Goal: Task Accomplishment & Management: Manage account settings

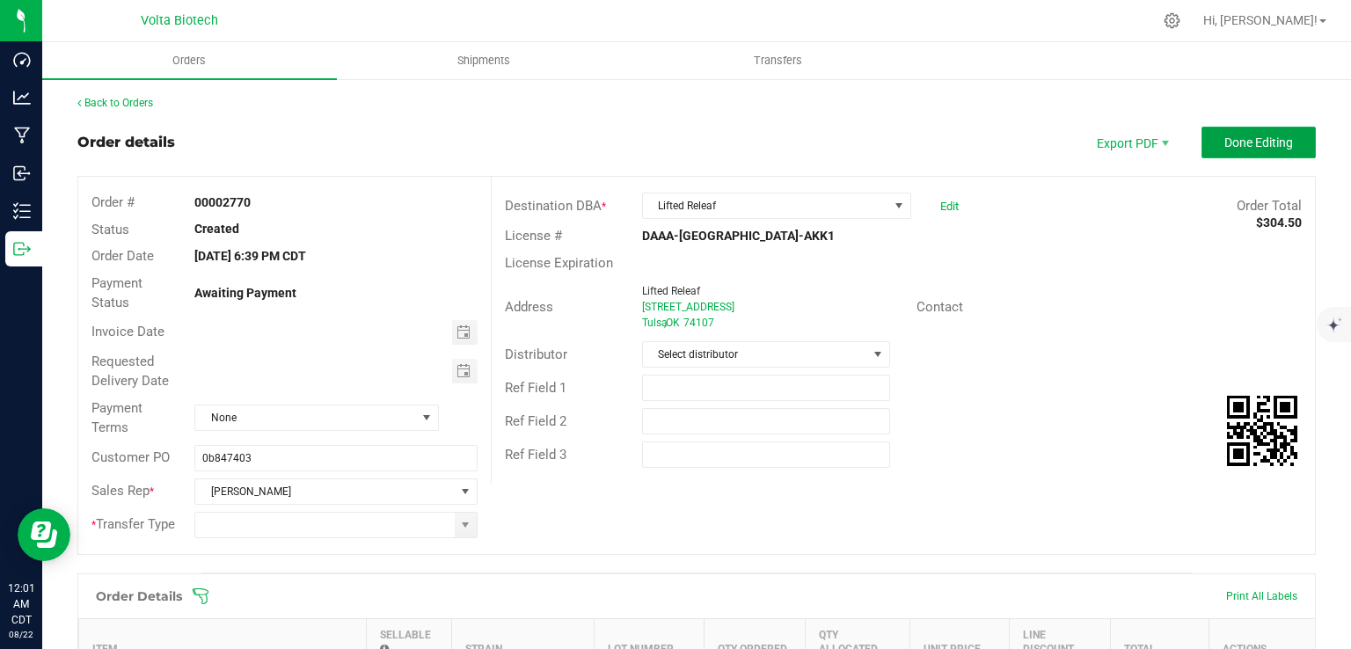
click at [1225, 131] on button "Done Editing" at bounding box center [1258, 143] width 114 height 32
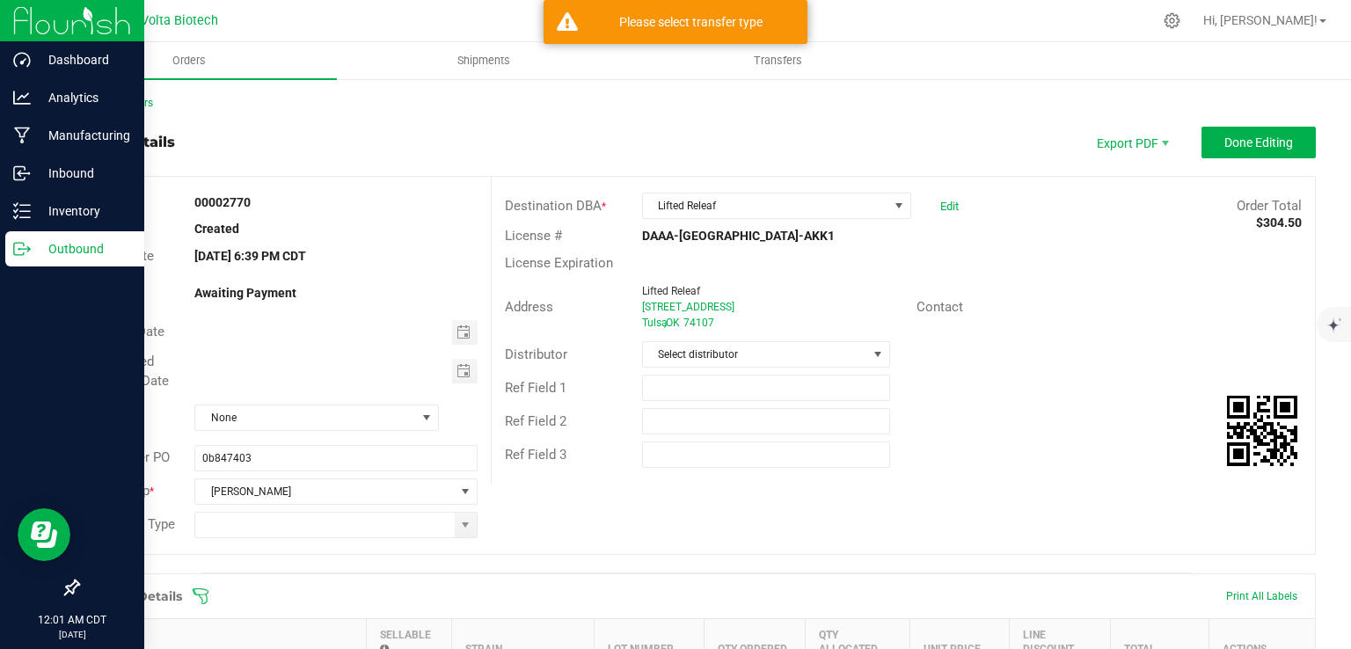
click at [15, 249] on icon at bounding box center [22, 249] width 18 height 18
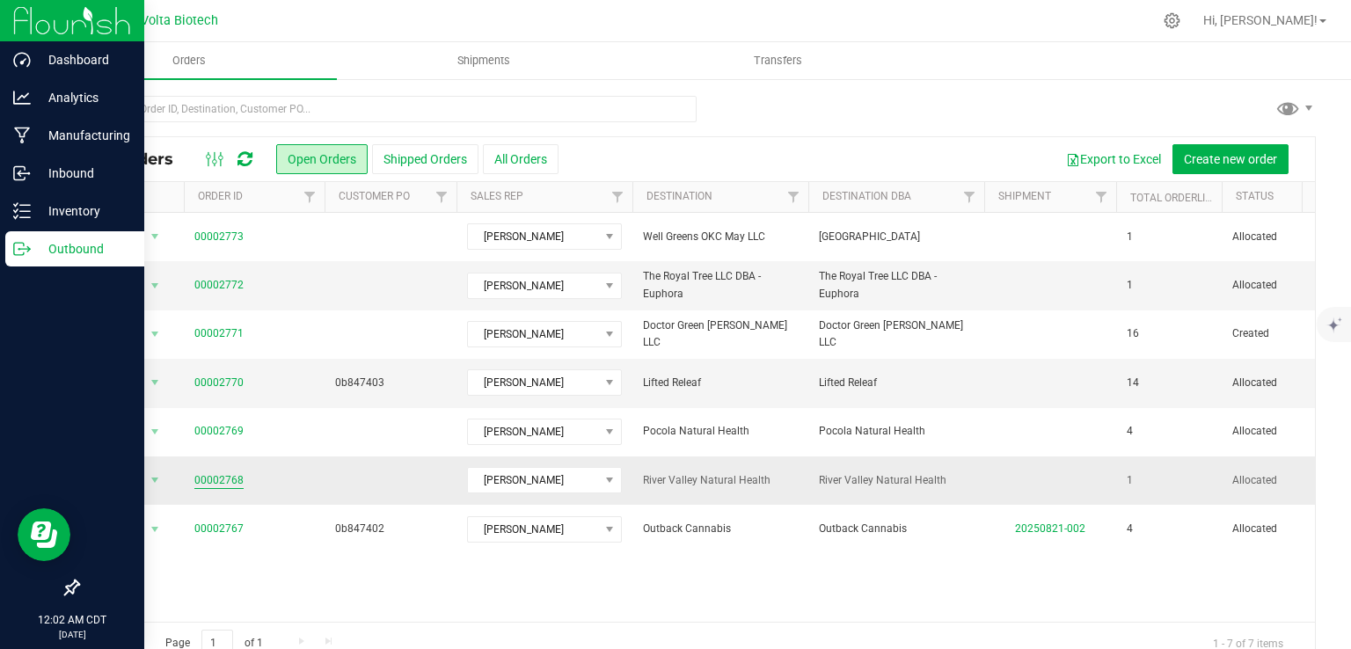
click at [234, 479] on link "00002768" at bounding box center [218, 480] width 49 height 17
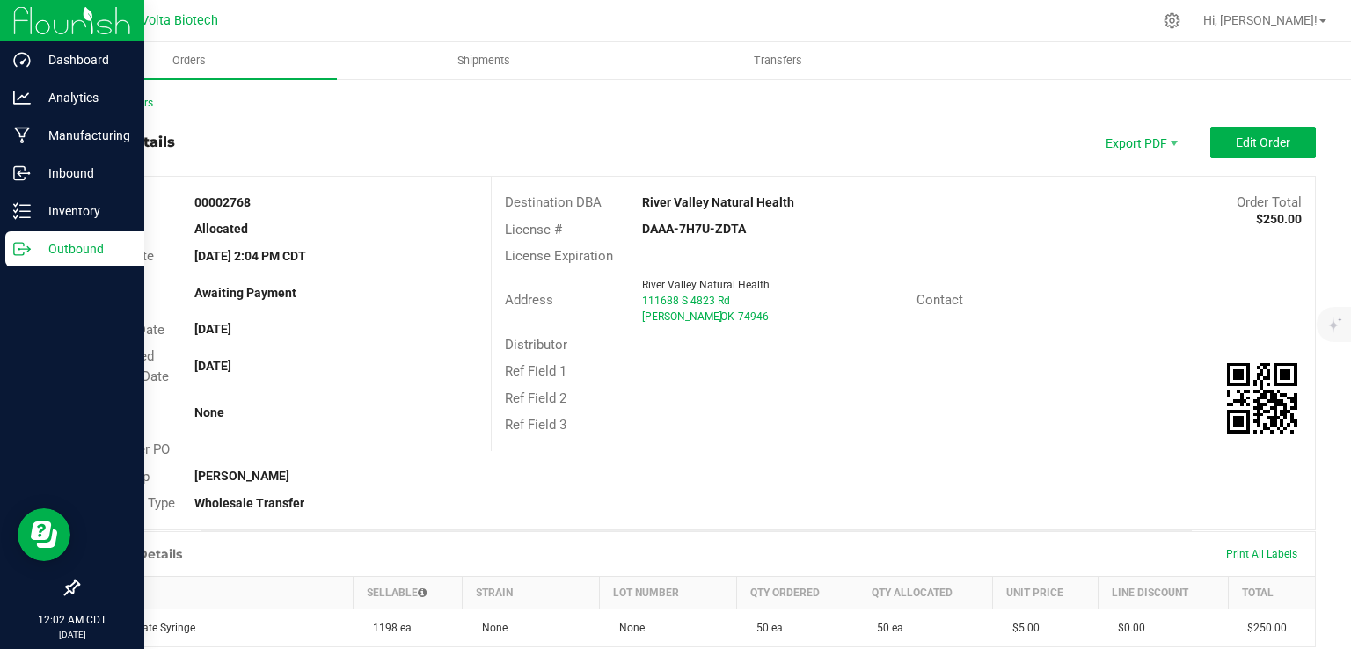
scroll to position [441, 0]
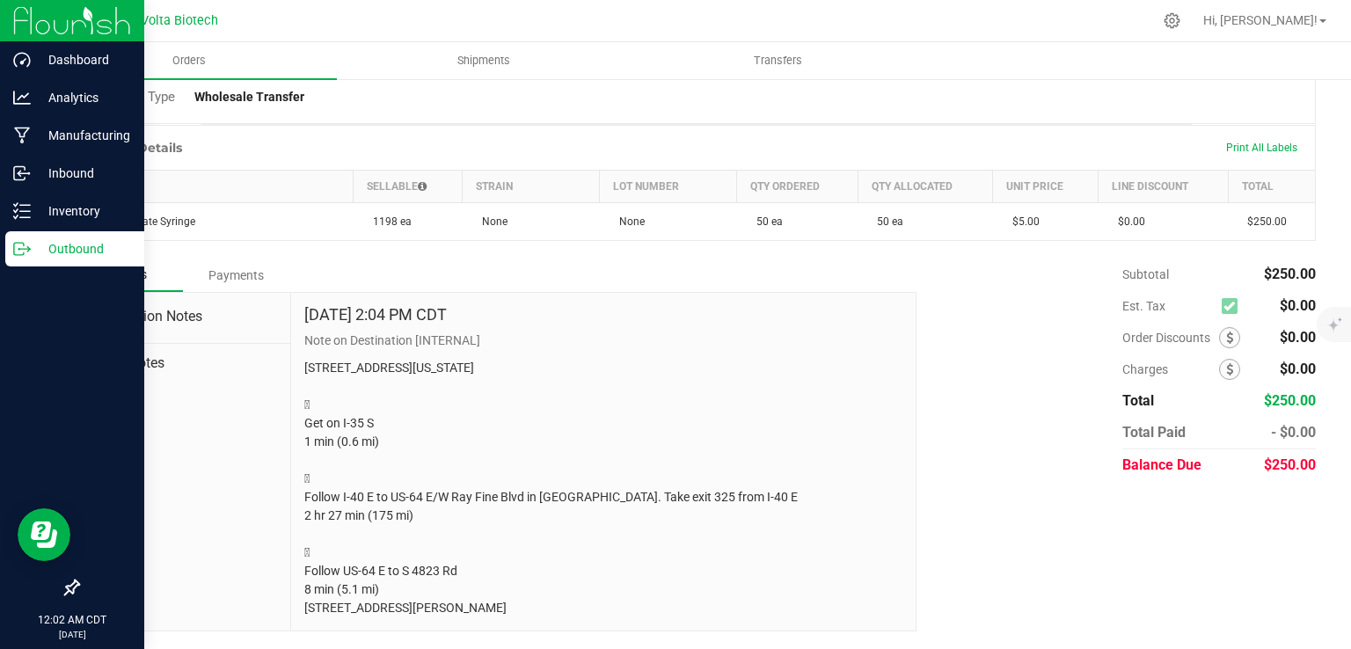
drag, startPoint x: 405, startPoint y: 609, endPoint x: 295, endPoint y: 305, distance: 323.8
click at [295, 303] on div "[DATE] 2:04 PM CDT Note on Destination [INTERNAL] [STREET_ADDRESS][US_STATE]  …" at bounding box center [603, 462] width 624 height 339
copy div "Note on Destination [INTERNAL] [STREET_ADDRESS][US_STATE]  Get on I-35 S 1 min…"
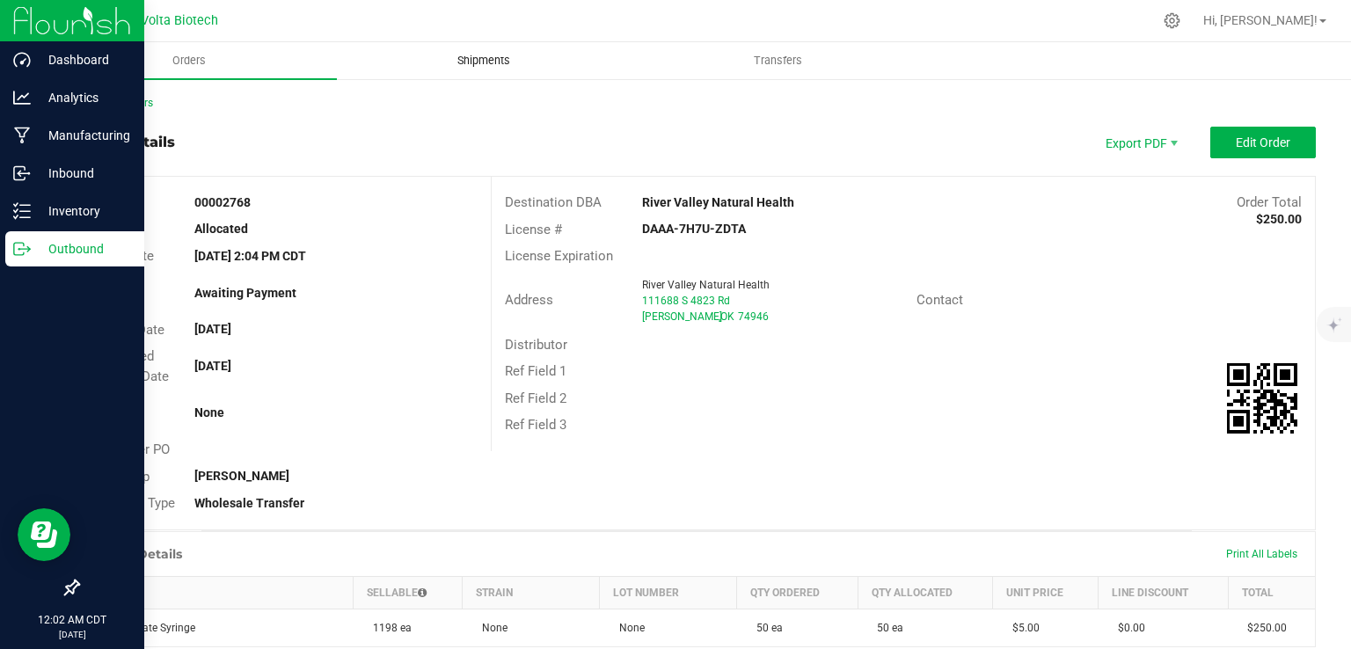
click at [489, 55] on span "Shipments" at bounding box center [483, 61] width 100 height 16
click at [489, 55] on div "Orders Shipments Transfers Back to Orders Order details Export PDF Edit Order O…" at bounding box center [696, 345] width 1308 height 607
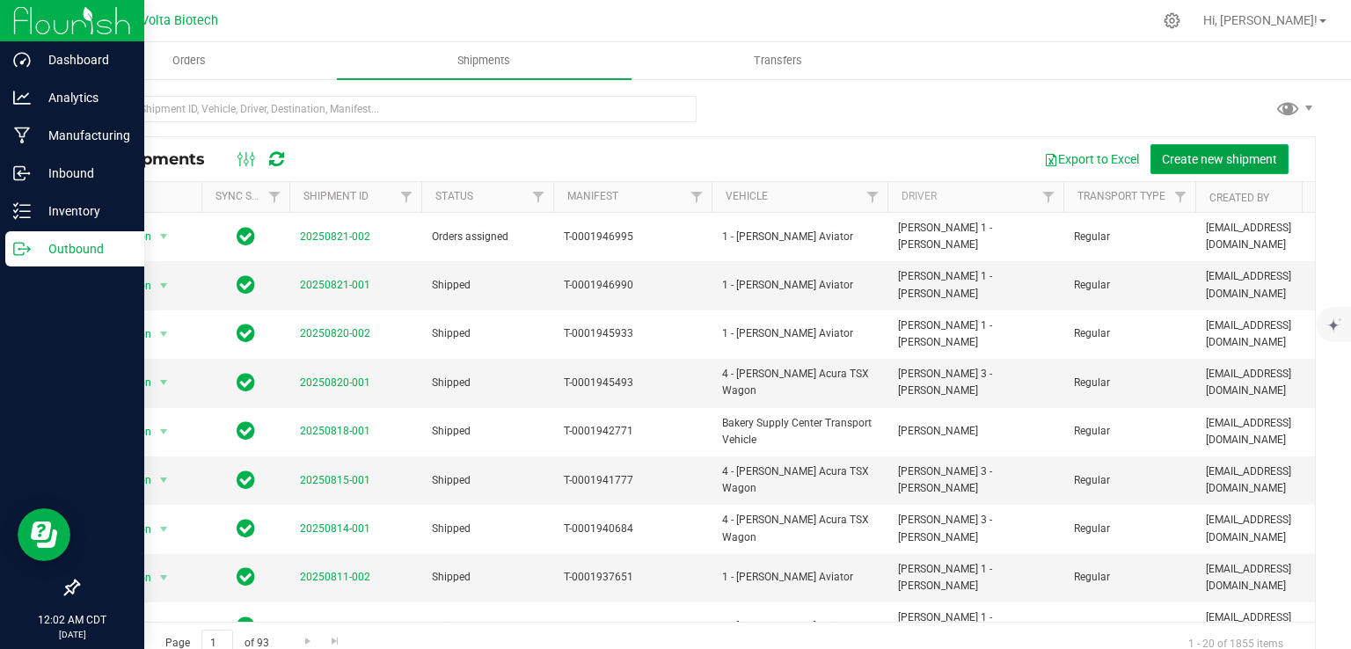
click at [1196, 159] on span "Create new shipment" at bounding box center [1219, 159] width 115 height 14
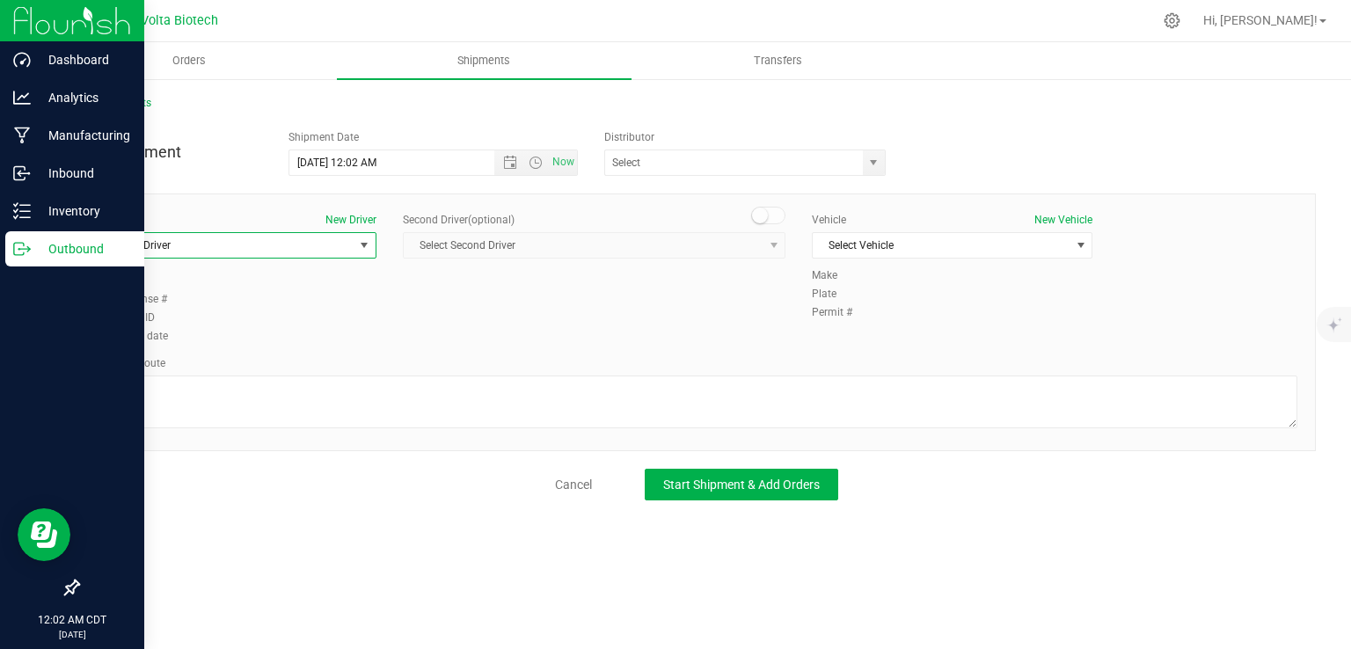
drag, startPoint x: 292, startPoint y: 246, endPoint x: 259, endPoint y: 249, distance: 32.6
click at [259, 249] on span "Select Driver" at bounding box center [225, 245] width 257 height 25
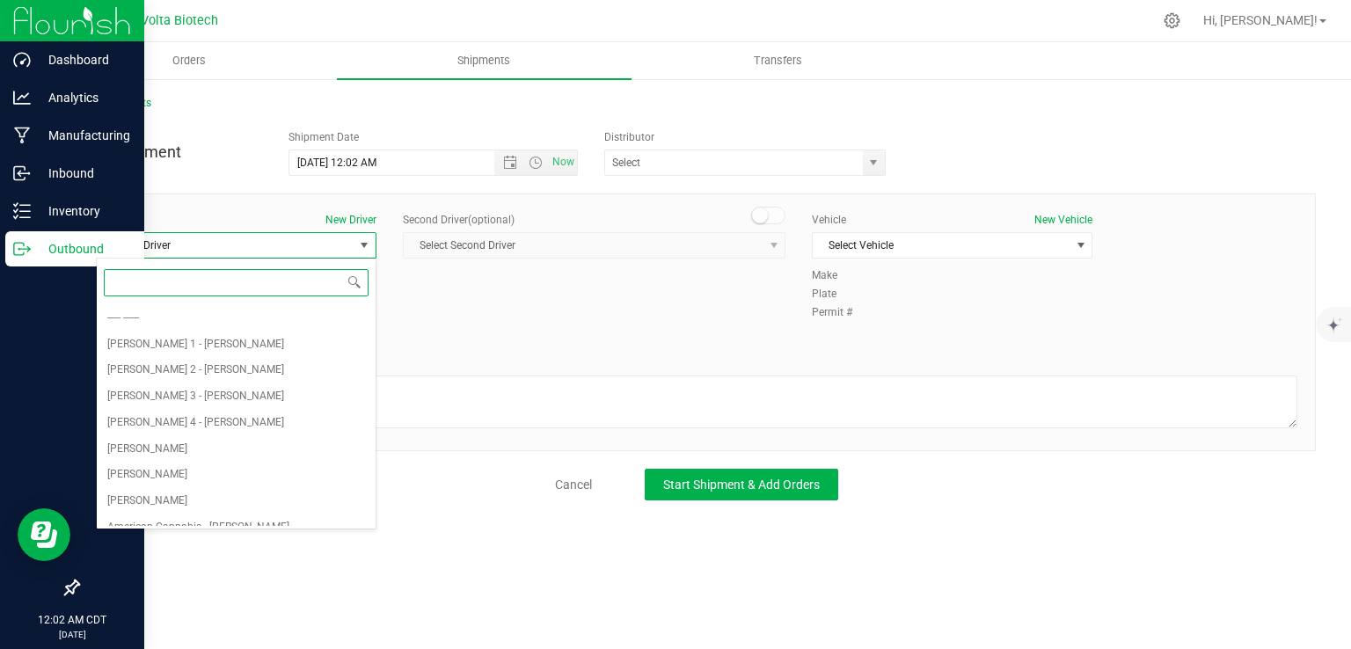
click at [259, 249] on span "Select Driver" at bounding box center [225, 245] width 257 height 25
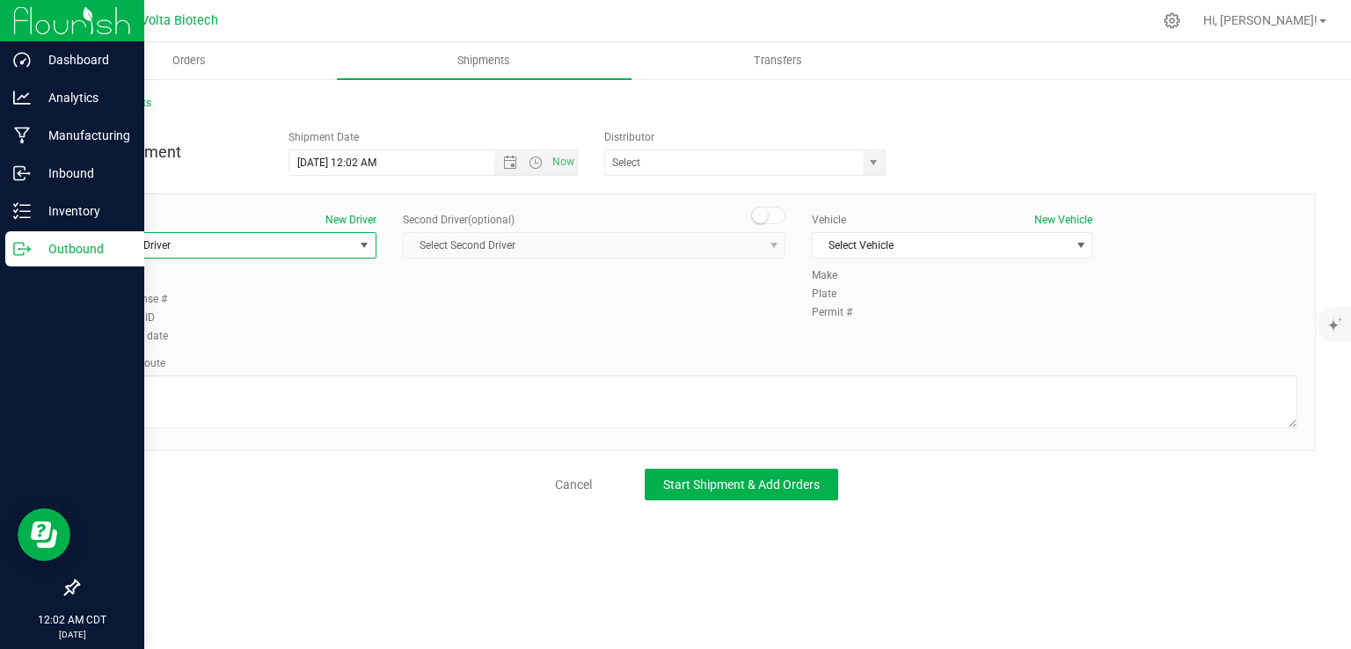
click at [220, 247] on span "Select Driver" at bounding box center [225, 245] width 257 height 25
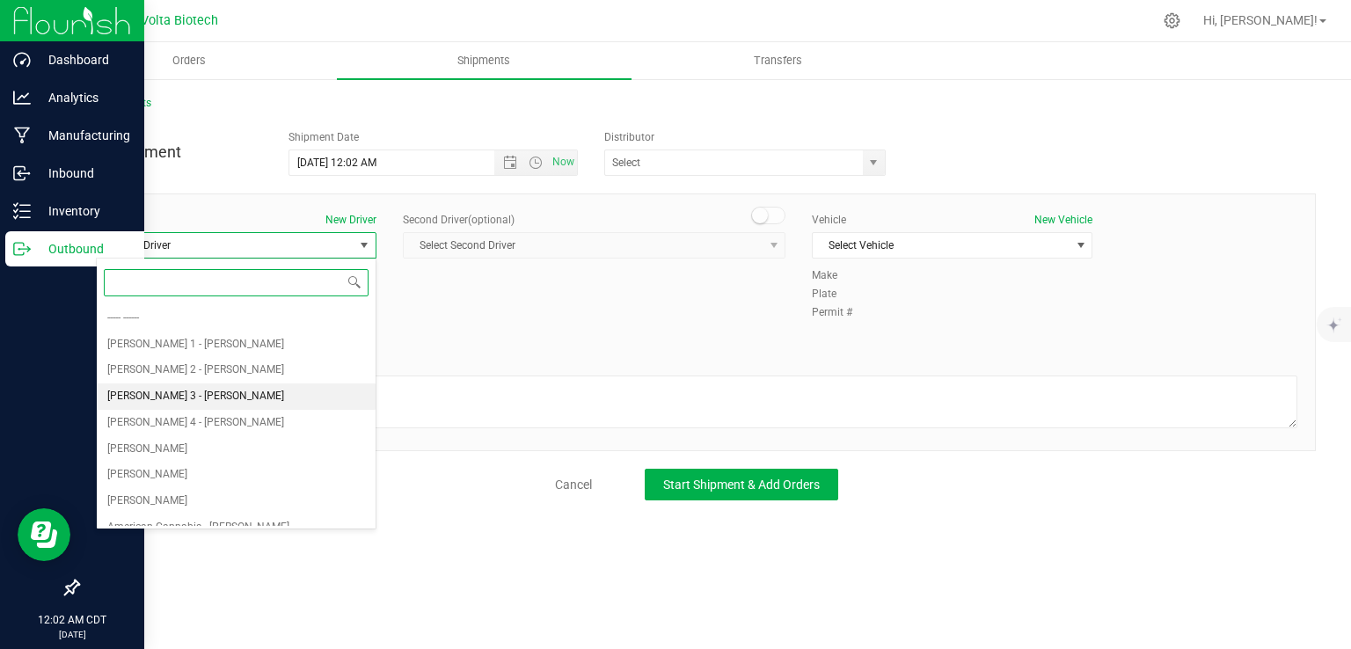
click at [176, 393] on span "[PERSON_NAME] 3 - [PERSON_NAME]" at bounding box center [195, 396] width 177 height 23
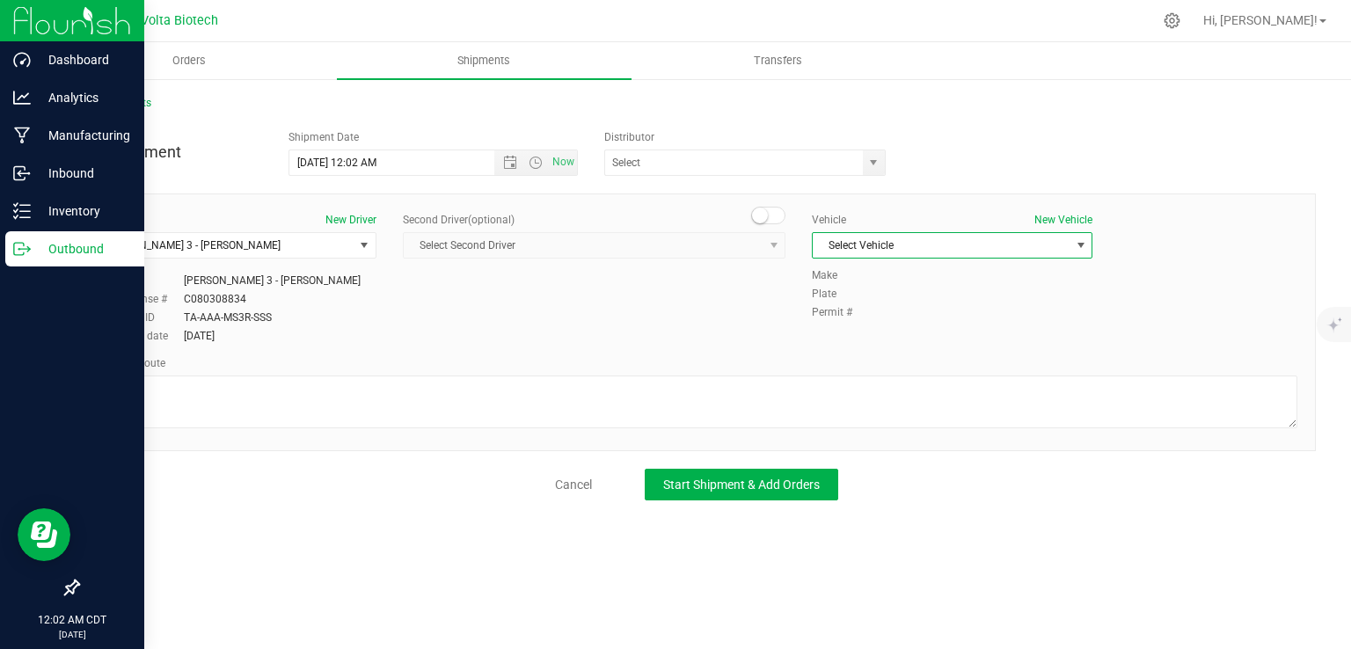
click at [945, 247] on span "Select Vehicle" at bounding box center [940, 245] width 257 height 25
click at [1181, 23] on icon at bounding box center [1171, 20] width 18 height 18
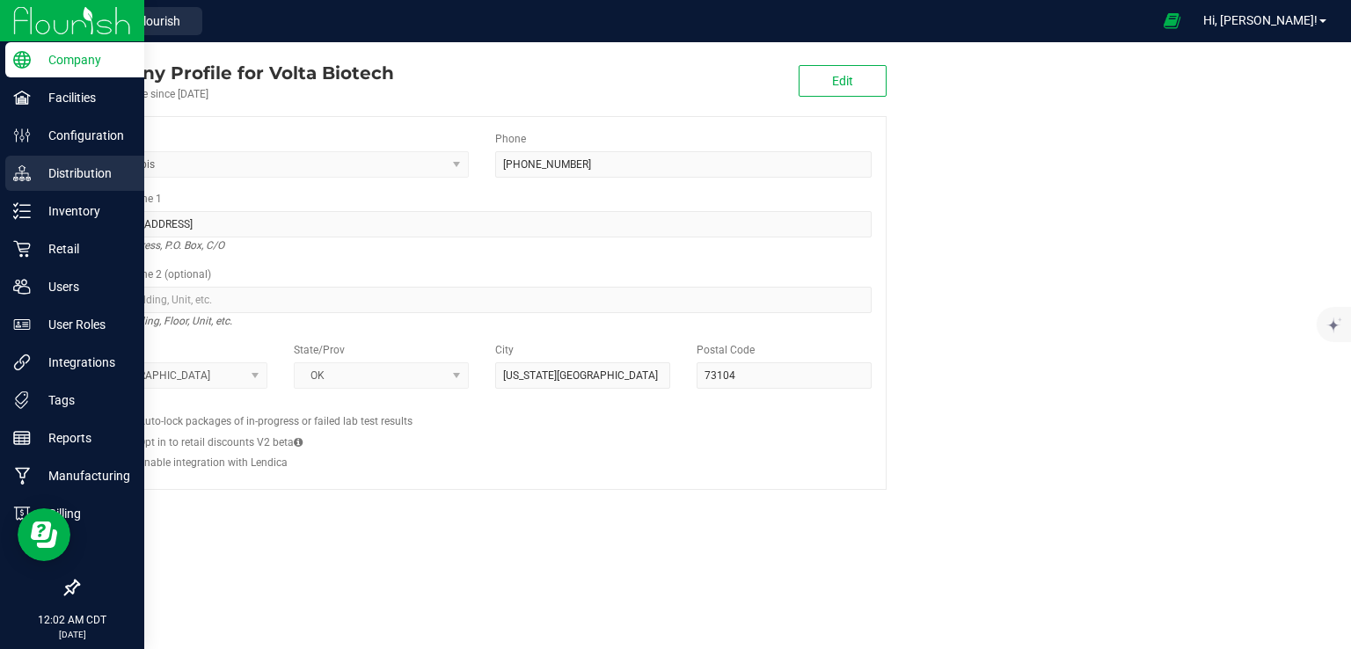
click at [34, 173] on p "Distribution" at bounding box center [84, 173] width 106 height 21
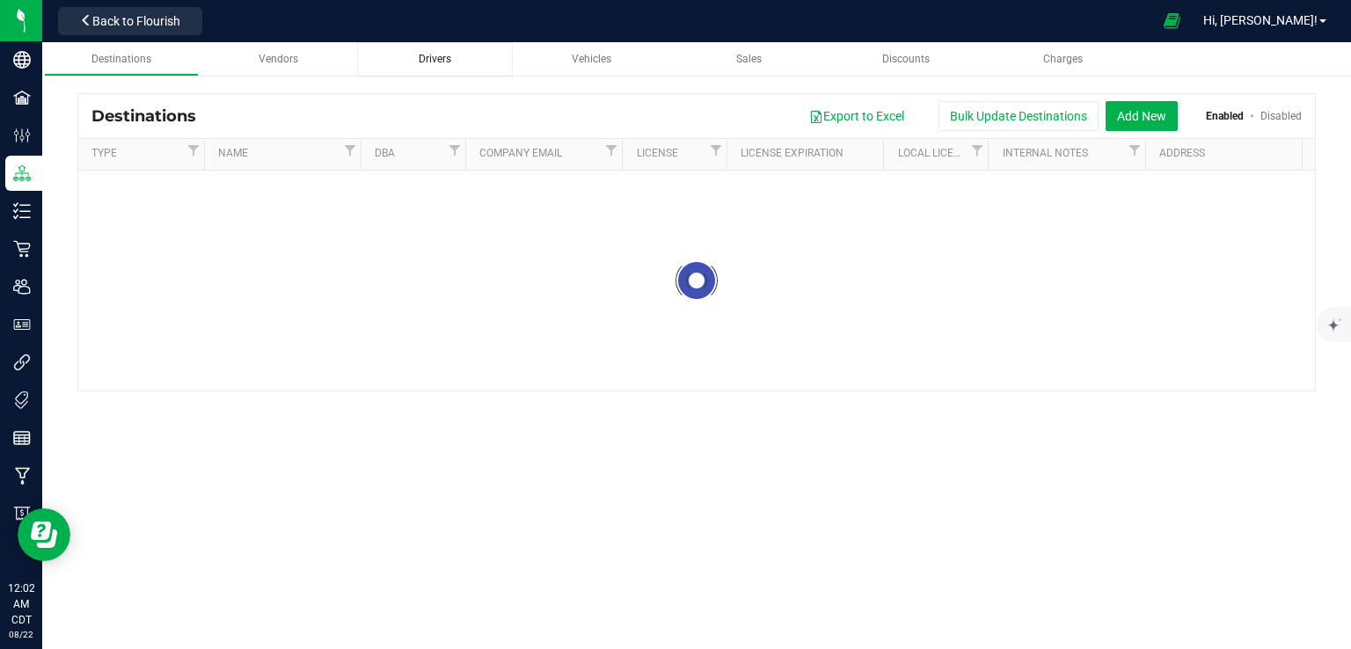
click at [455, 59] on div "Drivers" at bounding box center [434, 59] width 127 height 15
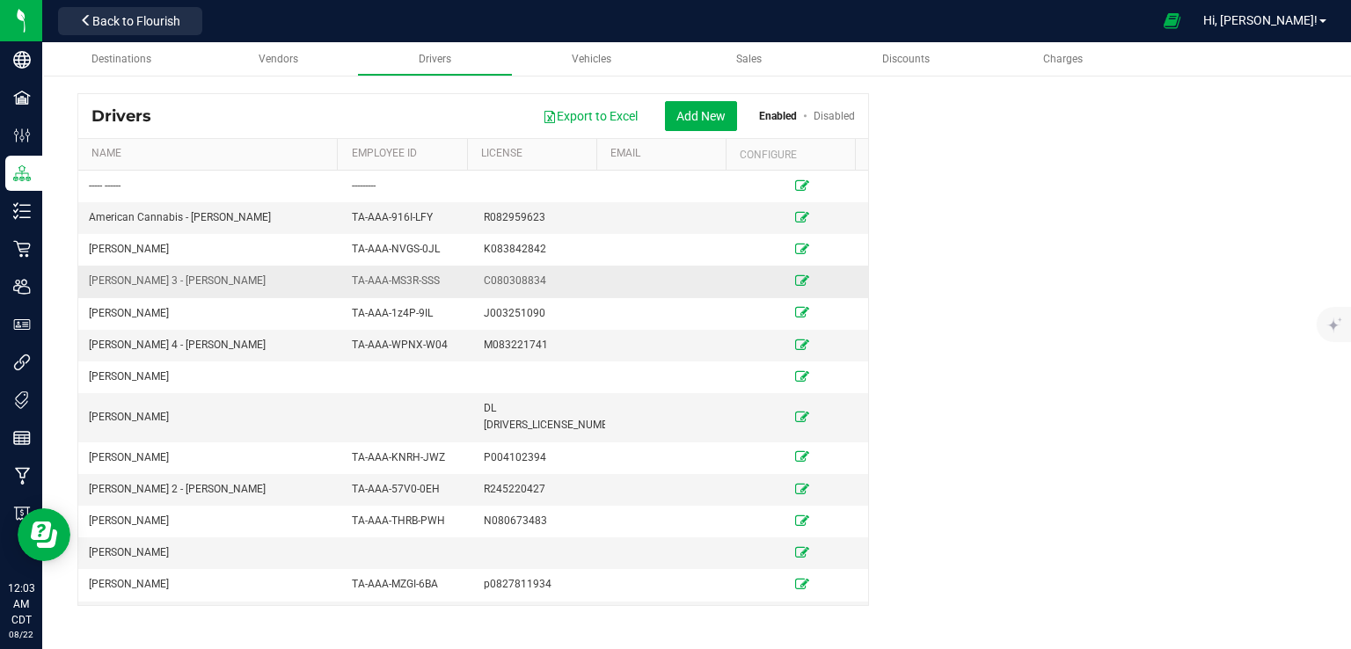
click at [784, 272] on td at bounding box center [802, 282] width 132 height 32
click at [795, 276] on icon at bounding box center [802, 280] width 14 height 11
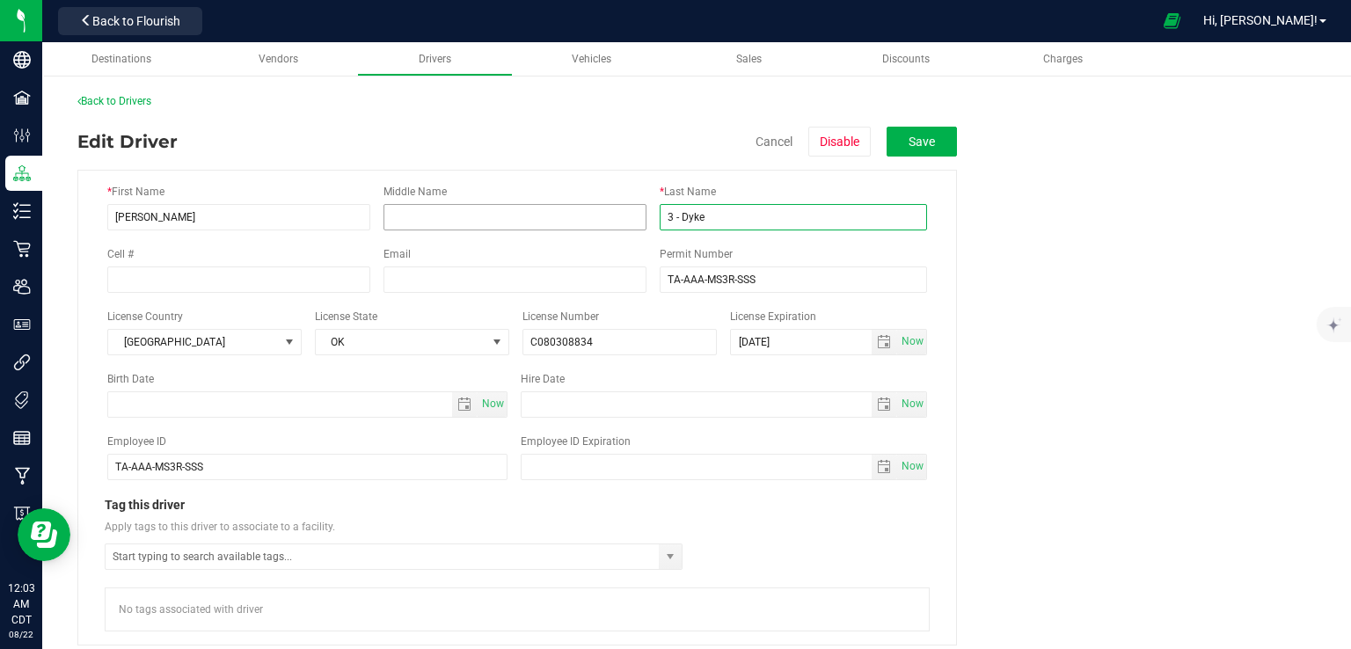
drag, startPoint x: 682, startPoint y: 215, endPoint x: 623, endPoint y: 222, distance: 60.2
click at [623, 222] on div "* First Name [PERSON_NAME] Middle Name * Last Name 3 - Dyke" at bounding box center [516, 207] width 819 height 47
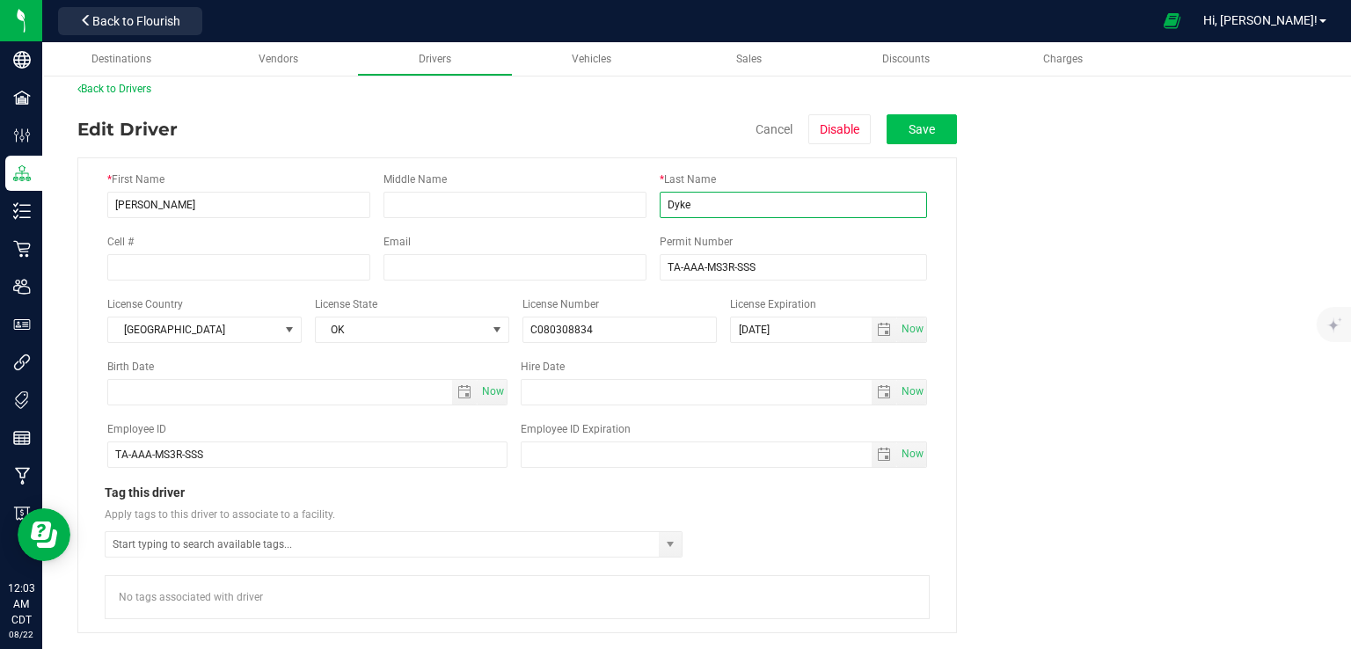
type input "Dyke"
click at [929, 130] on button "Save" at bounding box center [921, 129] width 70 height 30
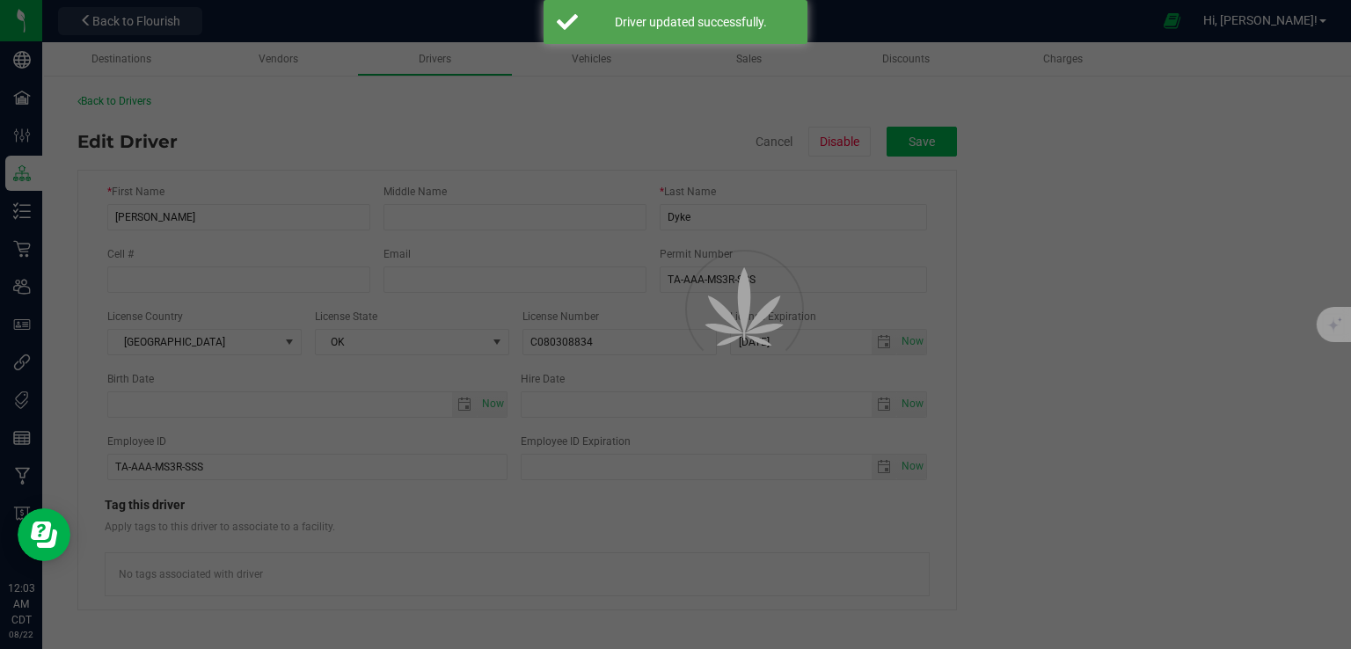
scroll to position [0, 0]
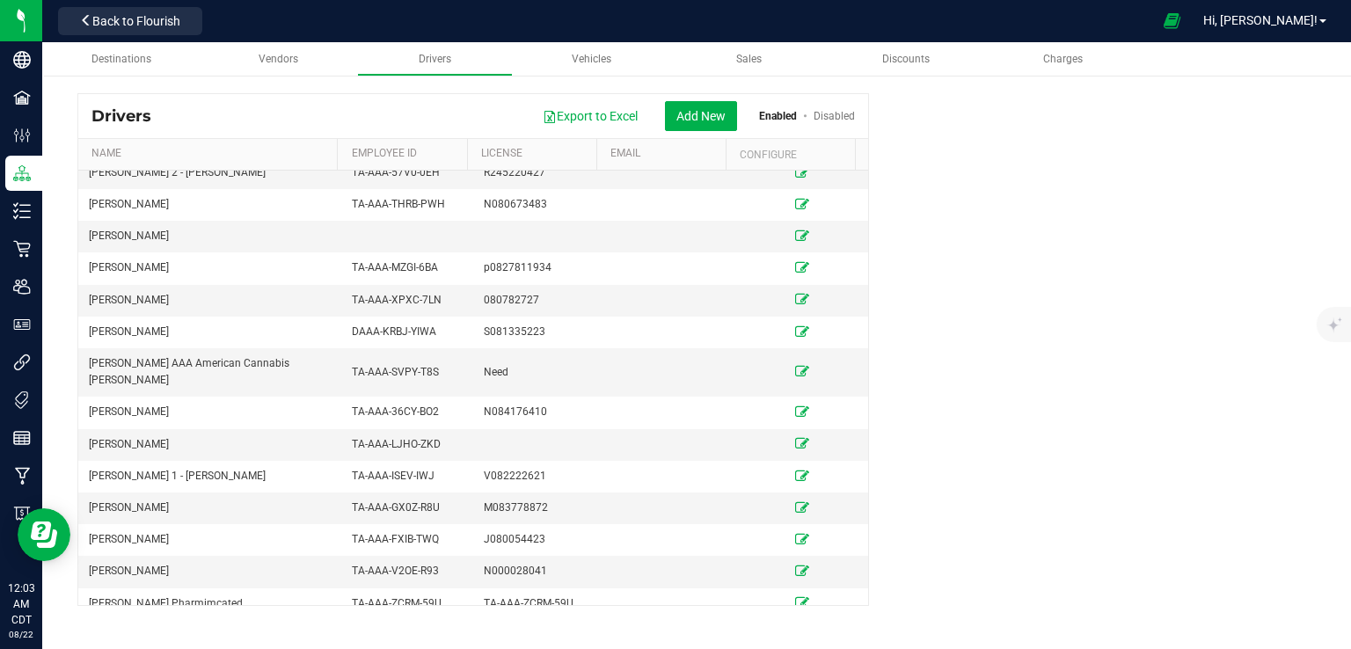
scroll to position [412, 0]
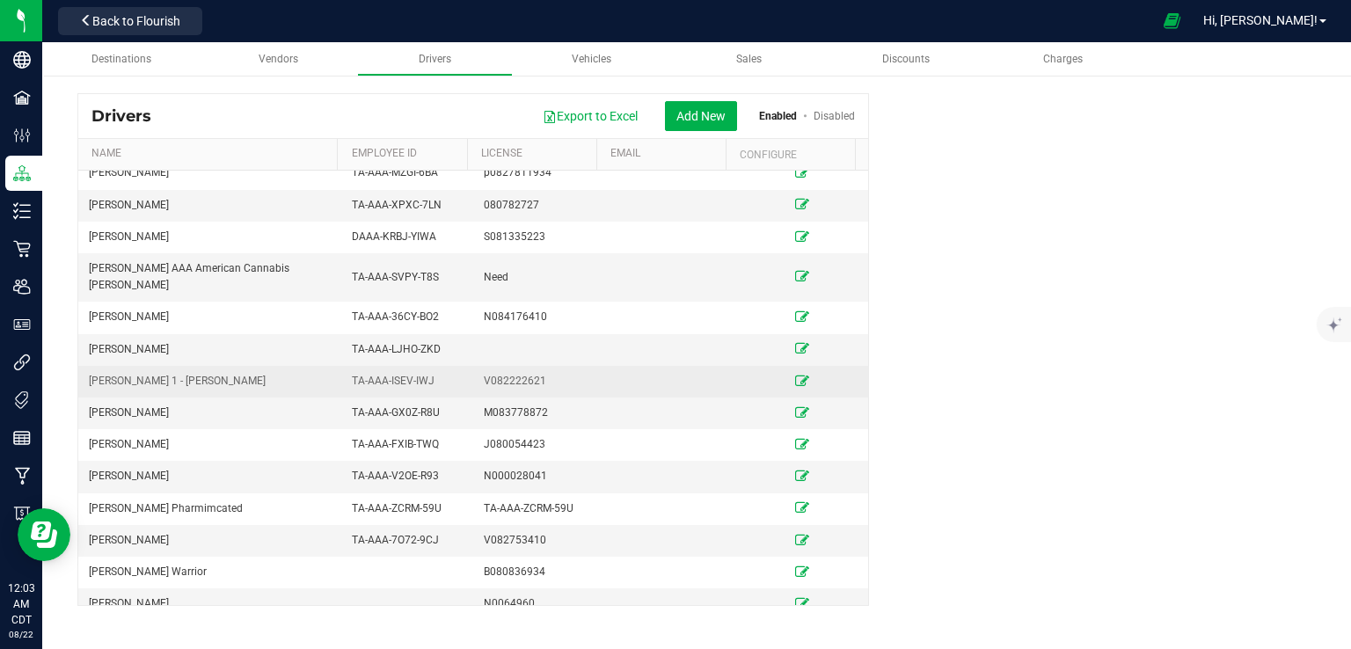
click at [795, 375] on icon at bounding box center [802, 380] width 14 height 11
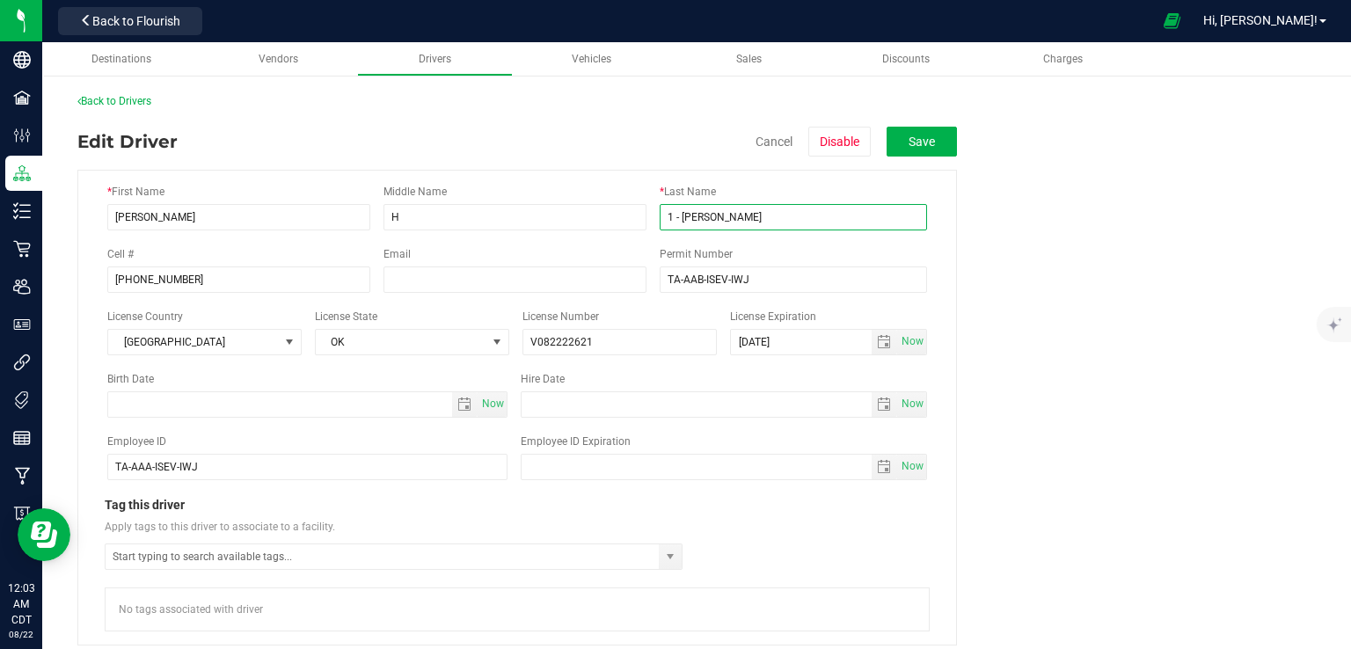
drag, startPoint x: 682, startPoint y: 222, endPoint x: 592, endPoint y: 230, distance: 91.0
click at [592, 230] on div "* First Name [PERSON_NAME] Middle Name H * Last Name 1 - [PERSON_NAME] Cell # […" at bounding box center [516, 408] width 879 height 476
type input "[PERSON_NAME]"
click at [939, 135] on button "Save" at bounding box center [921, 142] width 70 height 30
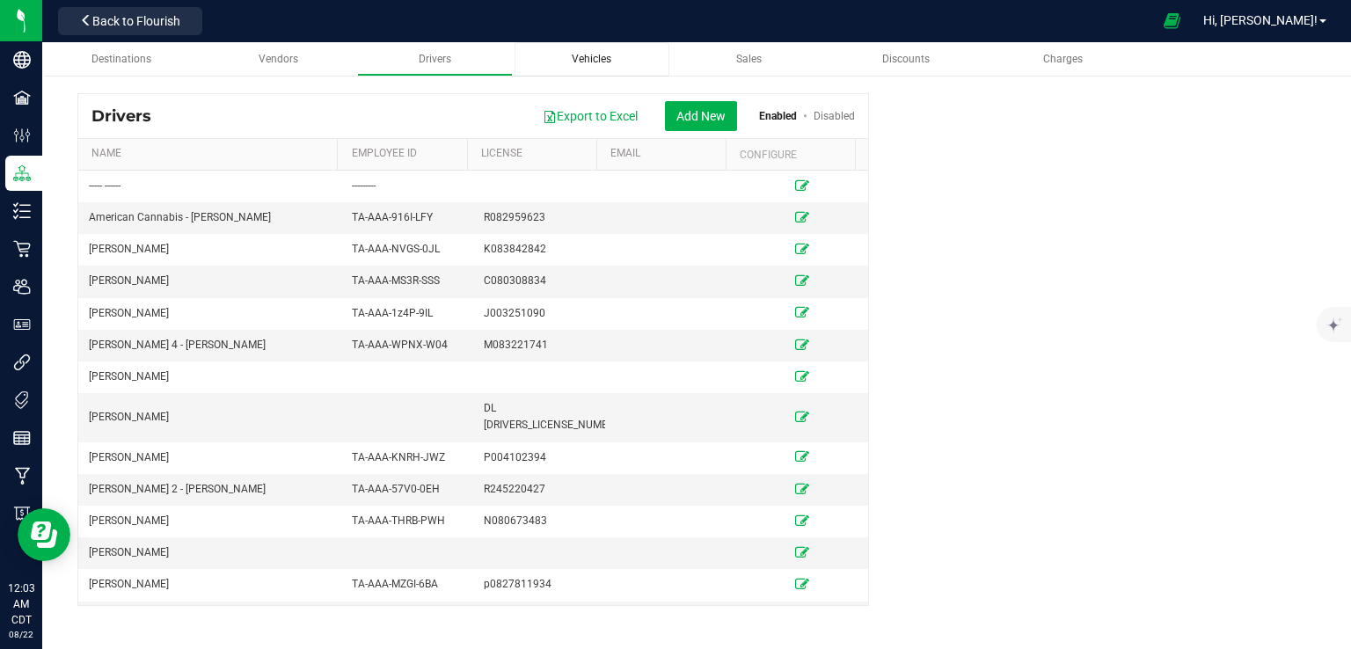
click at [579, 55] on span "Vehicles" at bounding box center [592, 59] width 40 height 12
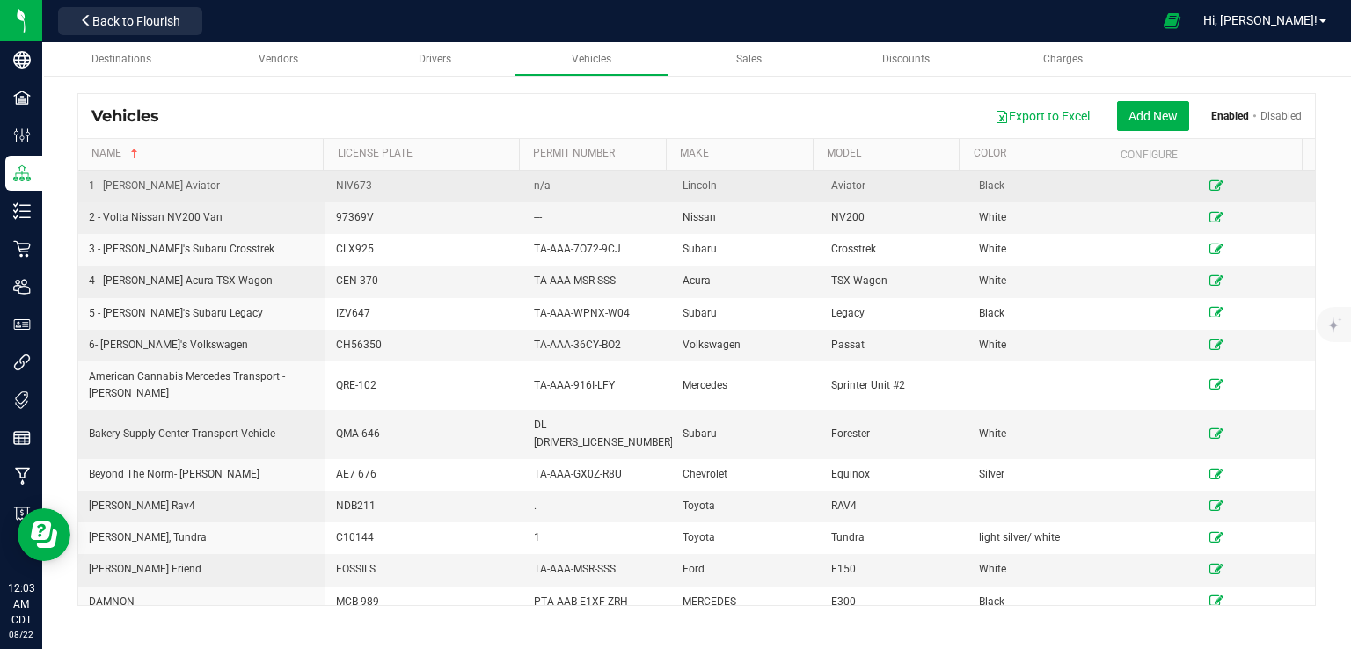
click at [1209, 182] on icon at bounding box center [1216, 185] width 14 height 11
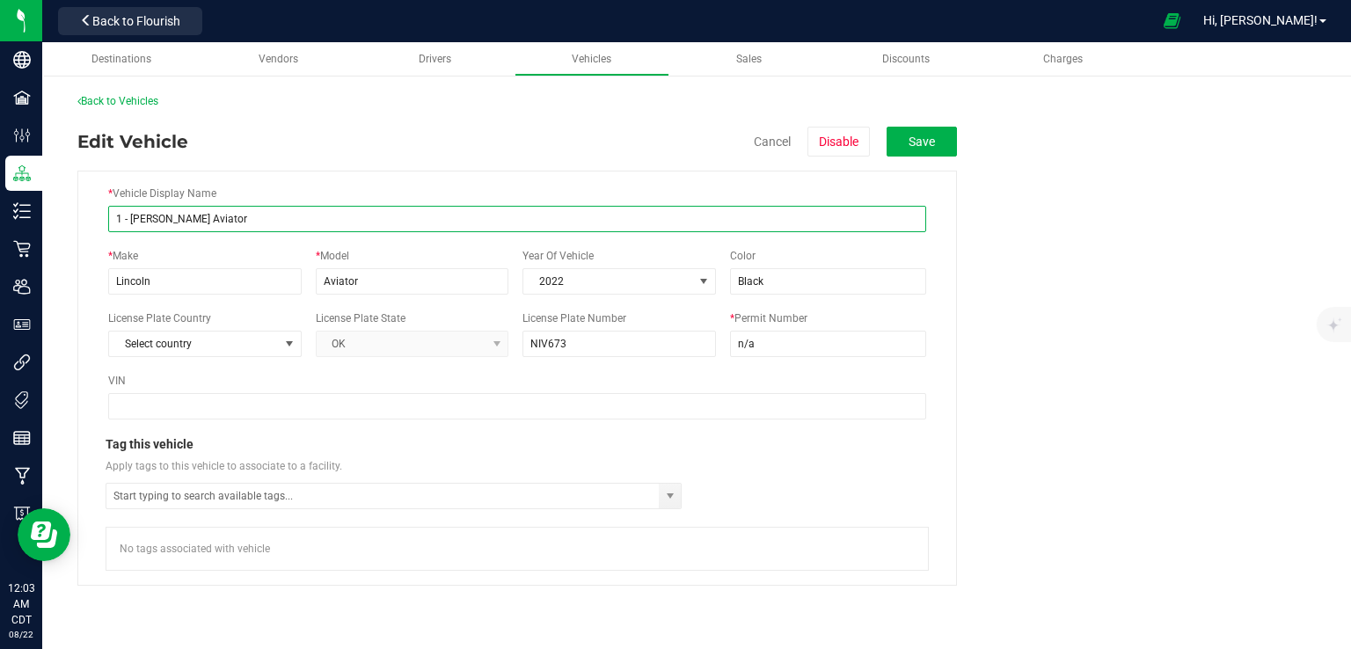
drag, startPoint x: 129, startPoint y: 219, endPoint x: 43, endPoint y: 220, distance: 86.2
click at [43, 220] on div "Back to Vehicles Edit Vehicle Cancel Disable Save * Vehicle Display Name 1 - [P…" at bounding box center [696, 340] width 1308 height 528
type input "[PERSON_NAME] Aviator"
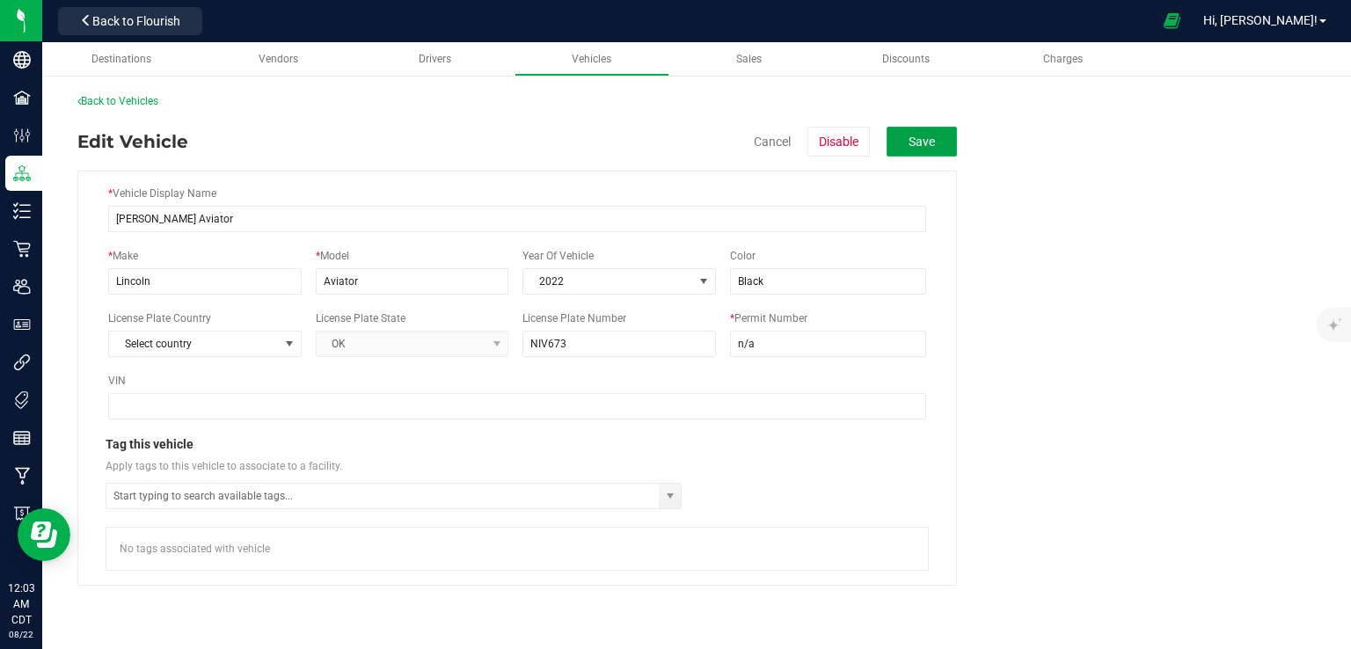
click at [909, 131] on button "Save" at bounding box center [921, 142] width 70 height 30
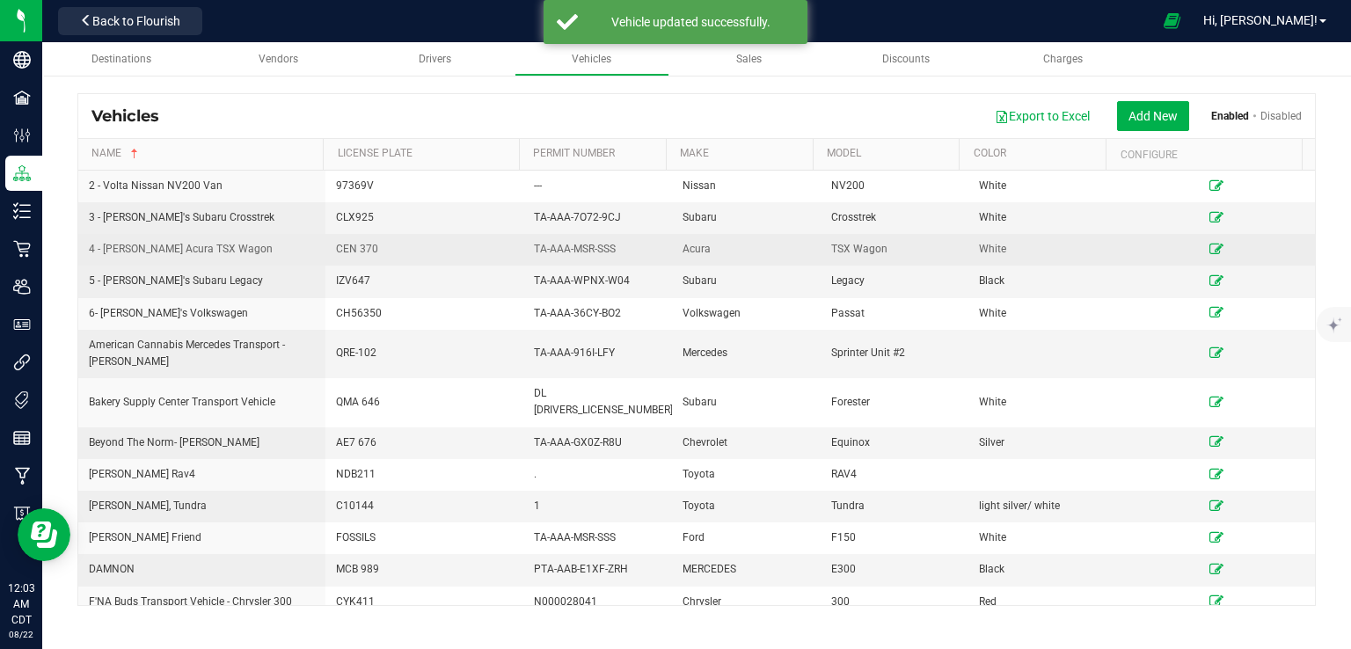
click at [1209, 247] on icon at bounding box center [1216, 249] width 14 height 11
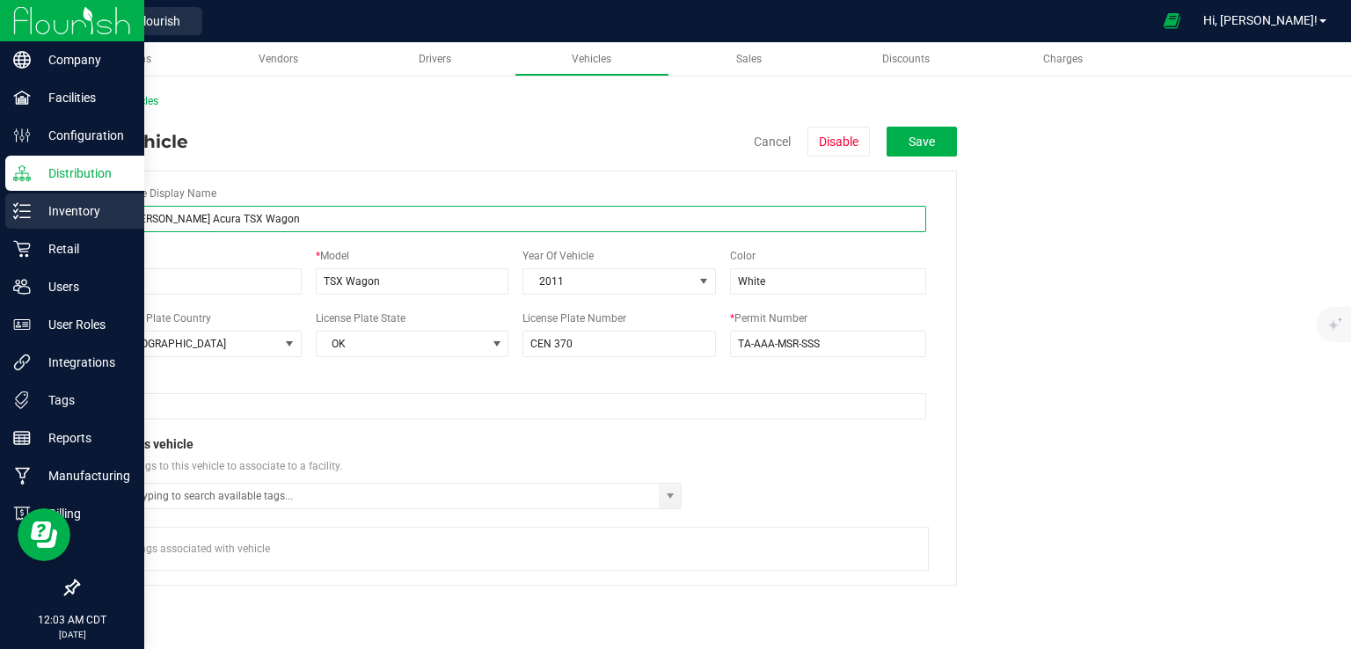
drag, startPoint x: 131, startPoint y: 222, endPoint x: 25, endPoint y: 217, distance: 106.5
click at [25, 217] on div "Company Facilities Configuration Distribution Inventory Retail Users User Roles…" at bounding box center [675, 324] width 1351 height 649
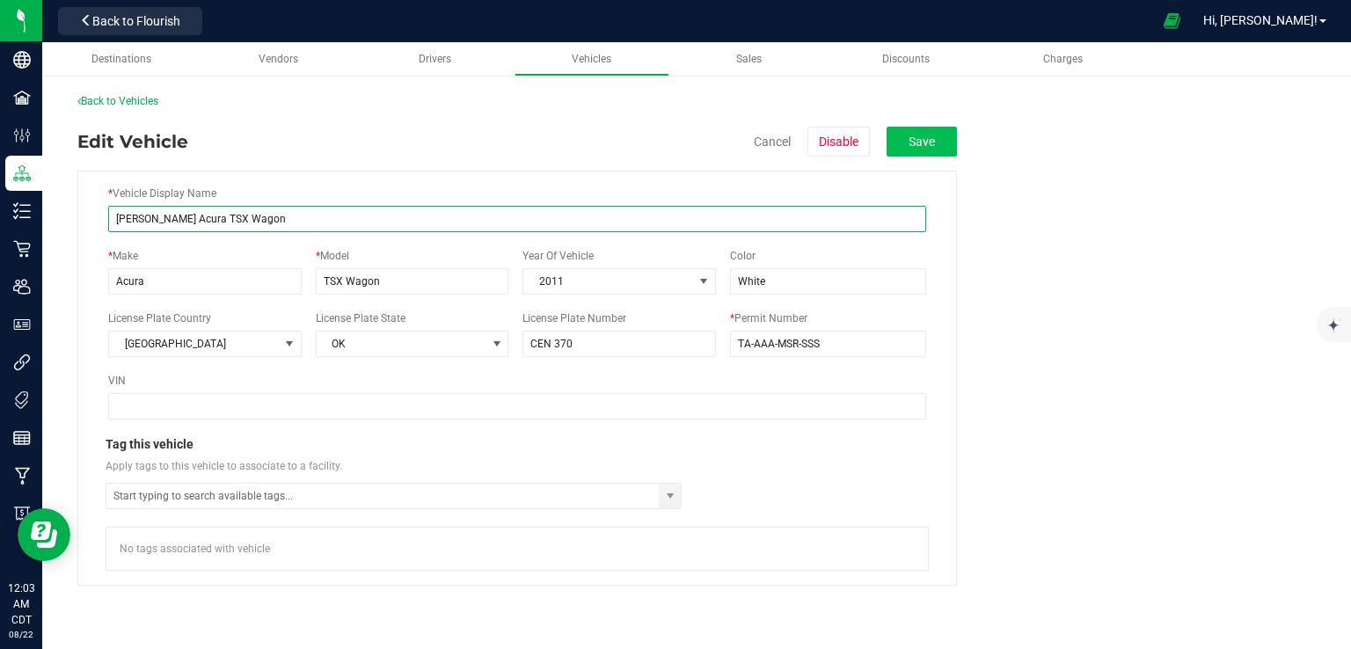
type input "[PERSON_NAME] Acura TSX Wagon"
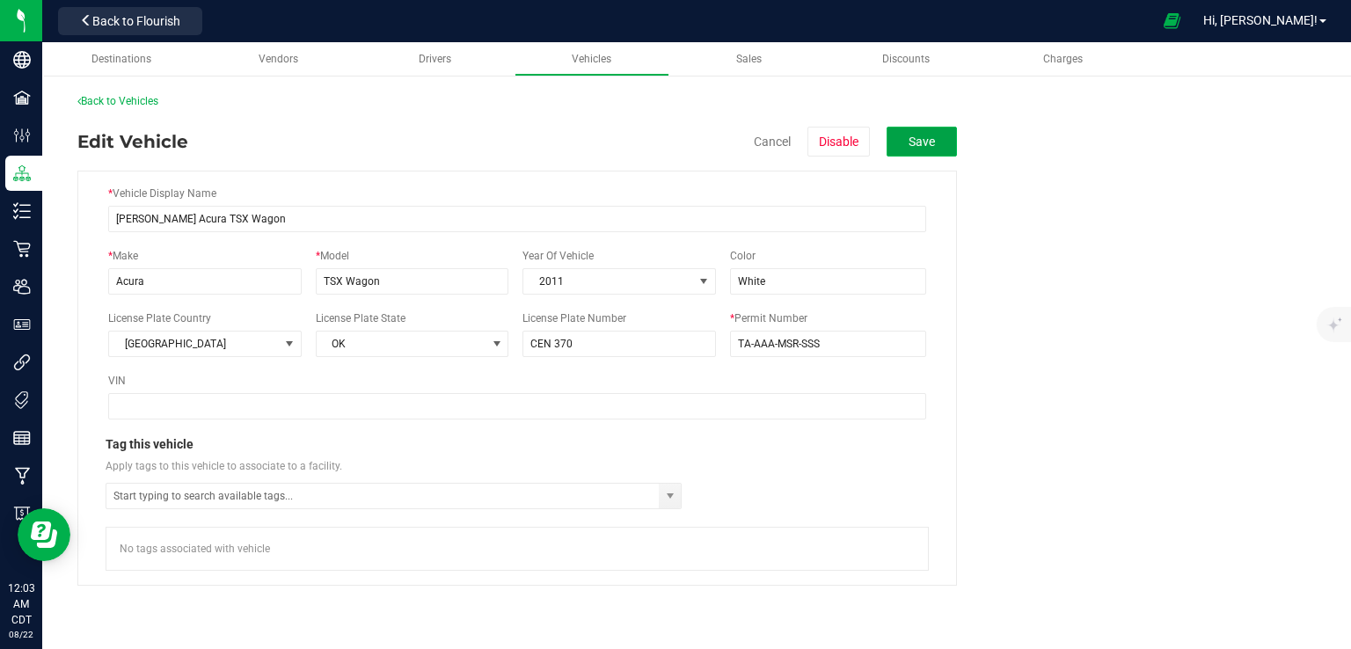
click at [914, 135] on button "Save" at bounding box center [921, 142] width 70 height 30
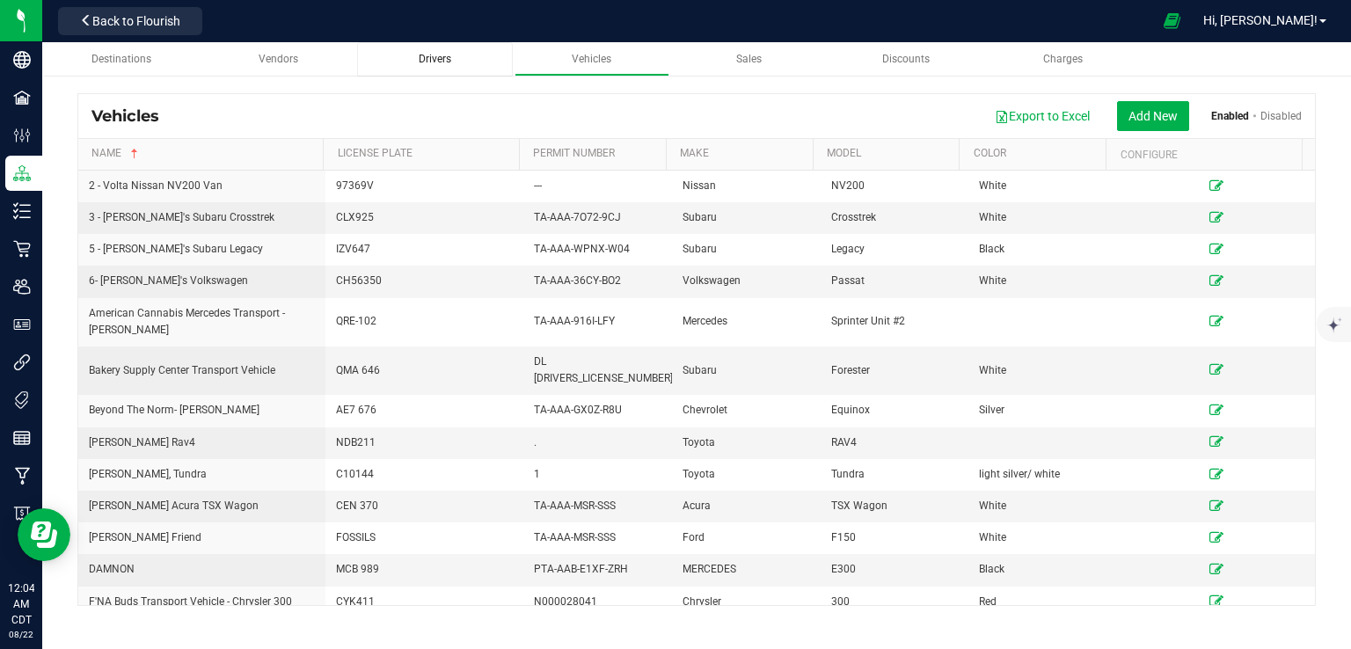
click at [441, 58] on span "Drivers" at bounding box center [435, 59] width 33 height 12
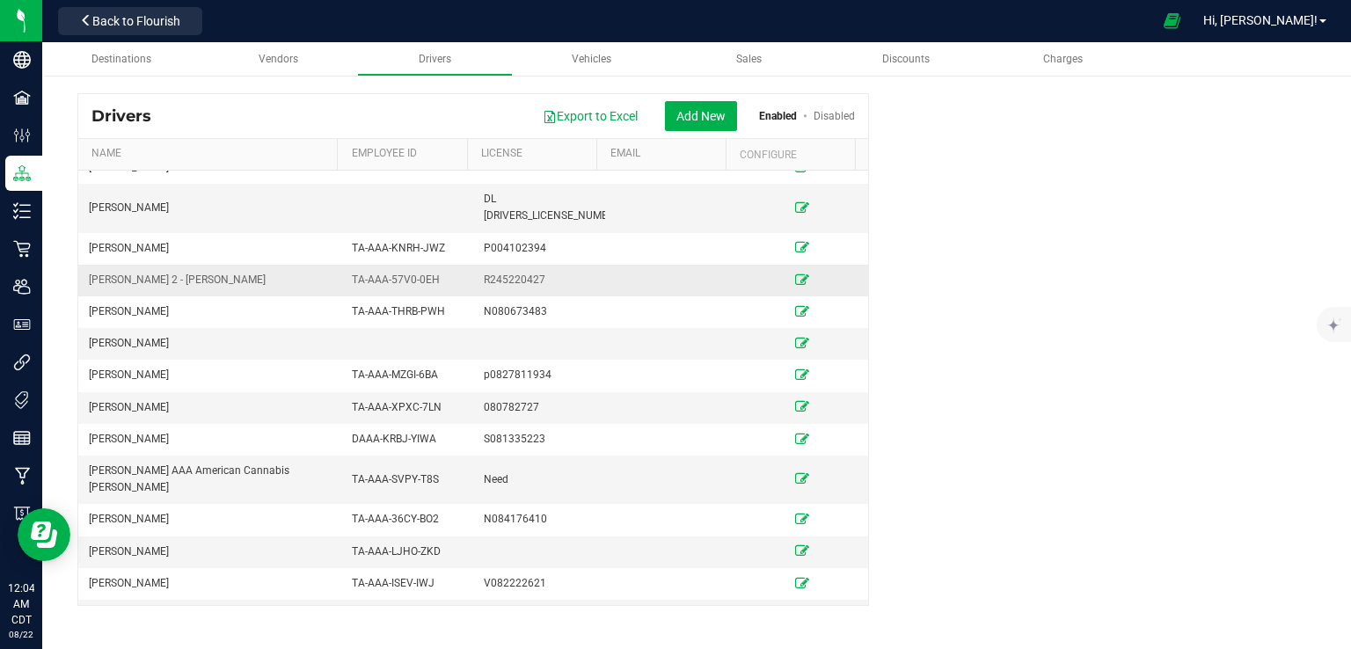
scroll to position [260, 0]
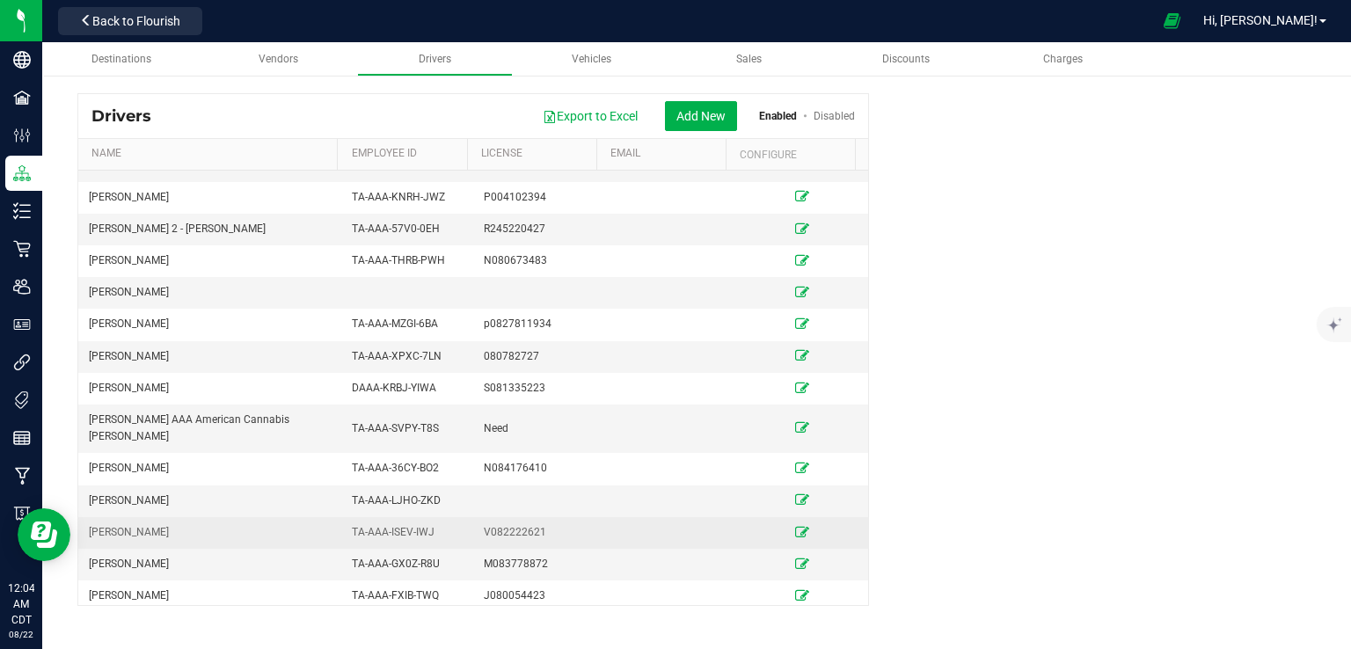
click at [795, 527] on icon at bounding box center [802, 532] width 14 height 11
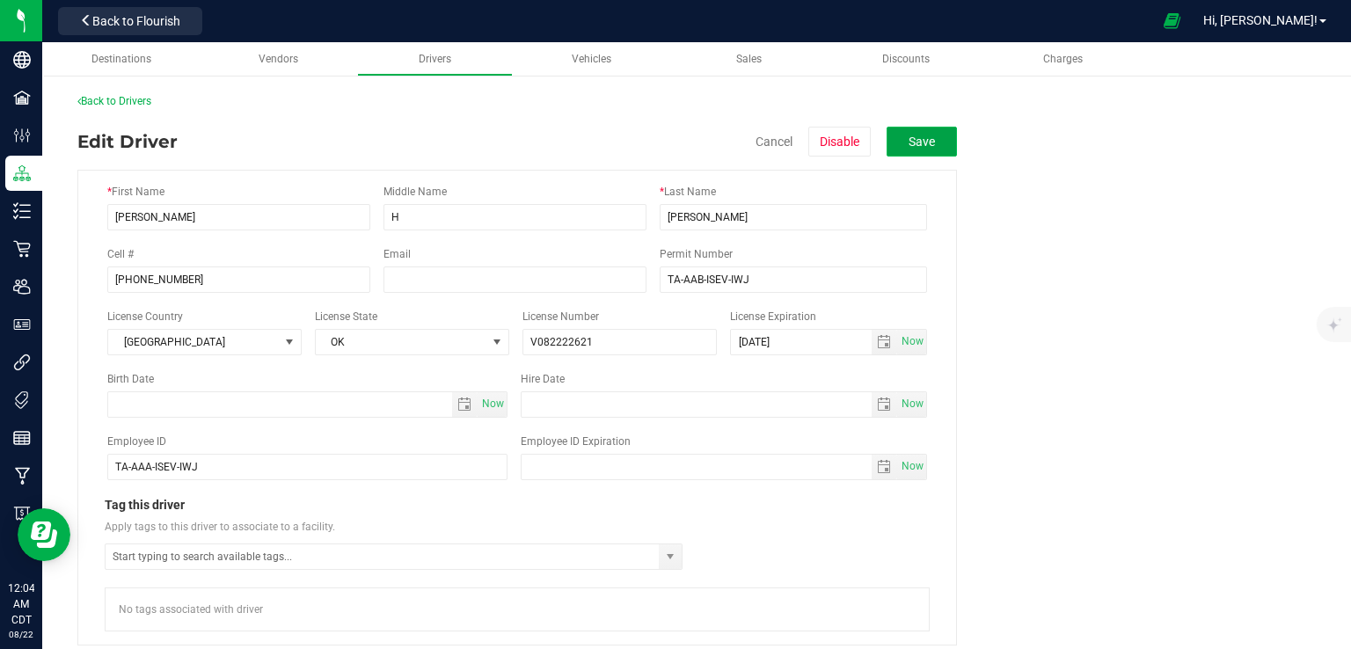
click at [908, 145] on button "Save" at bounding box center [921, 142] width 70 height 30
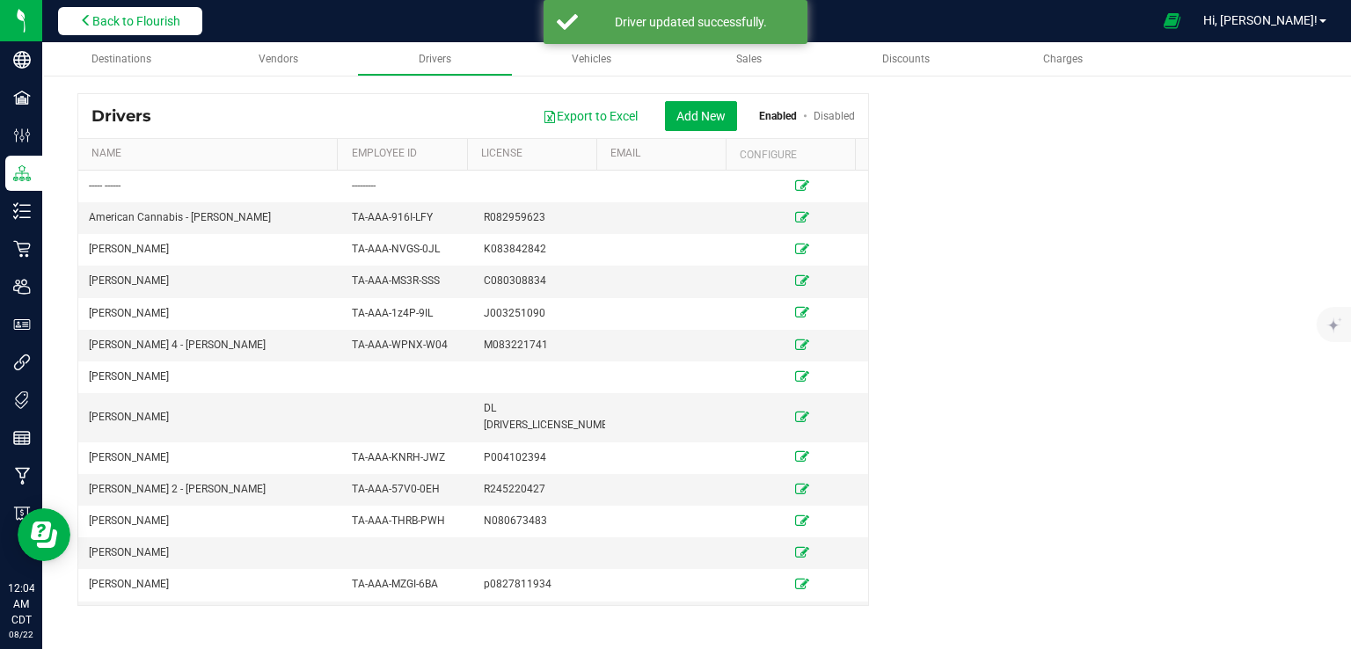
click at [185, 27] on button "Back to Flourish" at bounding box center [130, 21] width 144 height 28
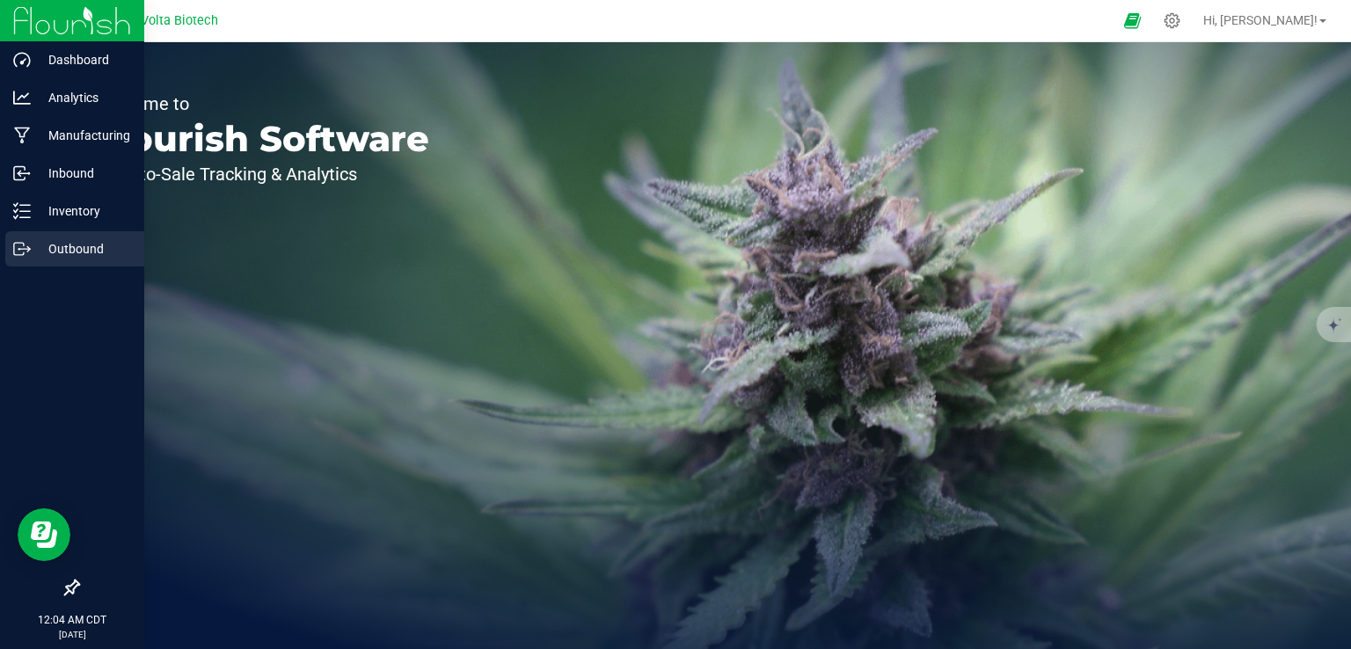
click at [20, 242] on icon at bounding box center [22, 249] width 18 height 18
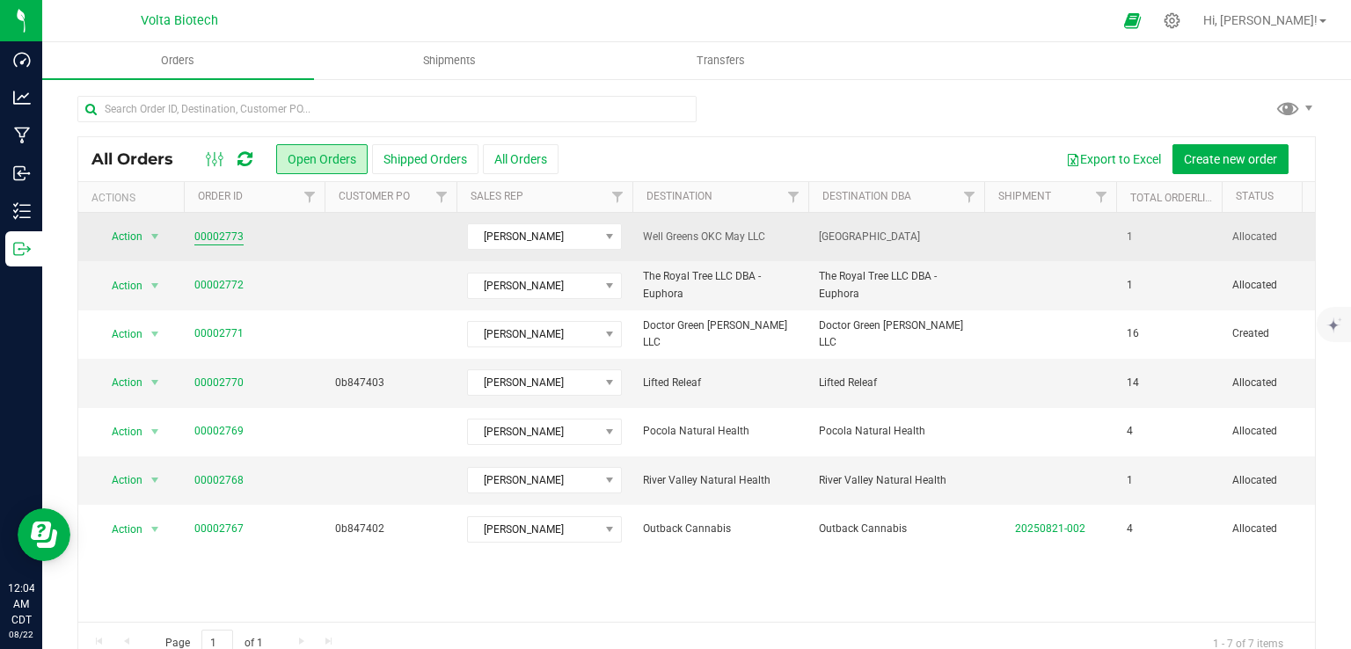
click at [229, 240] on link "00002773" at bounding box center [218, 237] width 49 height 17
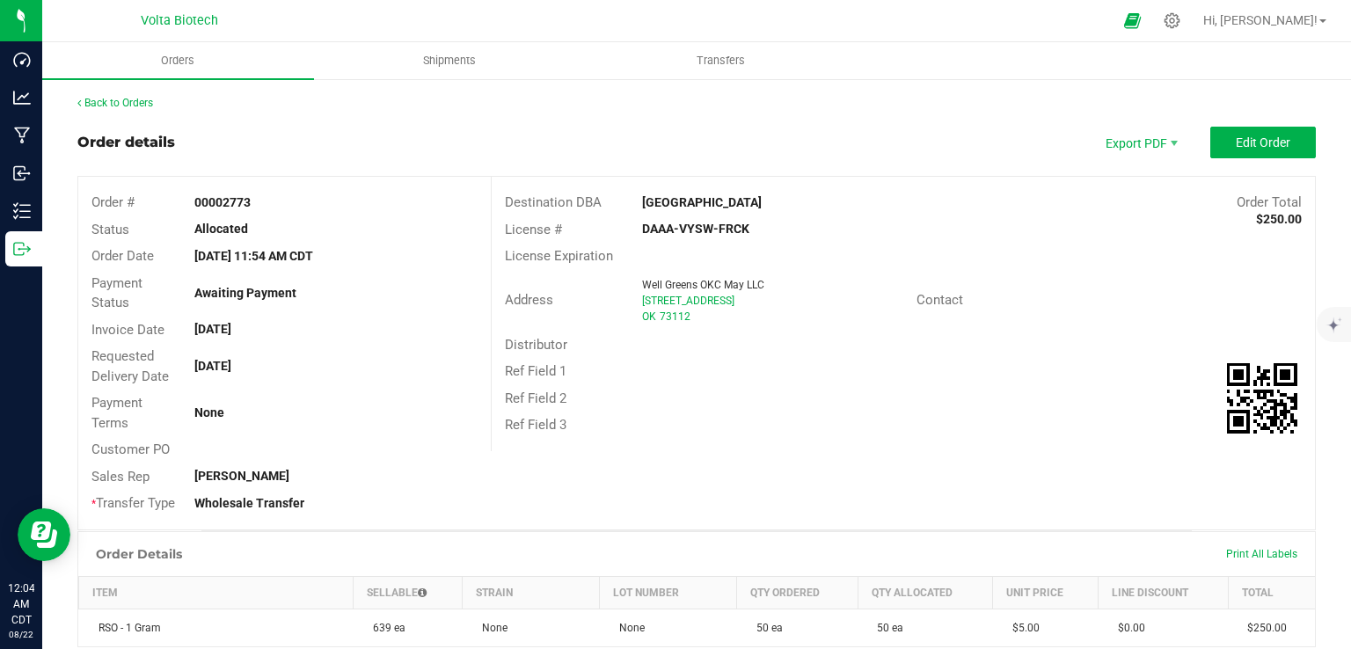
scroll to position [302, 0]
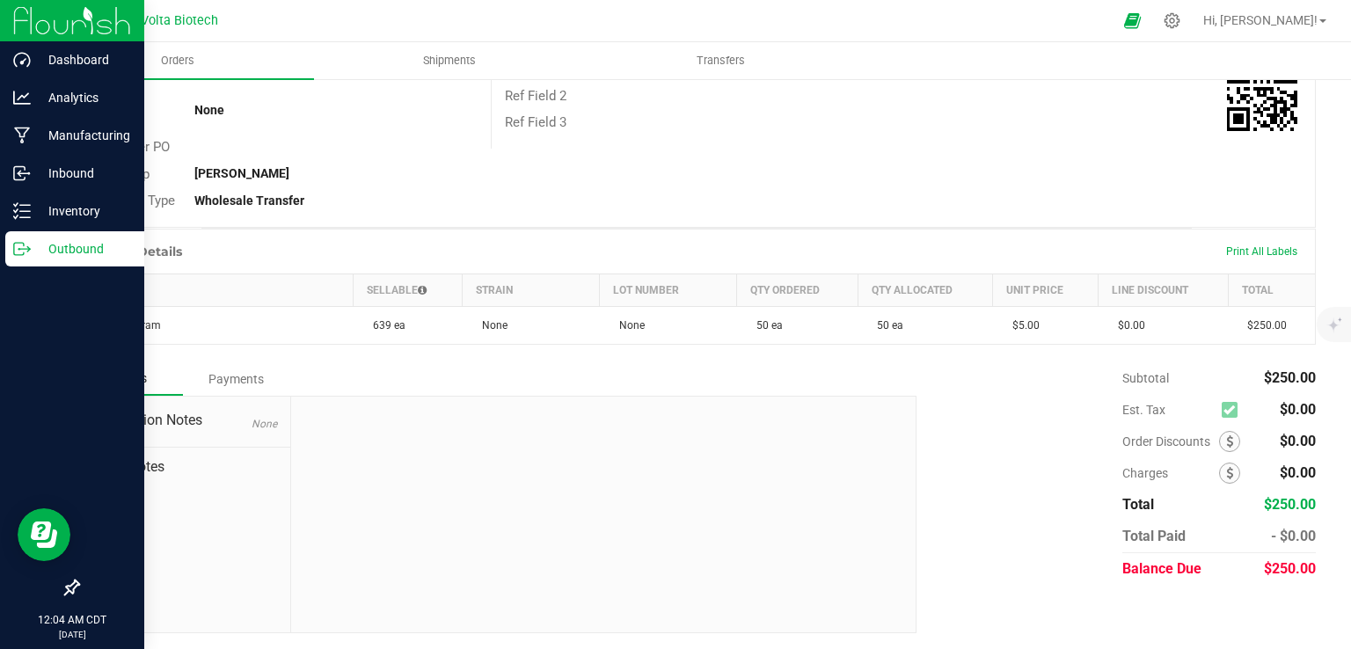
click at [27, 250] on icon at bounding box center [22, 249] width 18 height 18
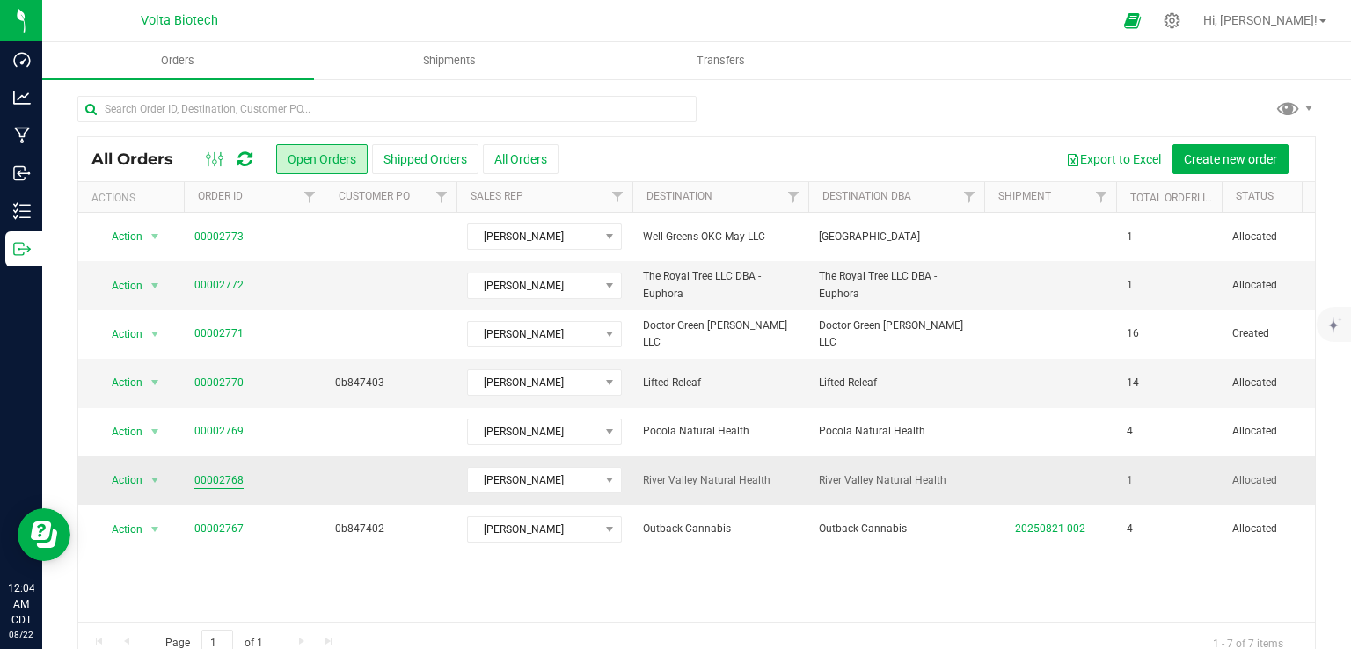
click at [222, 480] on link "00002768" at bounding box center [218, 480] width 49 height 17
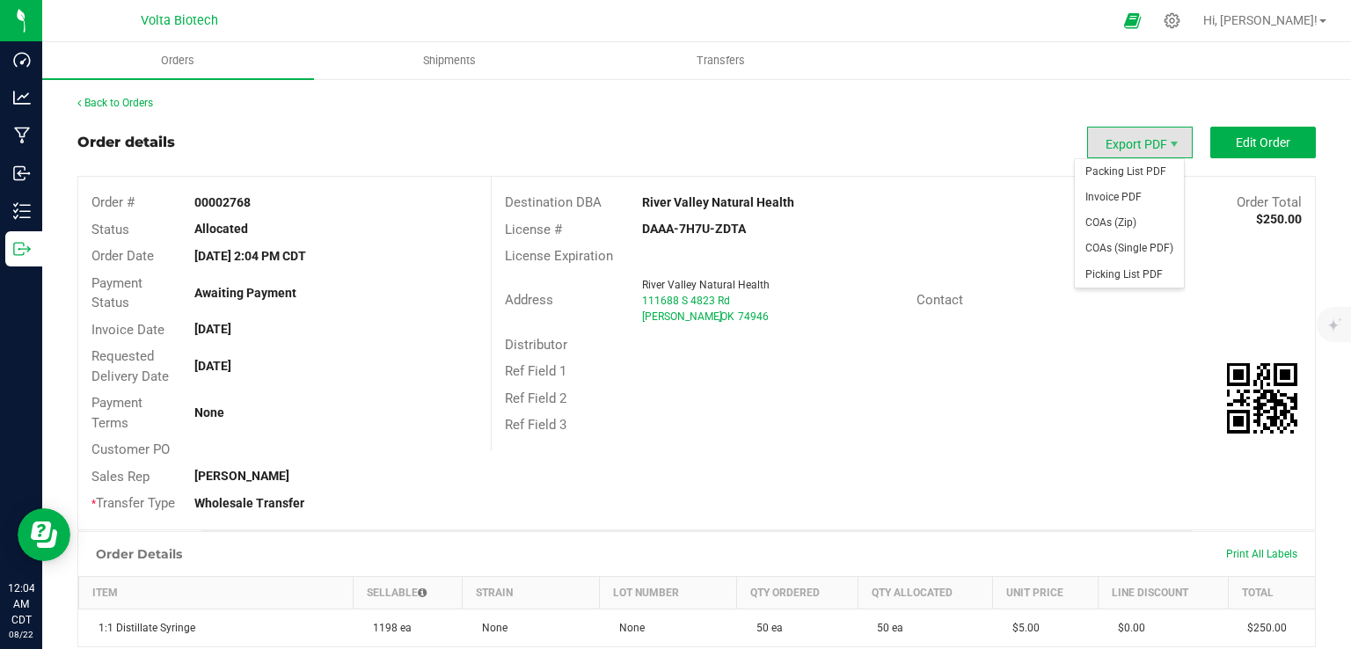
click at [1122, 148] on span "Export PDF" at bounding box center [1140, 143] width 106 height 32
click at [1196, 151] on div "Export PDF Edit Order" at bounding box center [1201, 143] width 229 height 32
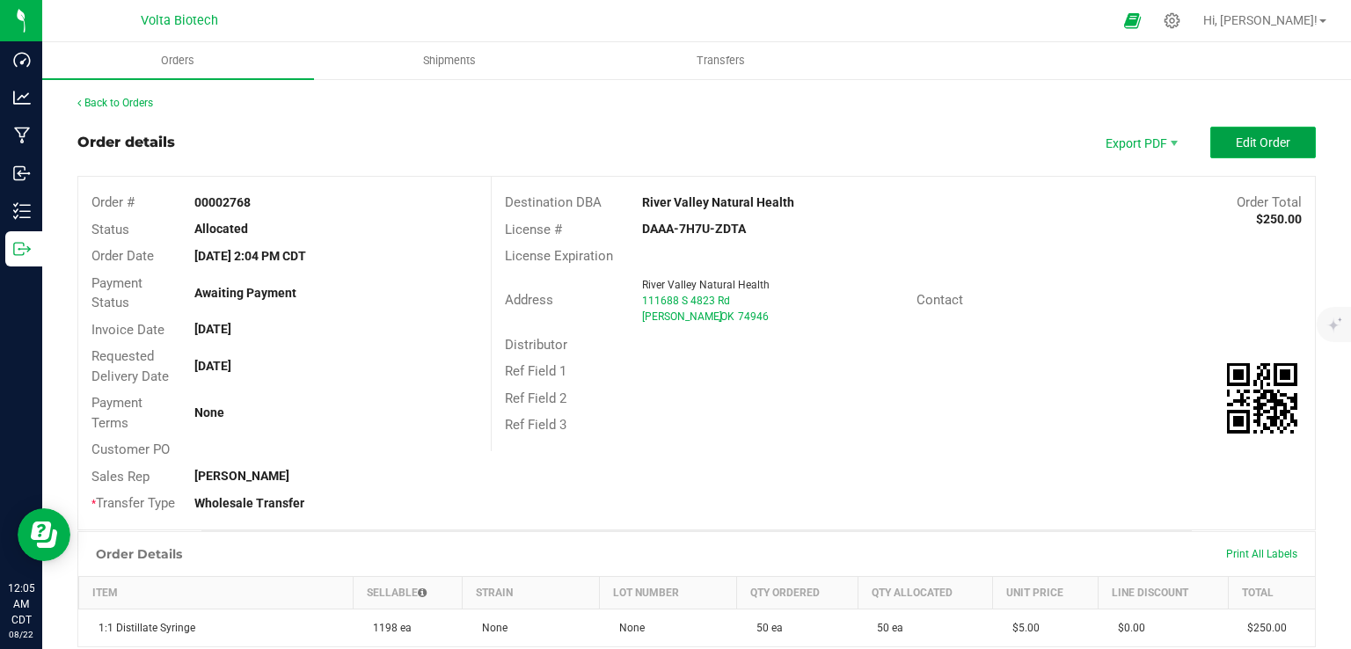
click at [1220, 149] on button "Edit Order" at bounding box center [1263, 143] width 106 height 32
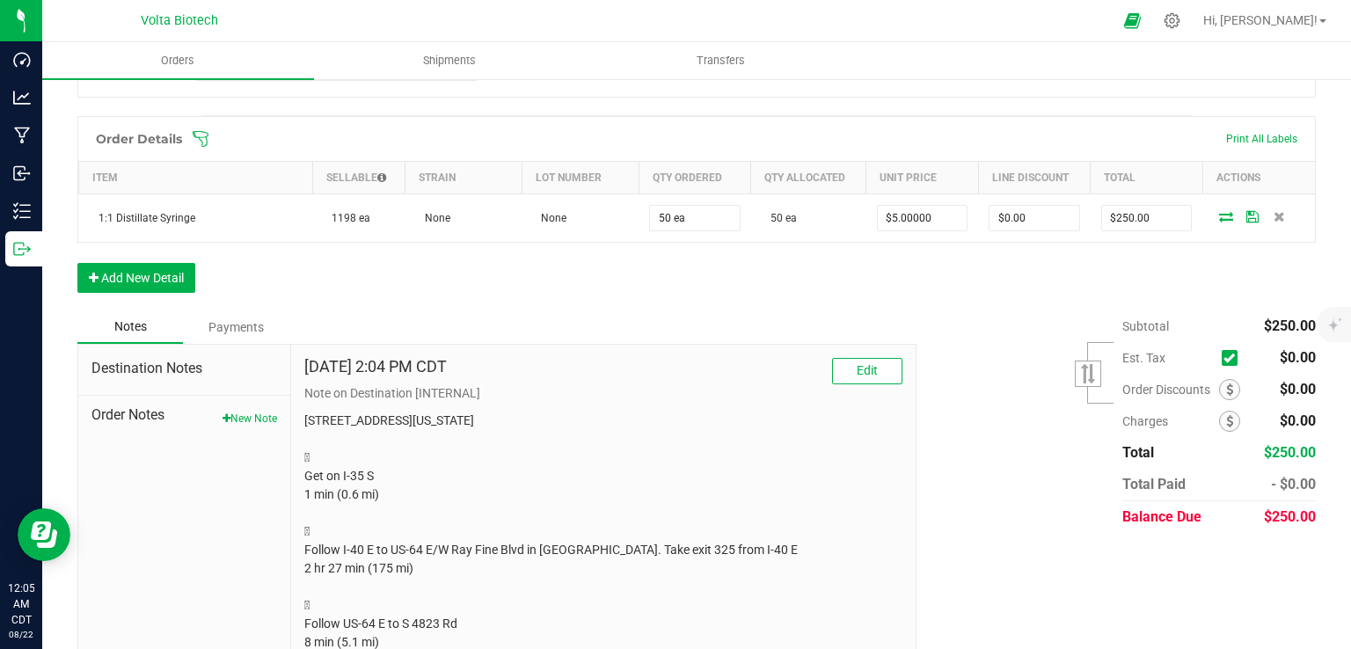
scroll to position [543, 0]
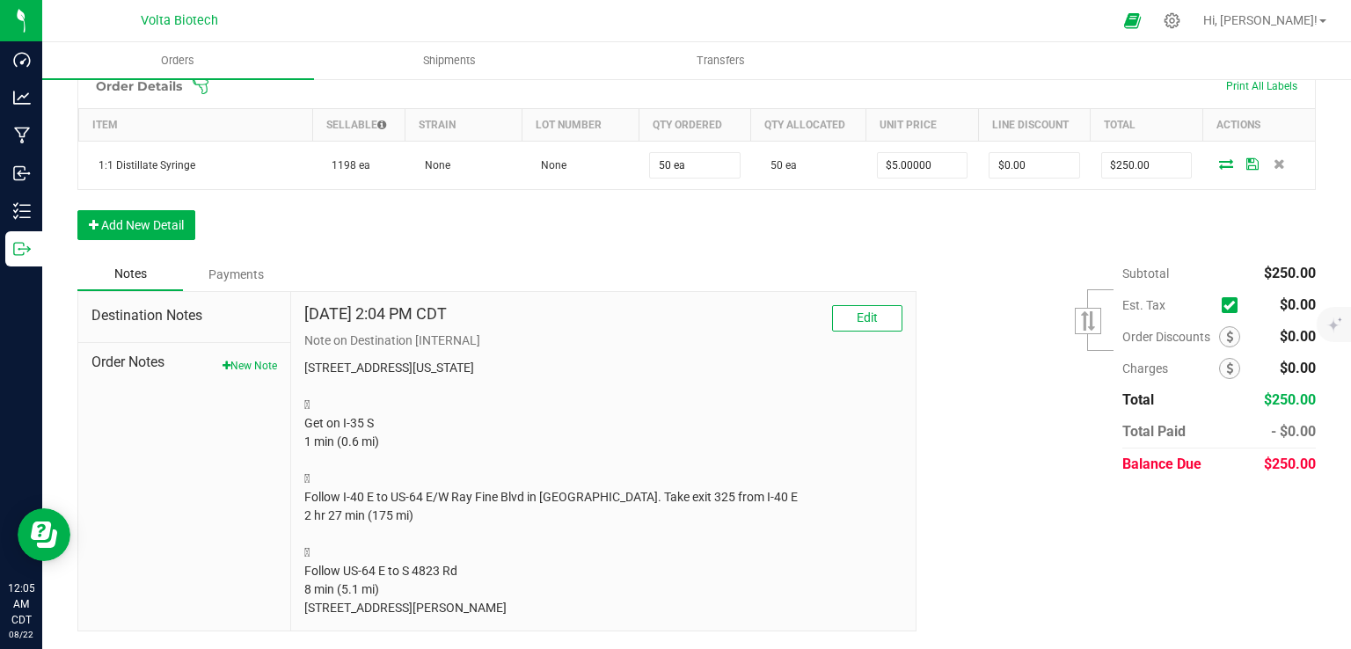
drag, startPoint x: 403, startPoint y: 609, endPoint x: 318, endPoint y: 400, distance: 225.7
drag, startPoint x: 318, startPoint y: 400, endPoint x: 443, endPoint y: 610, distance: 244.4
click at [443, 610] on div "[DATE] 2:04 PM CDT Edit Note on Destination [INTERNAL] [STREET_ADDRESS][US_STAT…" at bounding box center [603, 461] width 624 height 339
copy p "[STREET_ADDRESS][US_STATE]  Get on I-35 S 1 min (0.6 mi)  Follow I-40 E to US…"
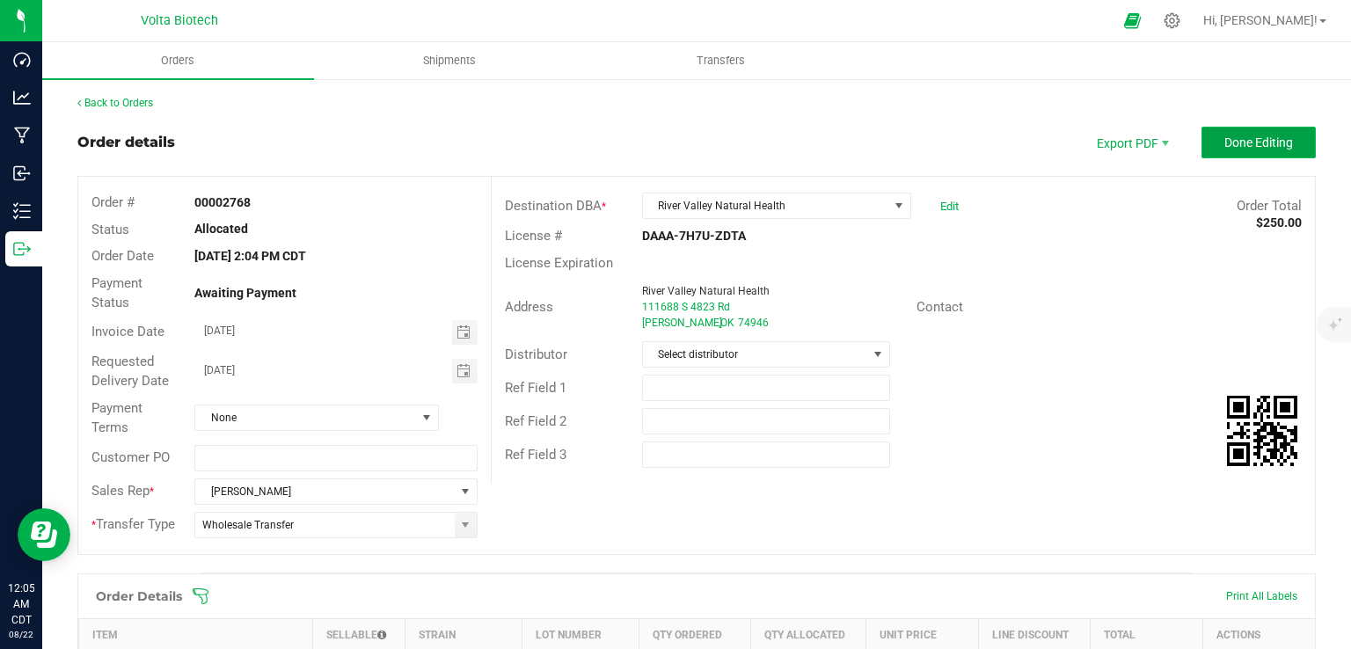
drag, startPoint x: 1235, startPoint y: 130, endPoint x: 1259, endPoint y: 149, distance: 30.8
click at [1259, 149] on span "Done Editing" at bounding box center [1258, 142] width 69 height 14
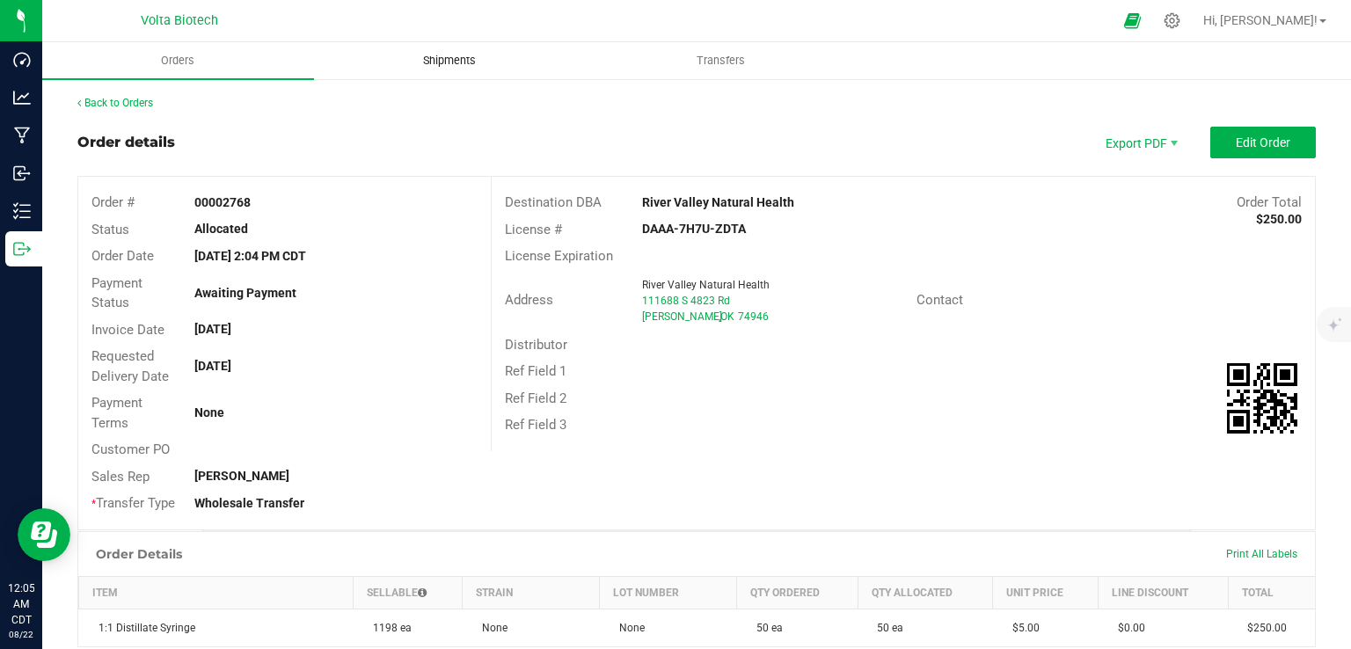
click at [461, 62] on span "Shipments" at bounding box center [449, 61] width 100 height 16
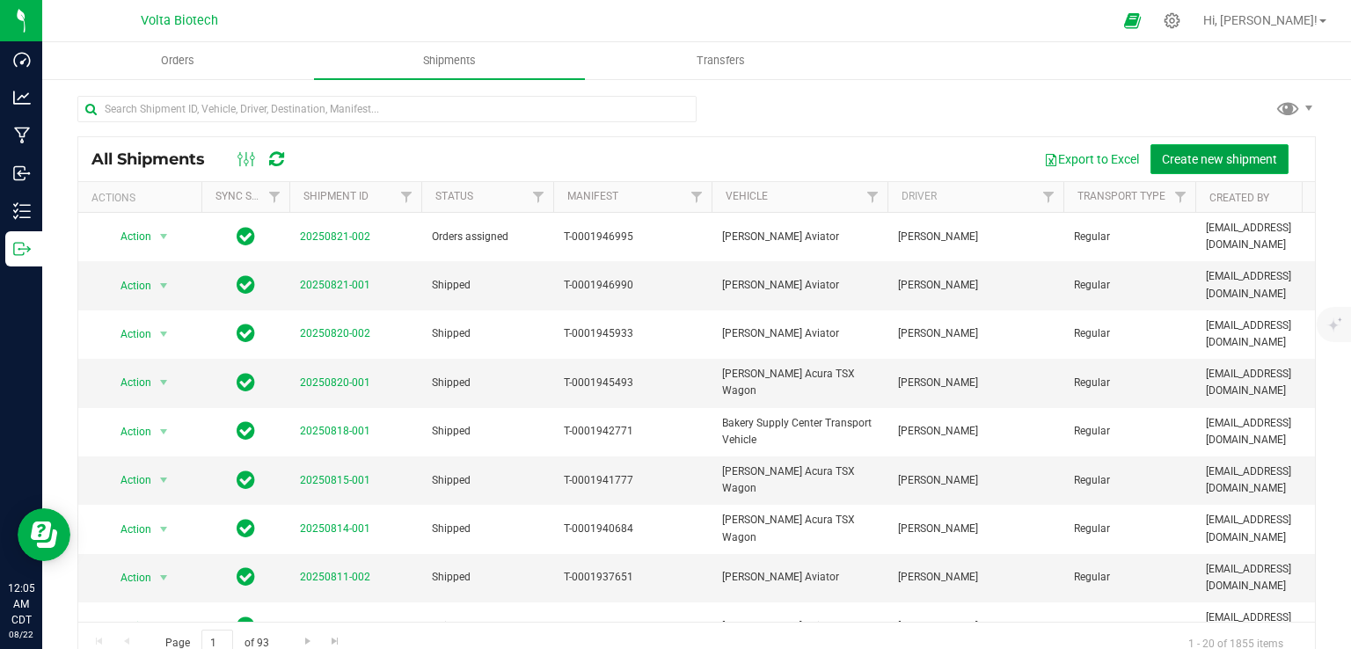
click at [1168, 159] on span "Create new shipment" at bounding box center [1219, 159] width 115 height 14
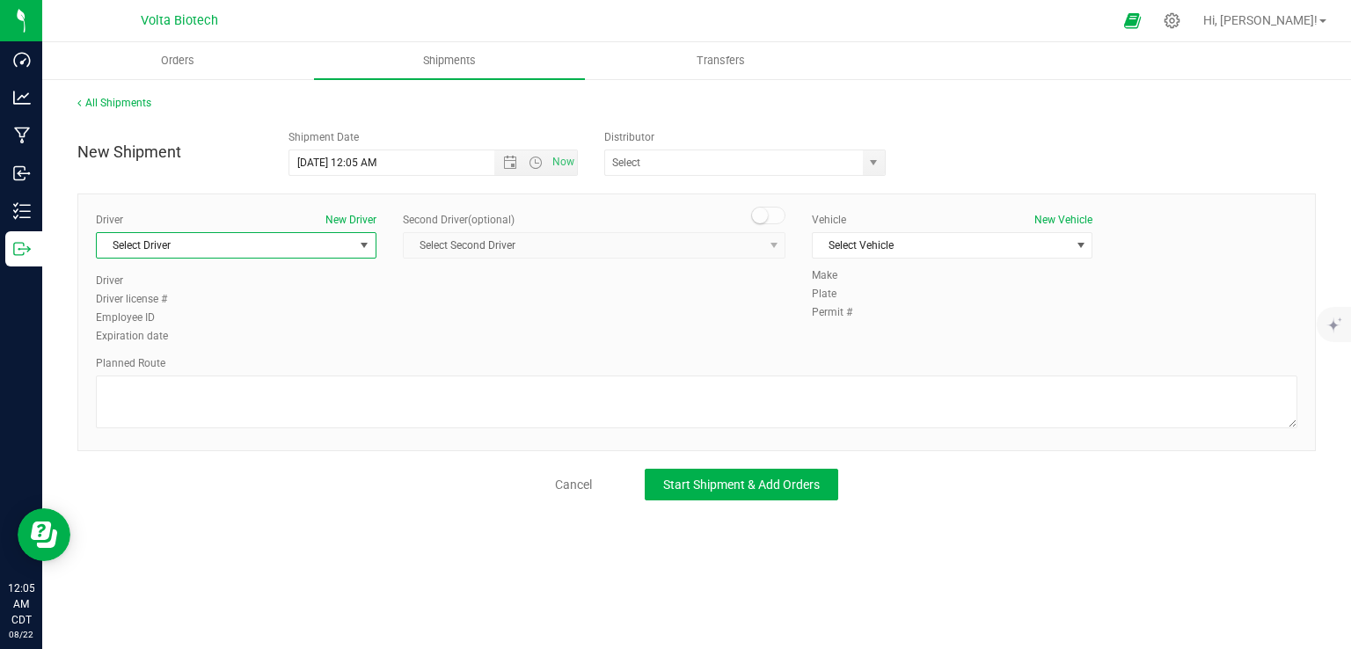
click at [324, 237] on span "Select Driver" at bounding box center [225, 245] width 257 height 25
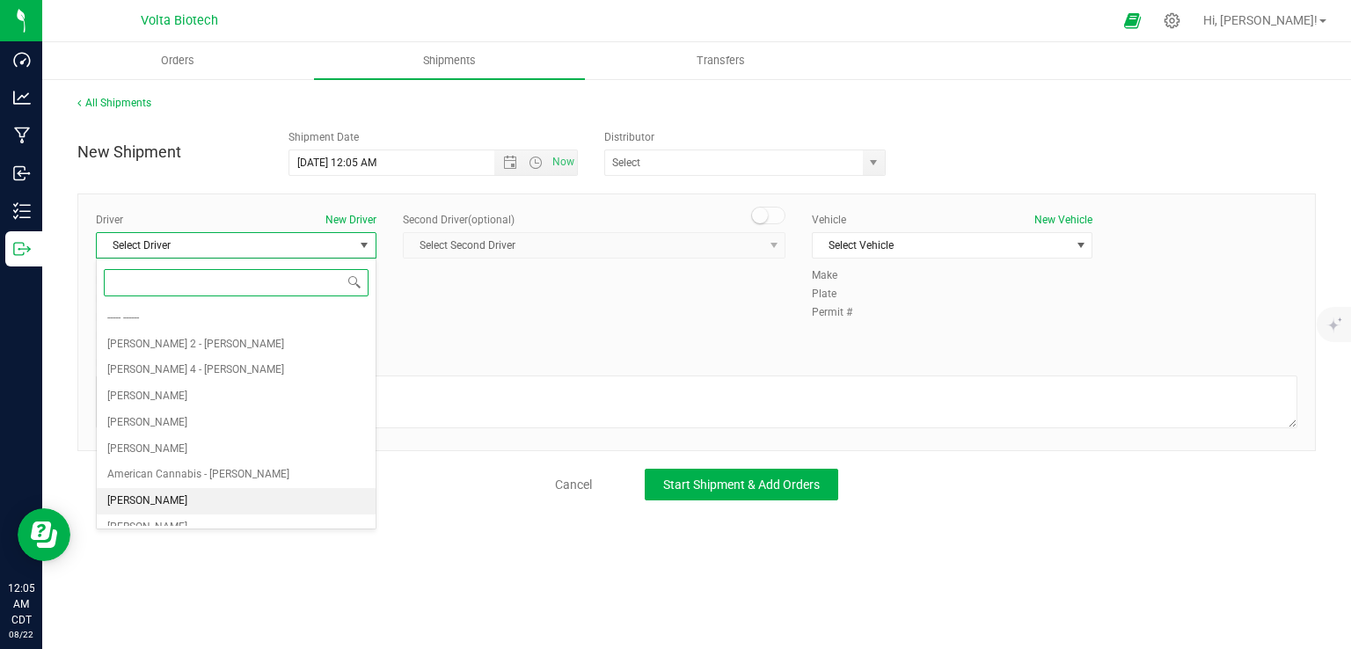
click at [158, 495] on span "[PERSON_NAME]" at bounding box center [147, 501] width 80 height 23
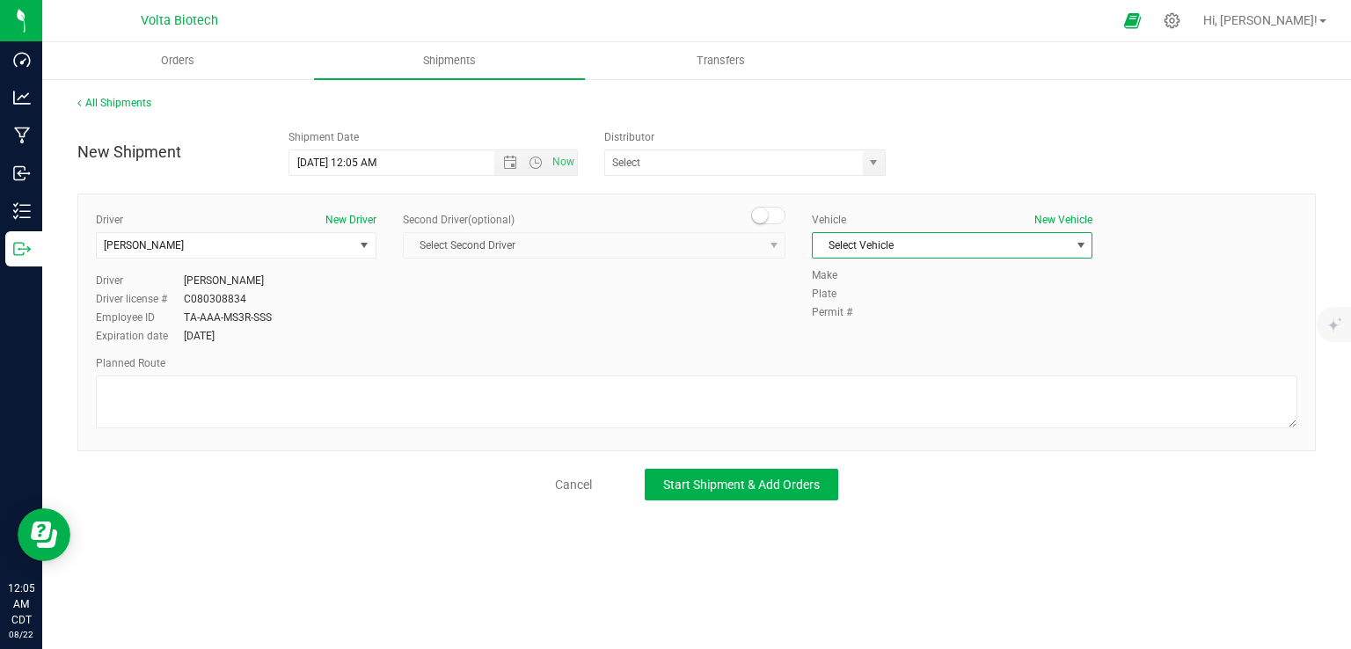
drag, startPoint x: 932, startPoint y: 240, endPoint x: 899, endPoint y: 254, distance: 36.3
click at [899, 254] on span "Select Vehicle" at bounding box center [940, 245] width 257 height 25
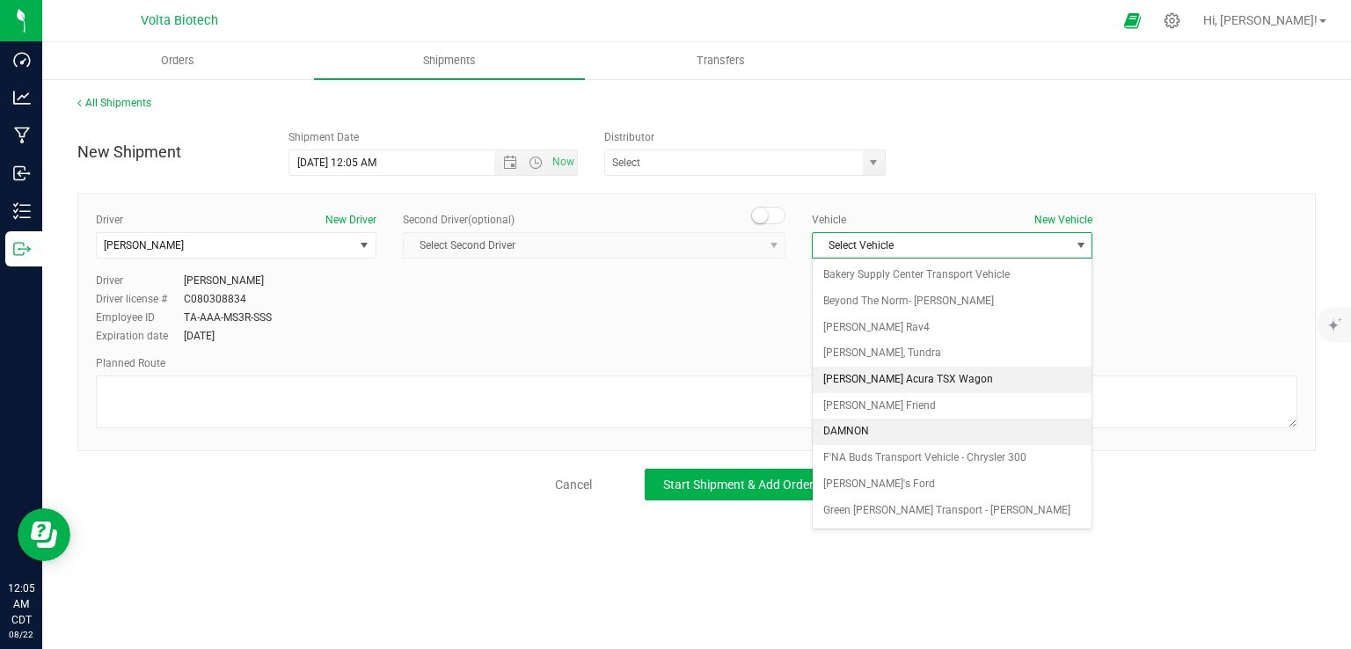
scroll to position [155, 0]
click at [898, 370] on li "[PERSON_NAME] Acura TSX Wagon" at bounding box center [951, 378] width 279 height 26
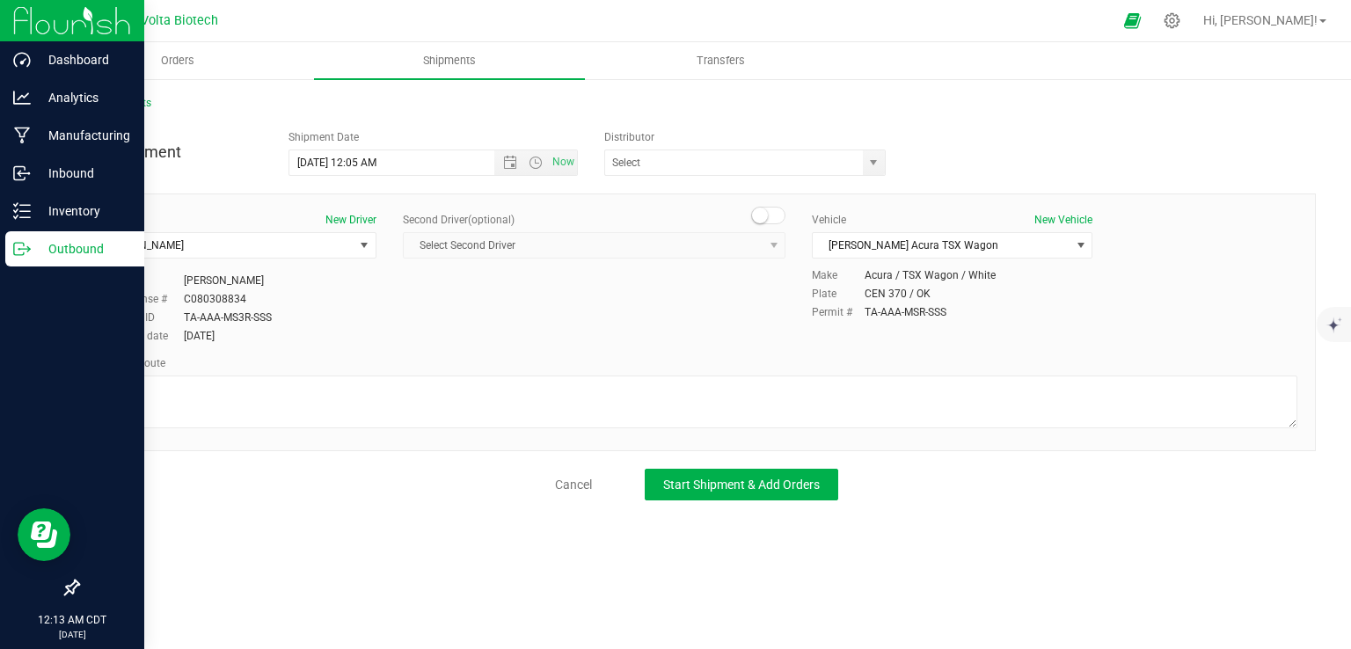
click at [53, 244] on p "Outbound" at bounding box center [84, 248] width 106 height 21
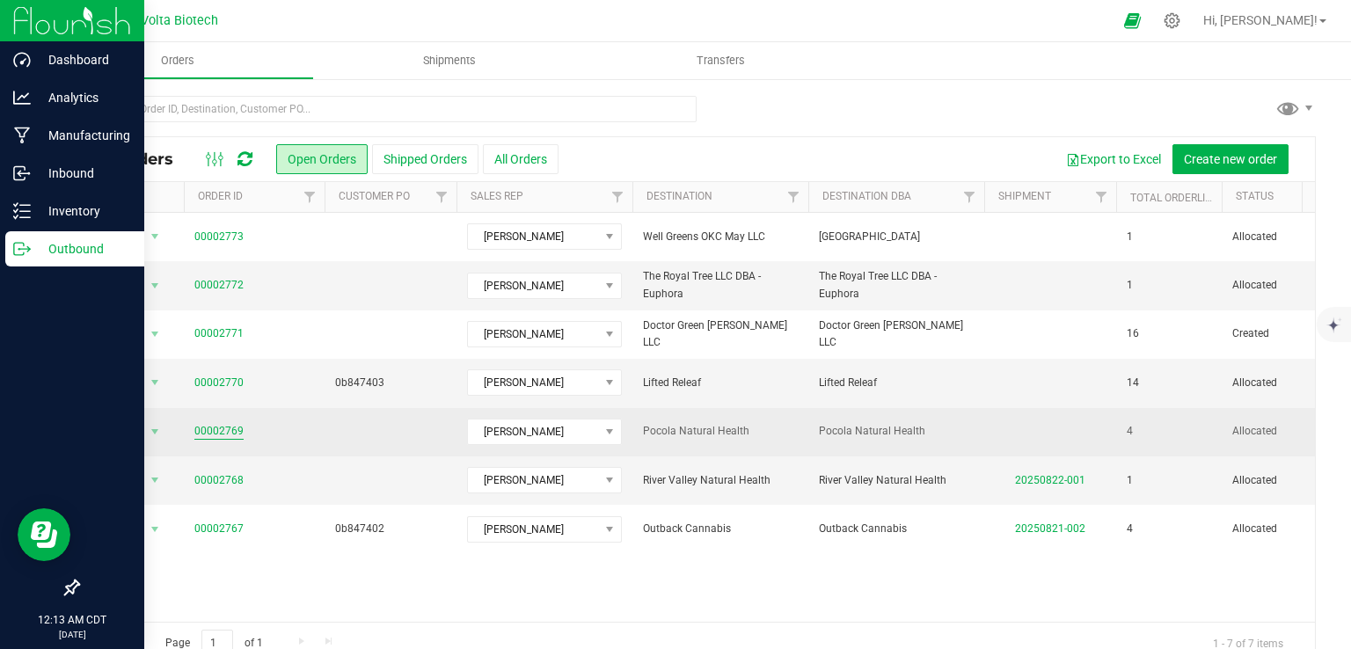
click at [215, 428] on link "00002769" at bounding box center [218, 431] width 49 height 17
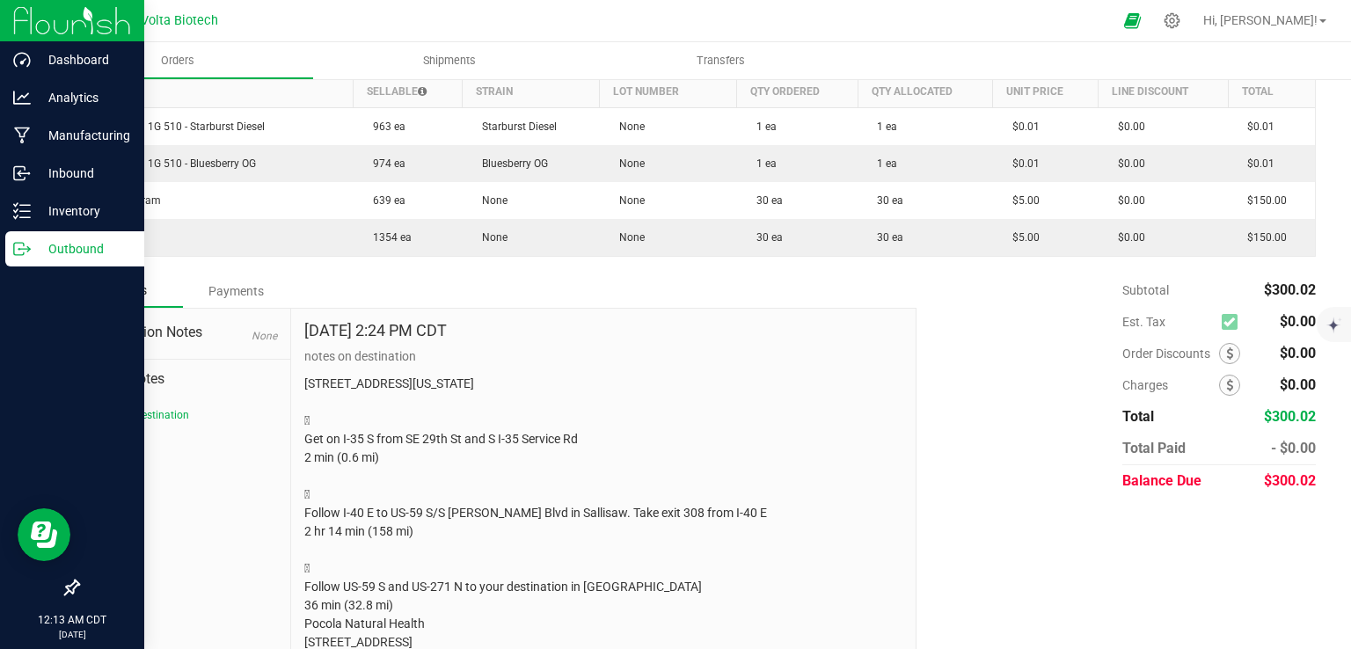
scroll to position [552, 0]
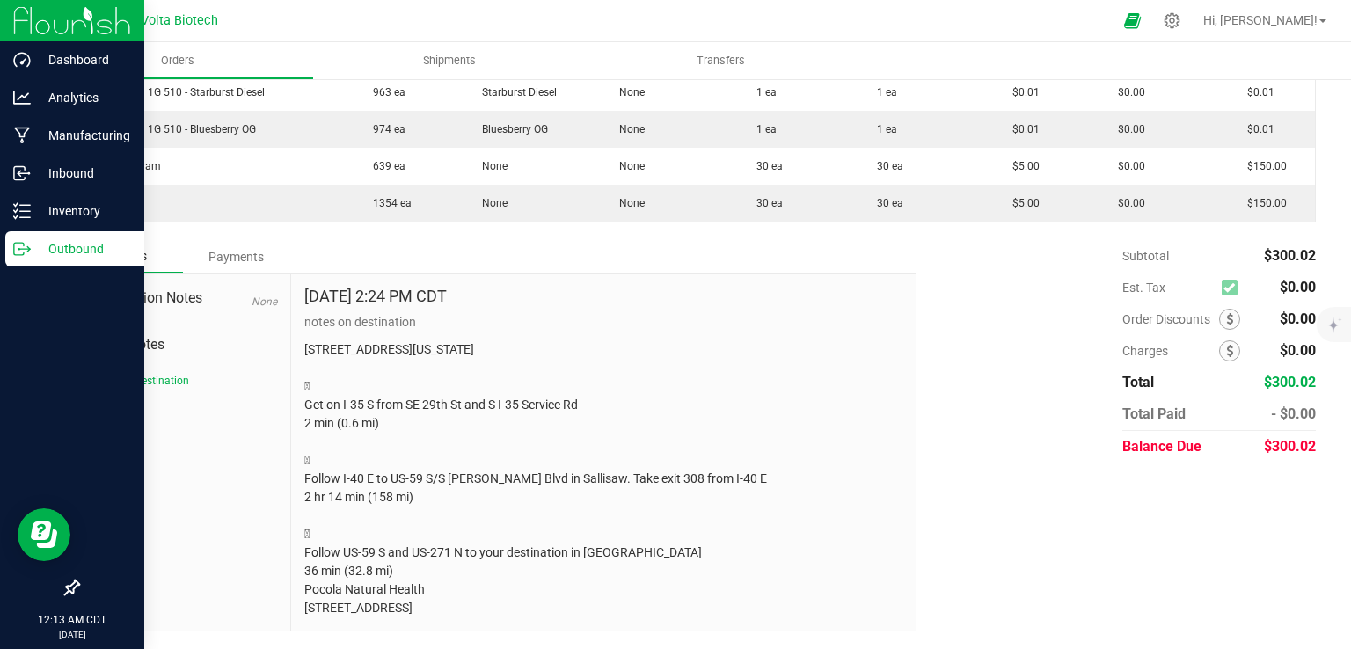
drag, startPoint x: 518, startPoint y: 606, endPoint x: 346, endPoint y: 347, distance: 310.2
drag, startPoint x: 346, startPoint y: 347, endPoint x: 508, endPoint y: 608, distance: 306.5
click at [508, 608] on div "[DATE] 2:24 PM CDT notes on destination [STREET_ADDRESS][US_STATE]  Get on I-3…" at bounding box center [603, 453] width 598 height 331
copy div "notes on destination [STREET_ADDRESS][US_STATE]  Get on I-35 S from SE 29th St…"
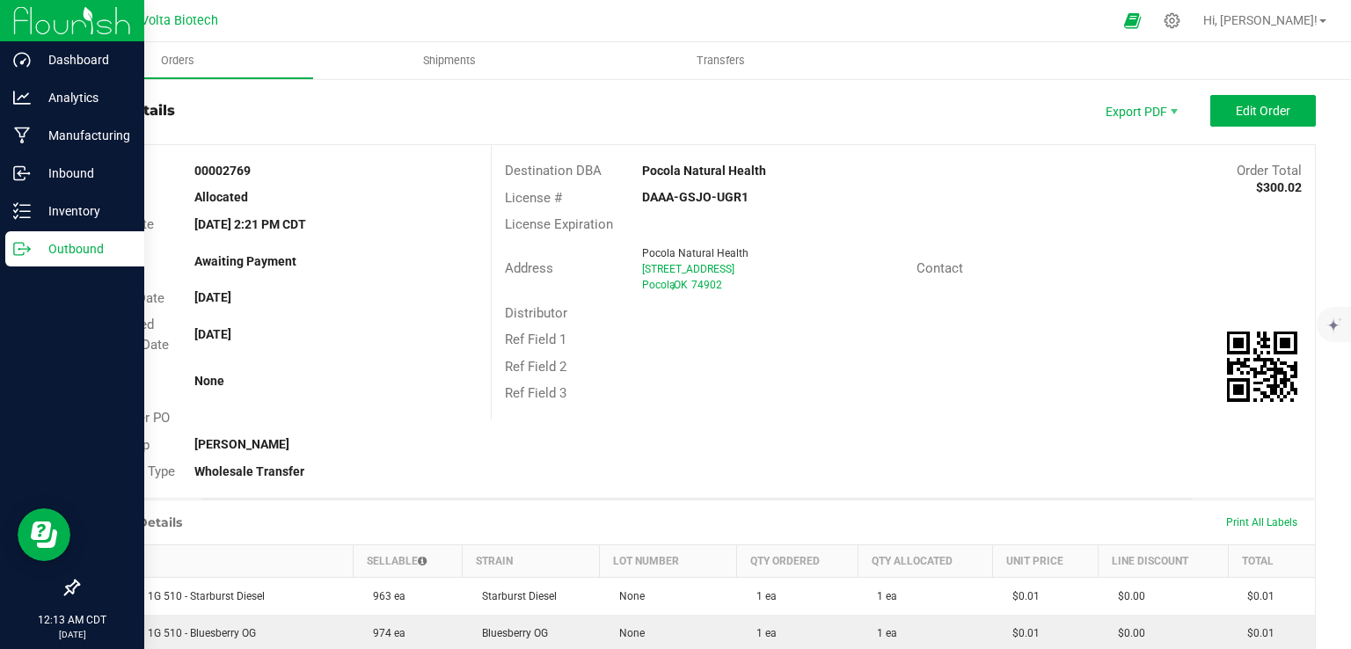
scroll to position [0, 0]
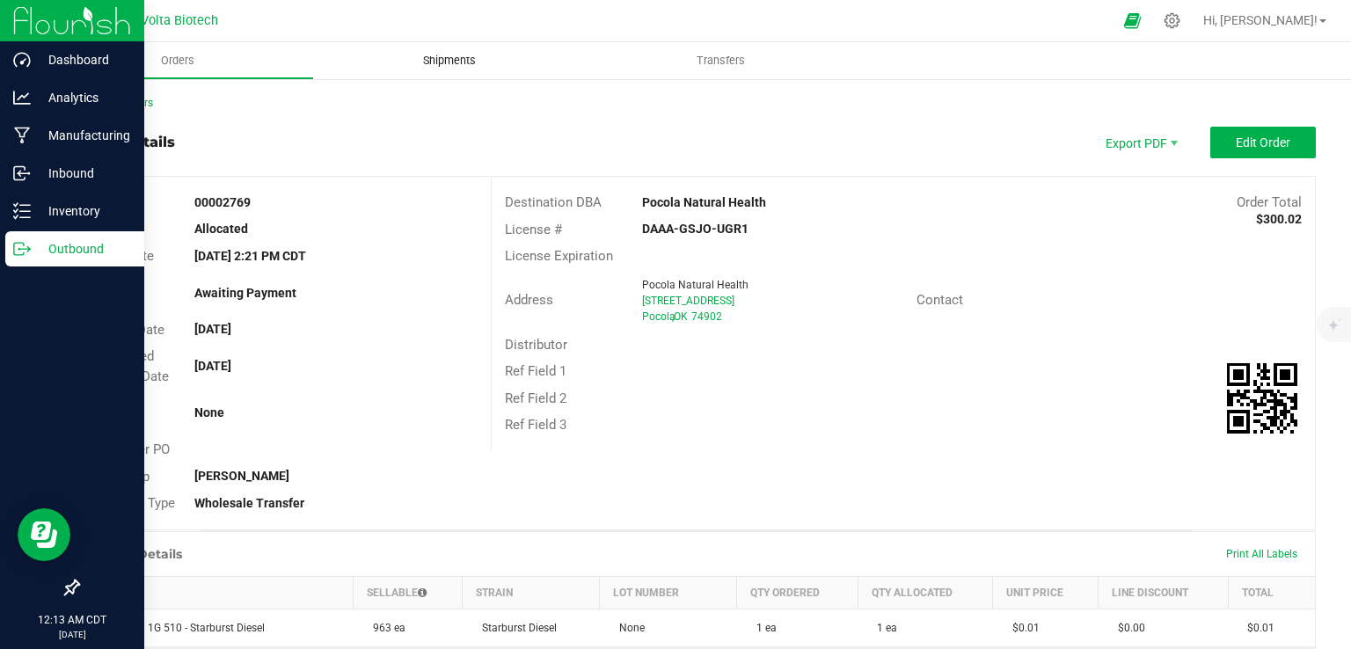
click at [453, 62] on span "Shipments" at bounding box center [449, 61] width 100 height 16
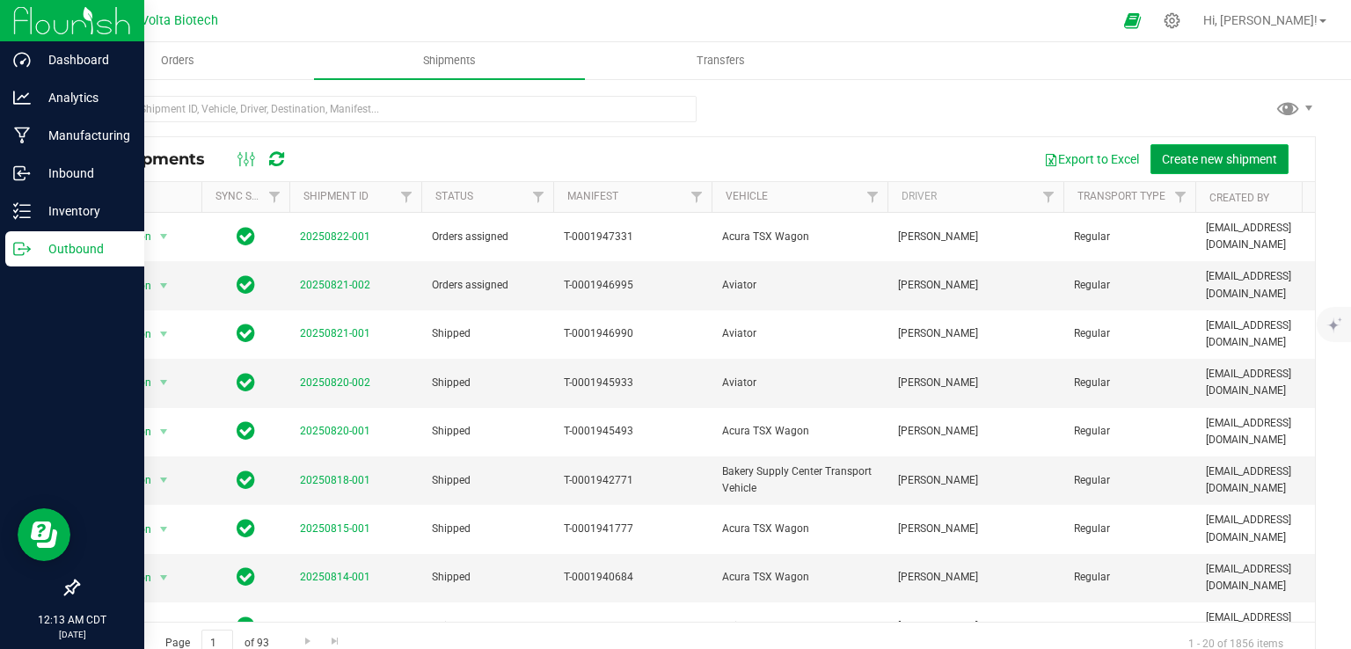
click at [1210, 157] on span "Create new shipment" at bounding box center [1219, 159] width 115 height 14
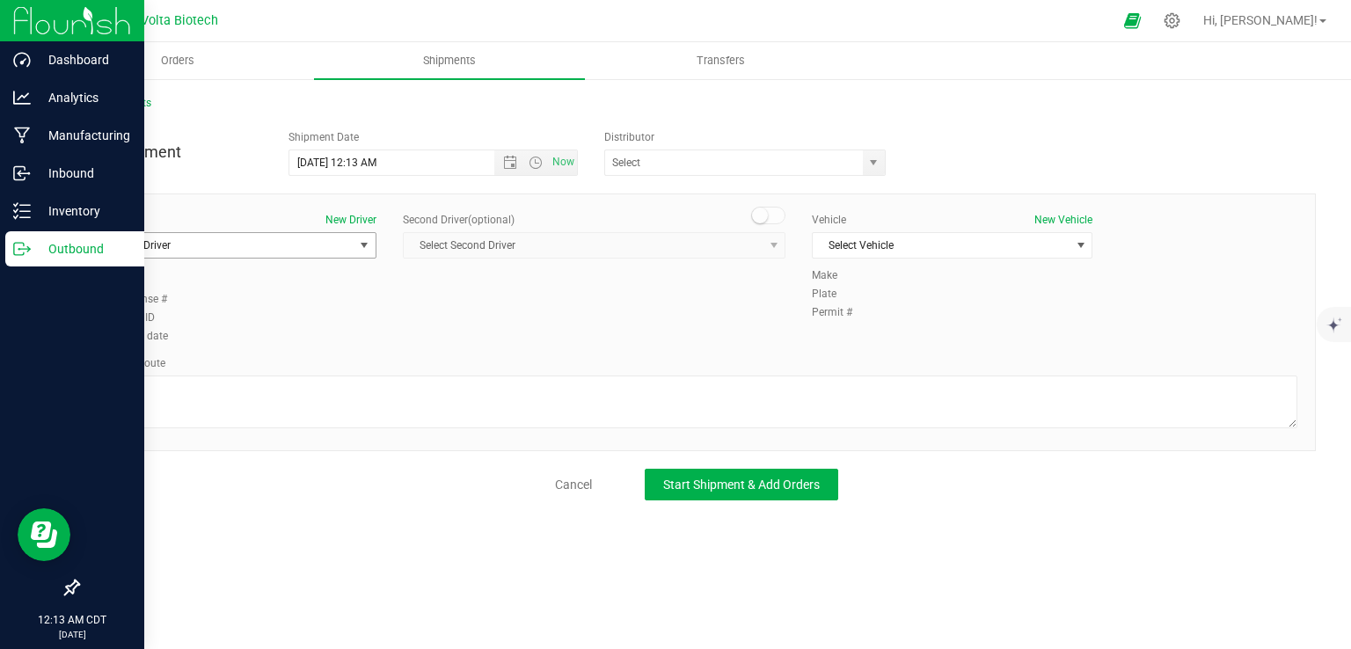
click at [252, 247] on span "Select Driver" at bounding box center [225, 245] width 257 height 25
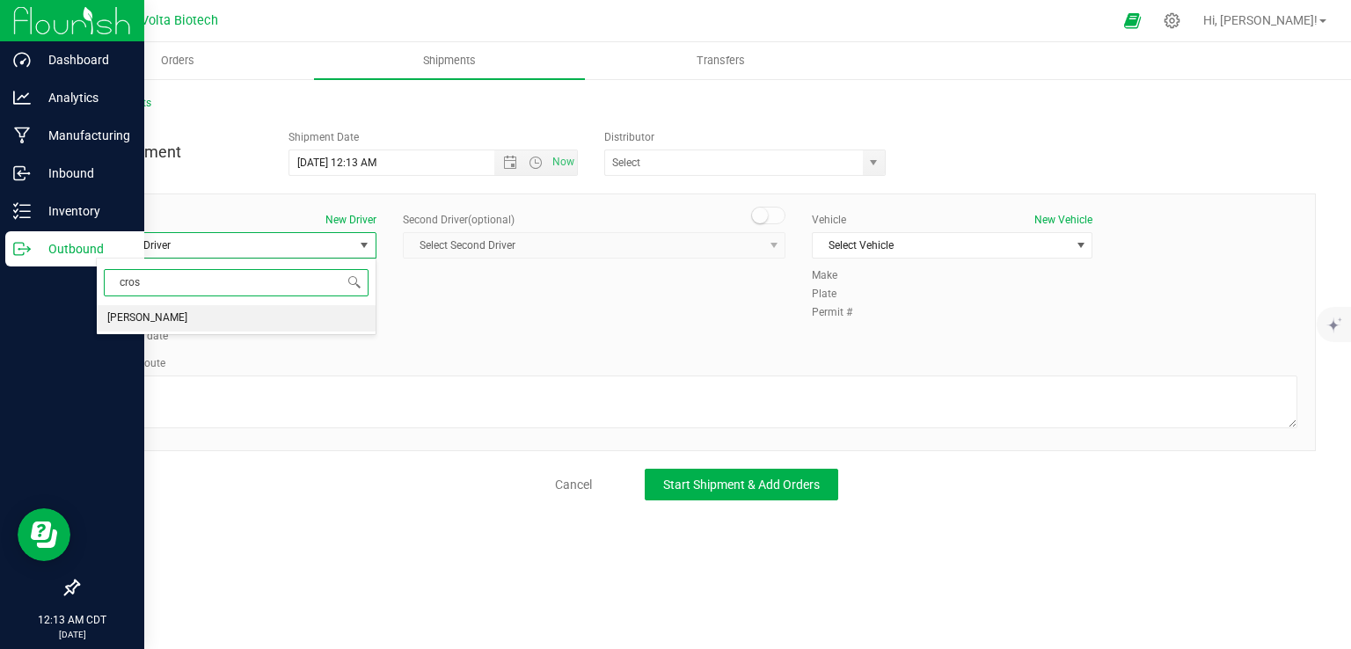
click at [182, 318] on li "[PERSON_NAME]" at bounding box center [236, 318] width 279 height 26
type input "cros"
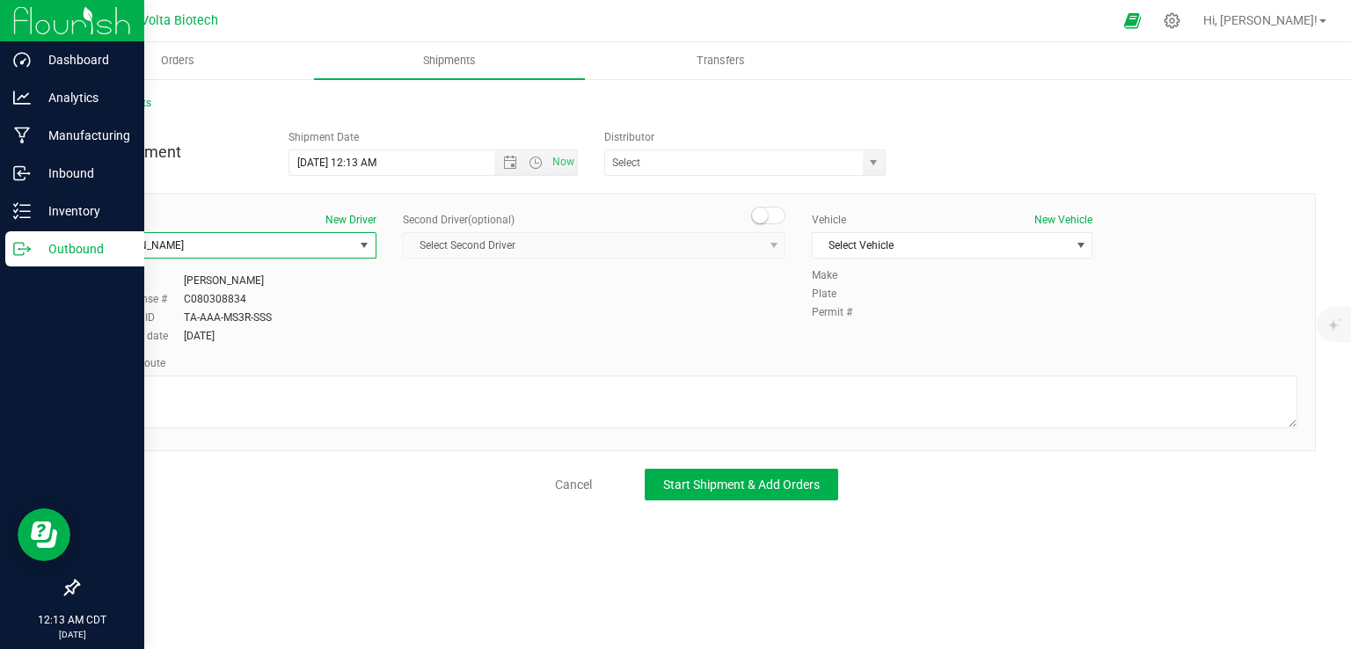
click at [182, 318] on label "Employee ID" at bounding box center [140, 318] width 88 height 16
click at [888, 250] on span "Select Vehicle" at bounding box center [940, 245] width 257 height 25
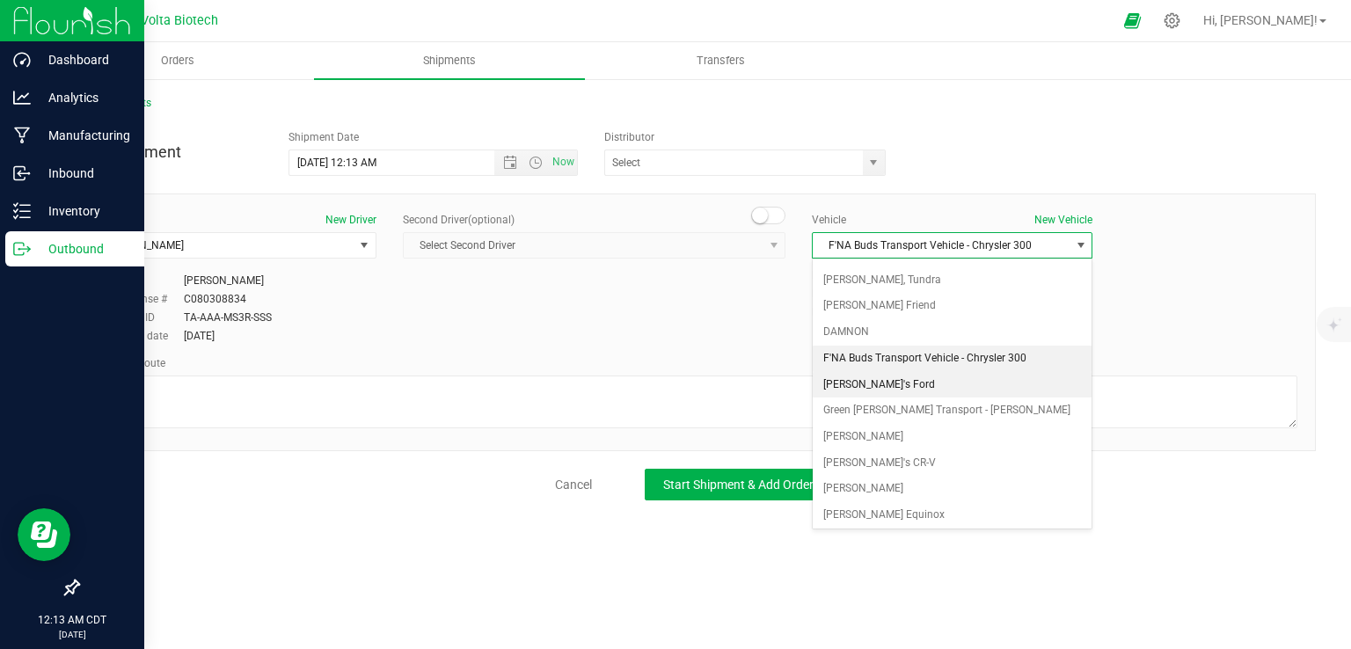
scroll to position [244, 0]
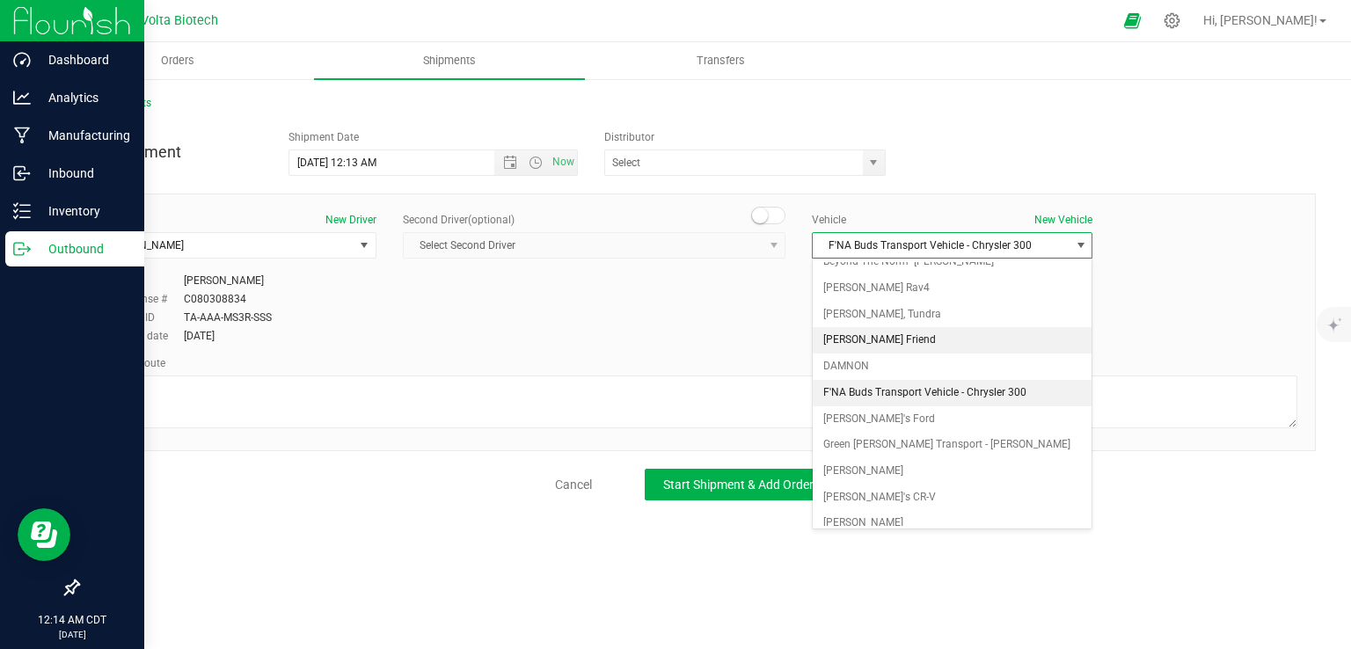
click at [906, 335] on li "[PERSON_NAME] Friend" at bounding box center [951, 340] width 279 height 26
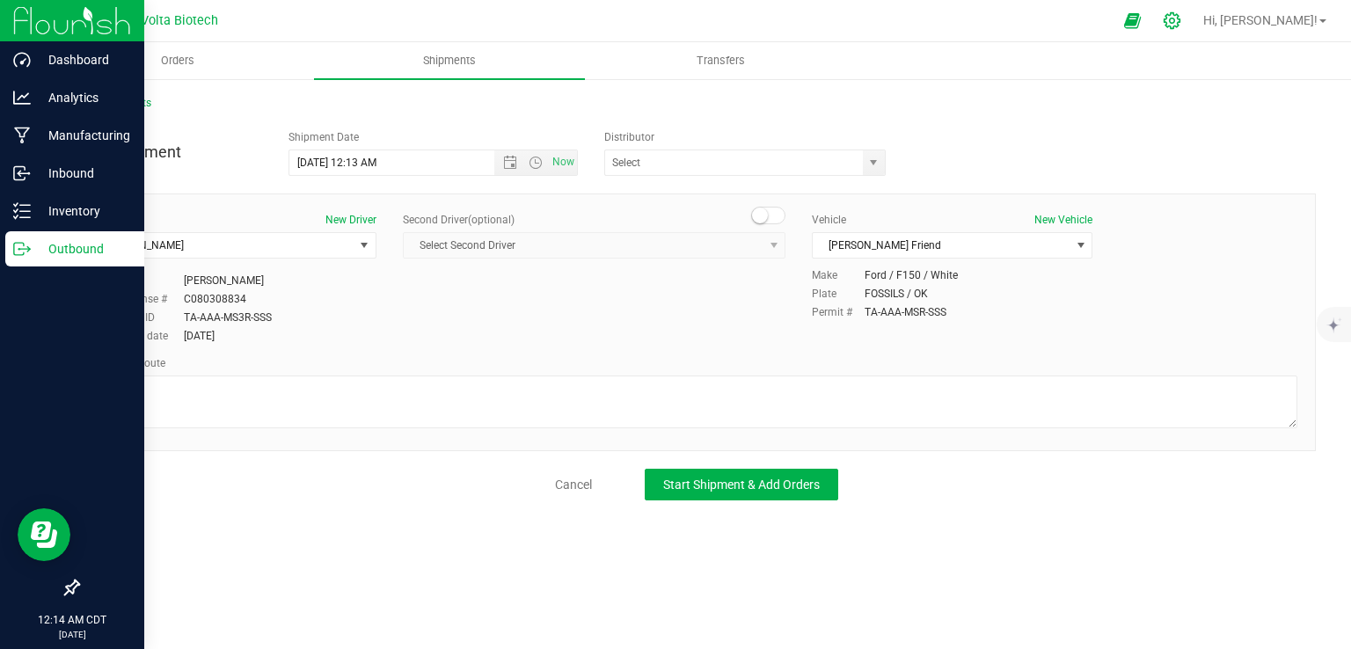
click at [1181, 22] on icon at bounding box center [1171, 20] width 18 height 18
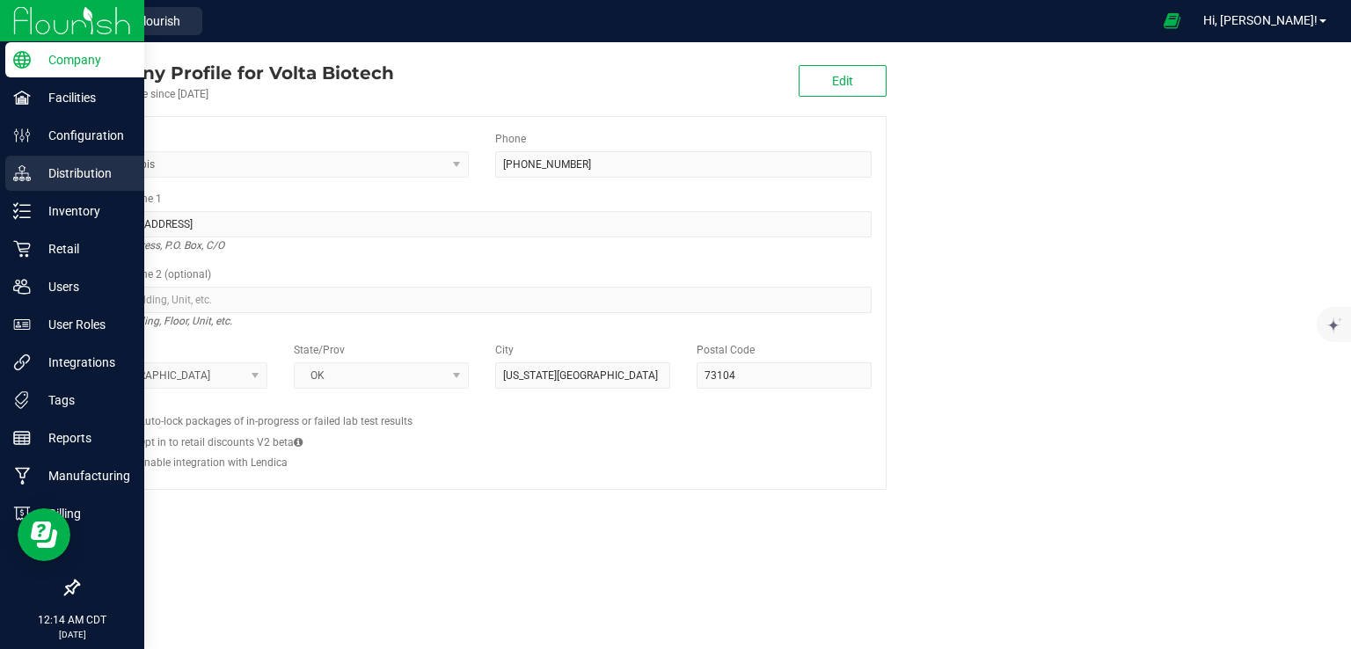
click at [31, 178] on p "Distribution" at bounding box center [84, 173] width 106 height 21
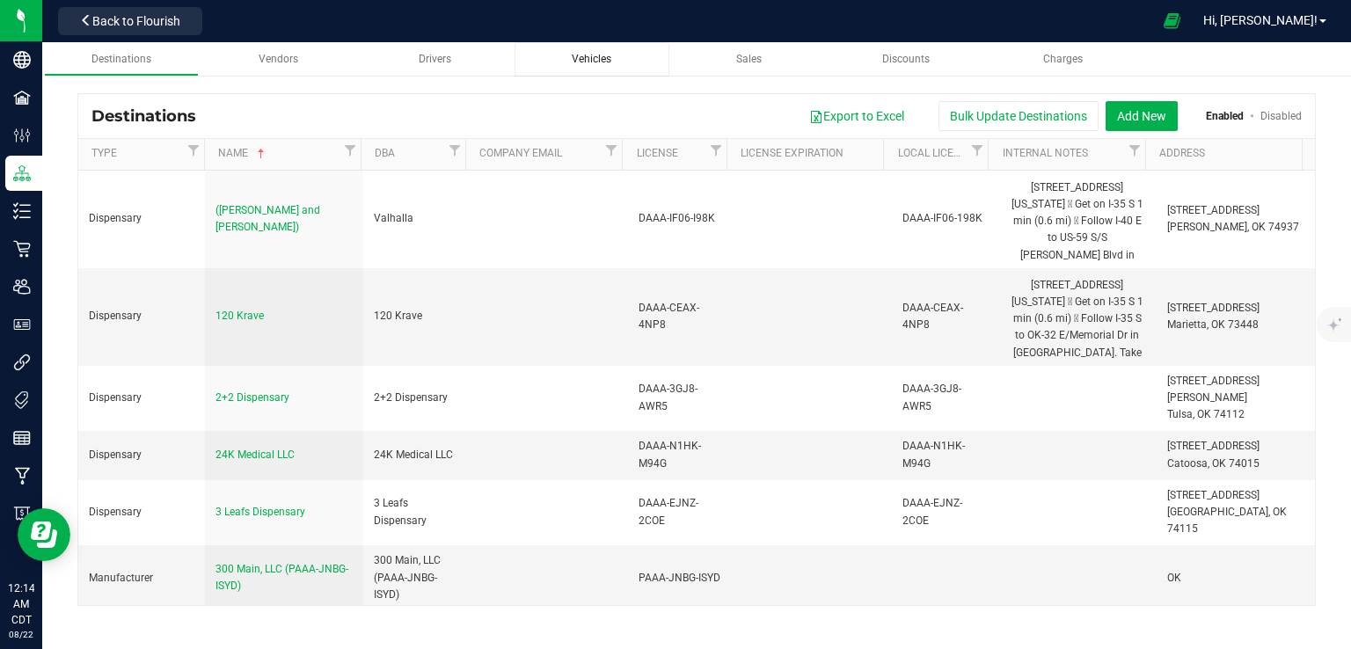
click at [559, 55] on div "Vehicles" at bounding box center [591, 59] width 127 height 15
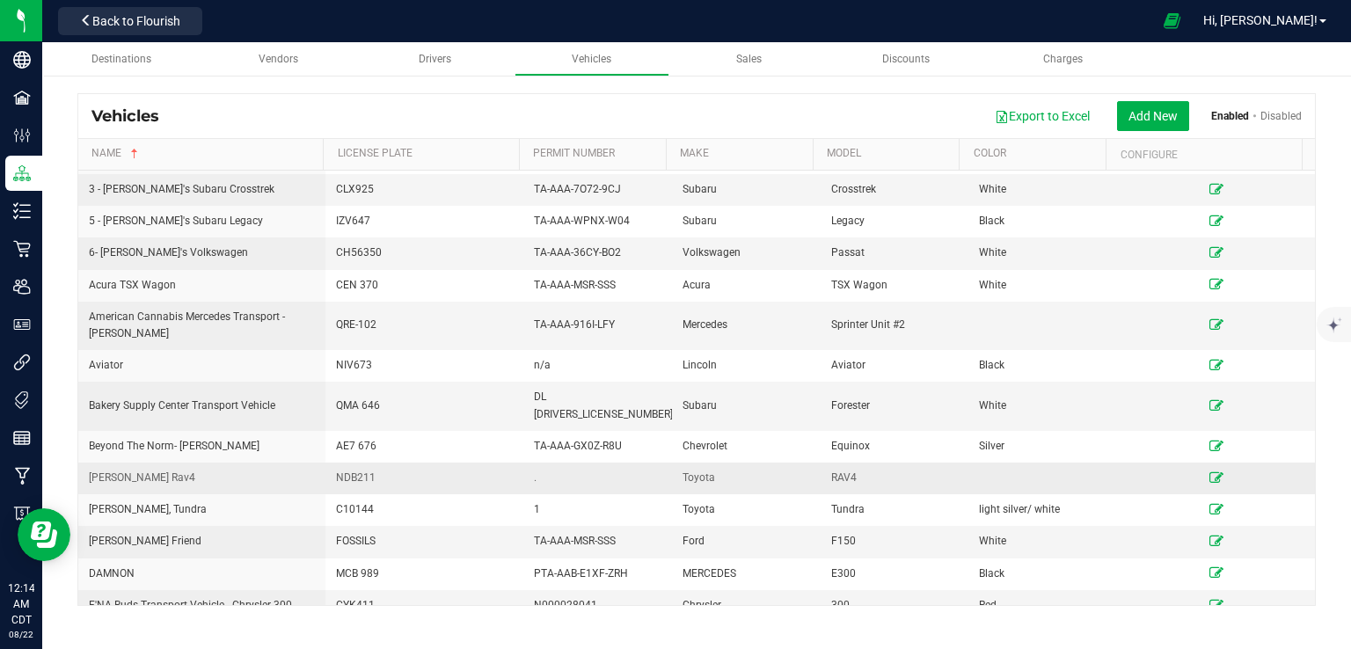
scroll to position [26, 0]
click at [1209, 537] on icon at bounding box center [1216, 542] width 14 height 11
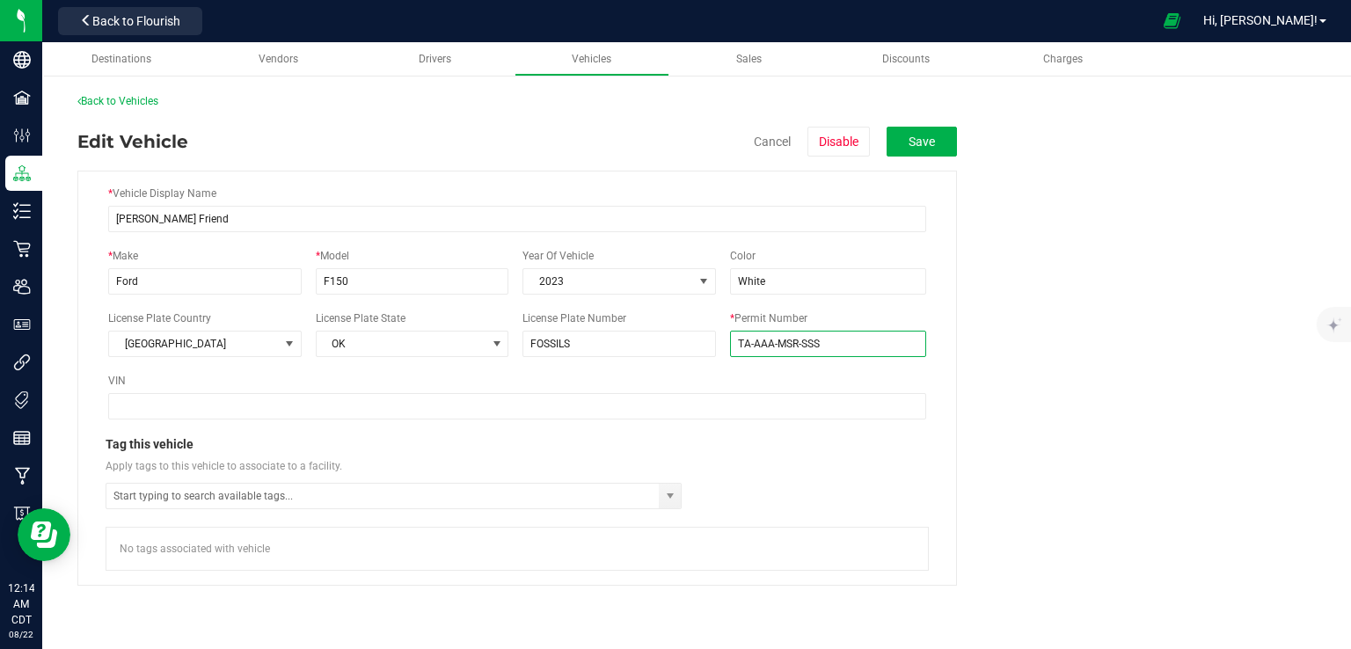
click at [770, 346] on input "TA-AAA-MSR-SSS" at bounding box center [828, 344] width 196 height 26
click at [785, 344] on input "TA-AAA-MSR-SSS" at bounding box center [828, 344] width 196 height 26
click at [790, 339] on input "TA-AAA-MSR-SSS" at bounding box center [828, 344] width 196 height 26
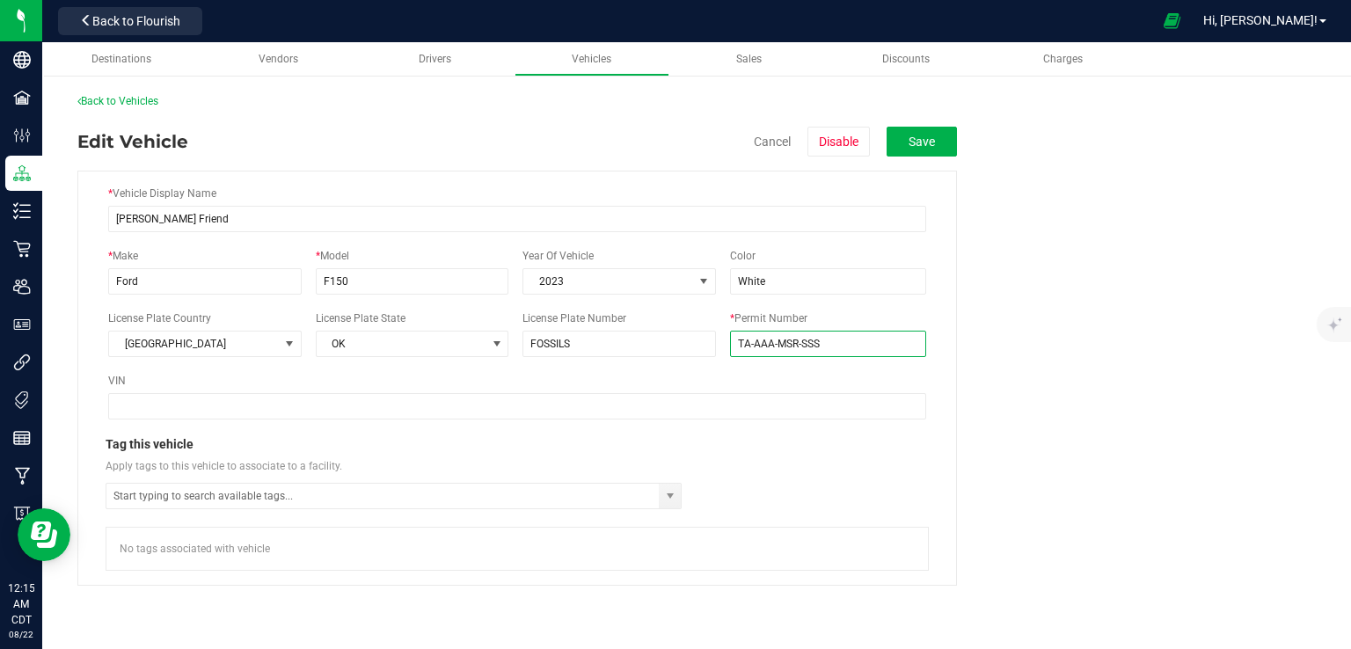
paste input "3"
type input "TA-AAA-MS3R-SSS"
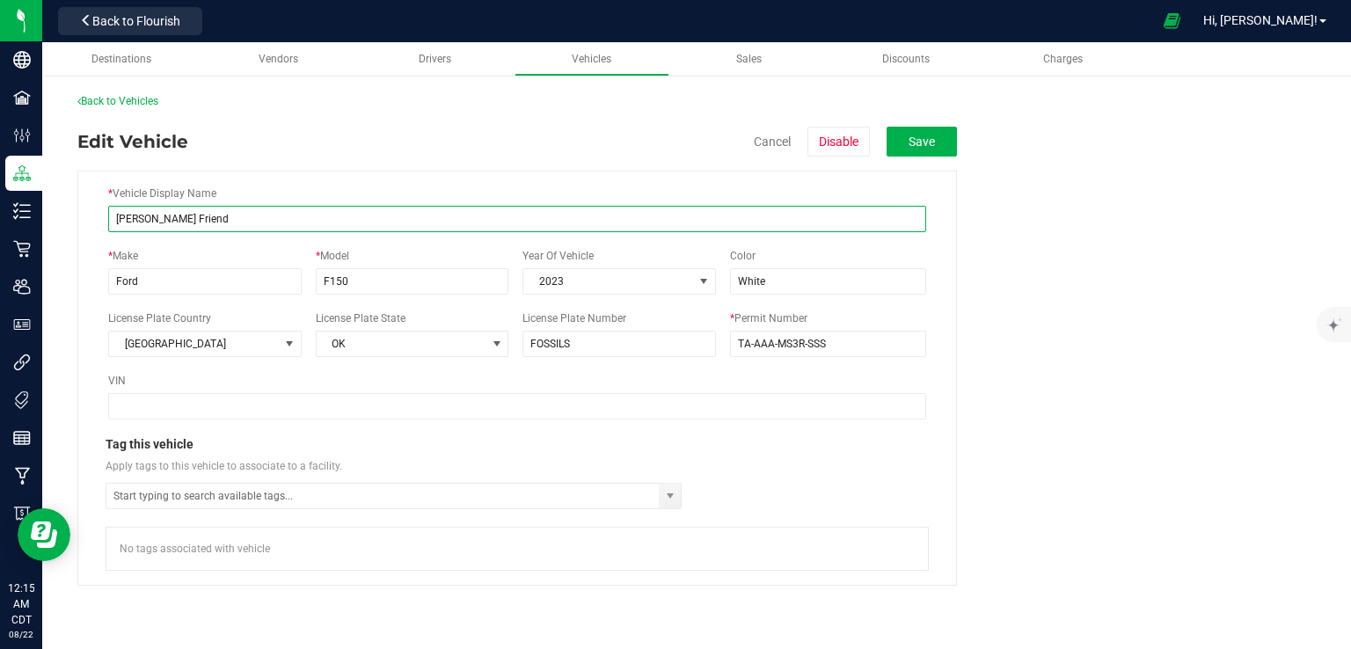
click at [295, 220] on input "[PERSON_NAME] Friend" at bounding box center [517, 219] width 818 height 26
type input "Ford F-150 2023 White"
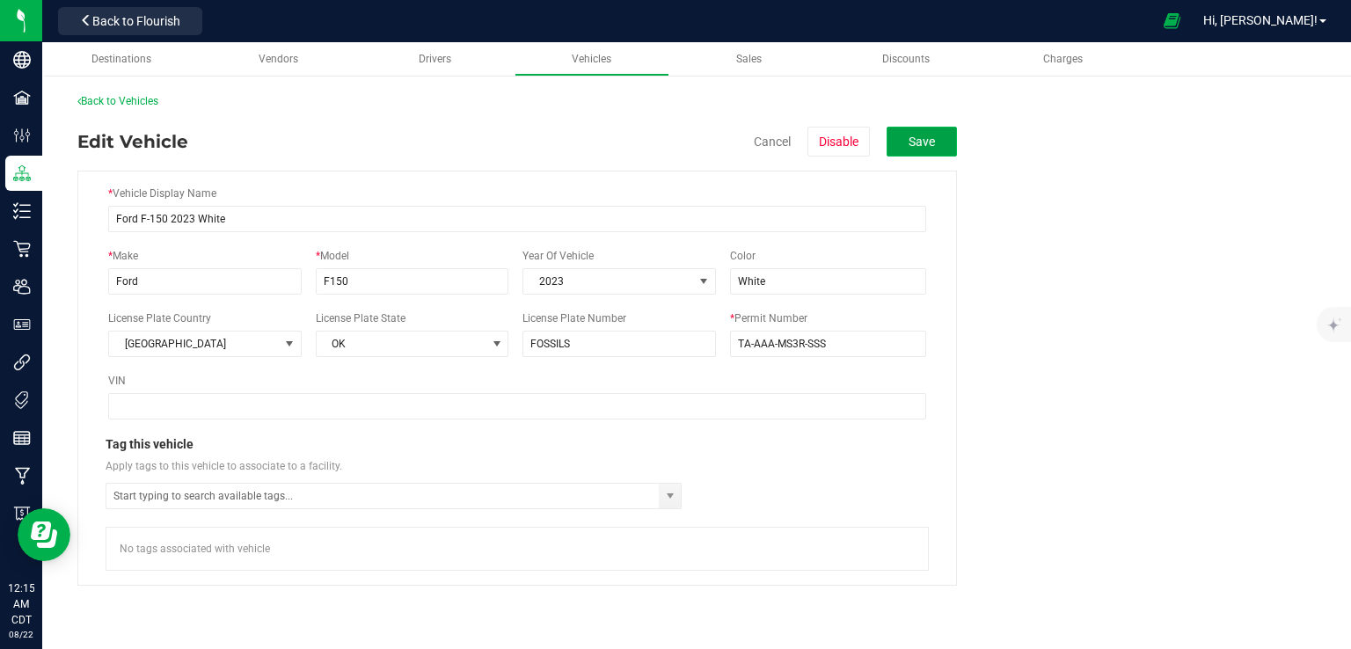
click at [918, 144] on button "Save" at bounding box center [921, 142] width 70 height 30
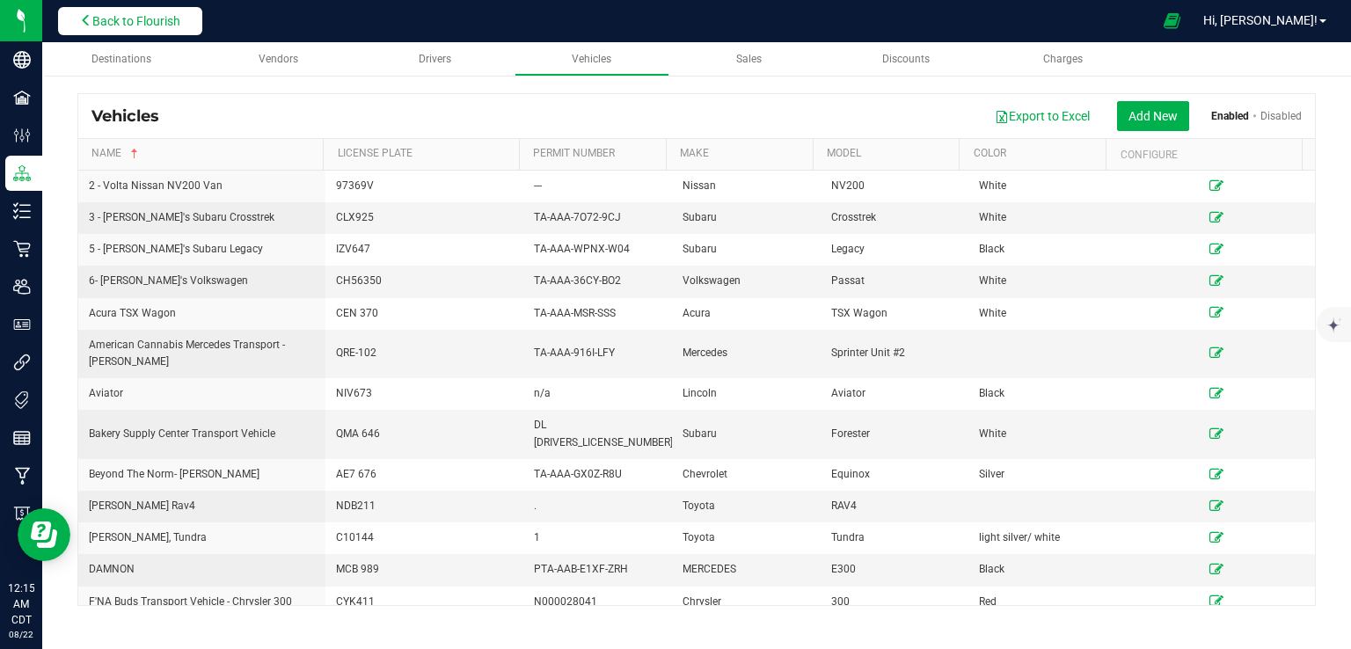
click at [120, 16] on span "Back to Flourish" at bounding box center [136, 21] width 88 height 14
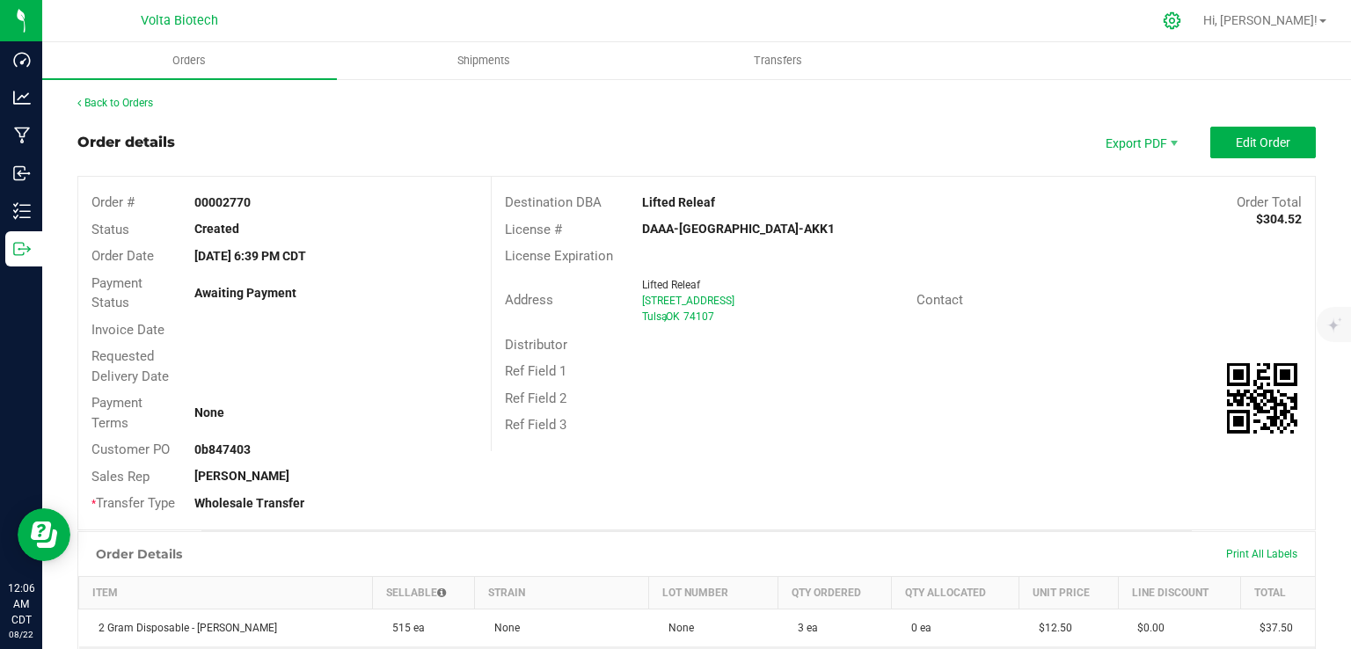
click at [1181, 22] on icon at bounding box center [1171, 20] width 18 height 18
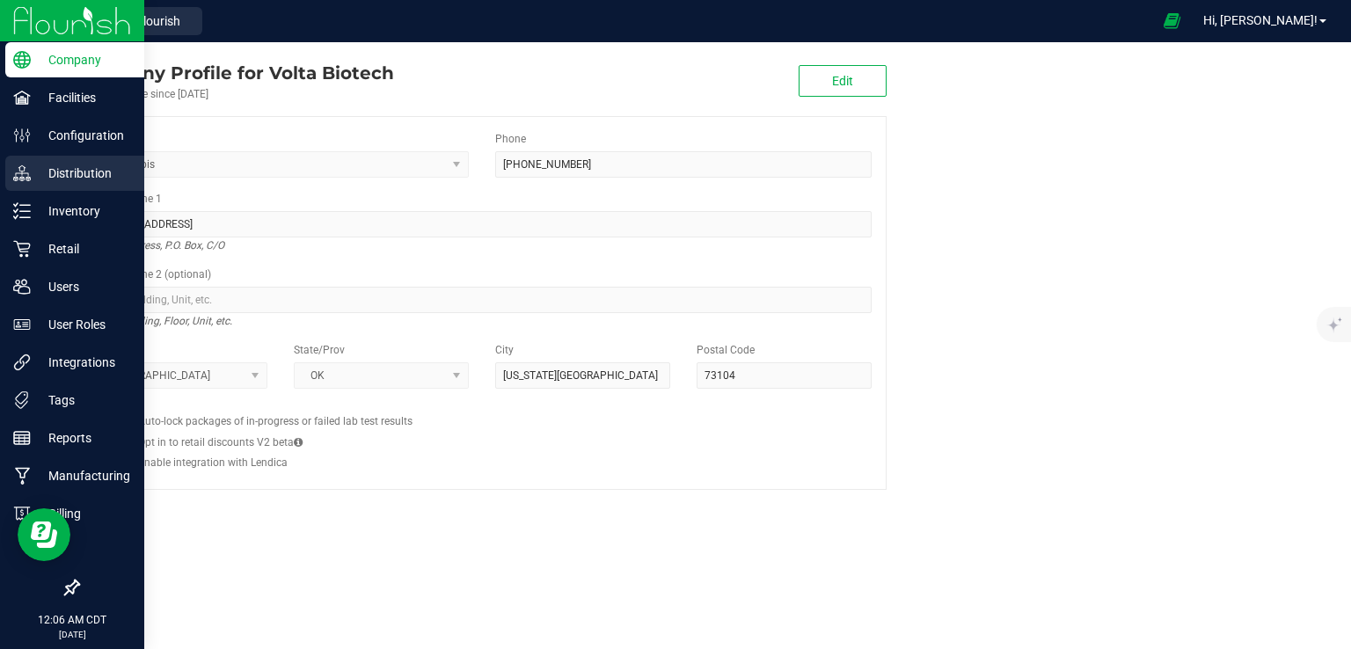
click at [39, 178] on p "Distribution" at bounding box center [84, 173] width 106 height 21
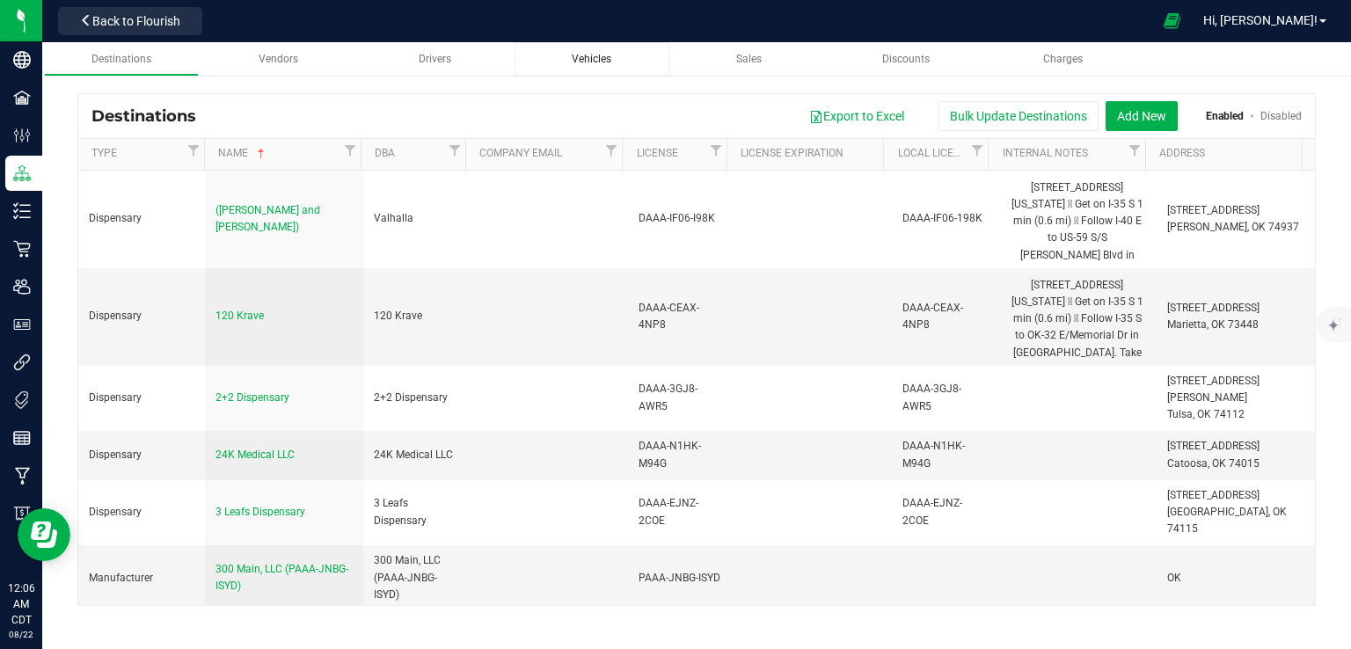
drag, startPoint x: 608, startPoint y: 54, endPoint x: 600, endPoint y: 55, distance: 9.0
click at [600, 55] on span "Vehicles" at bounding box center [592, 59] width 40 height 12
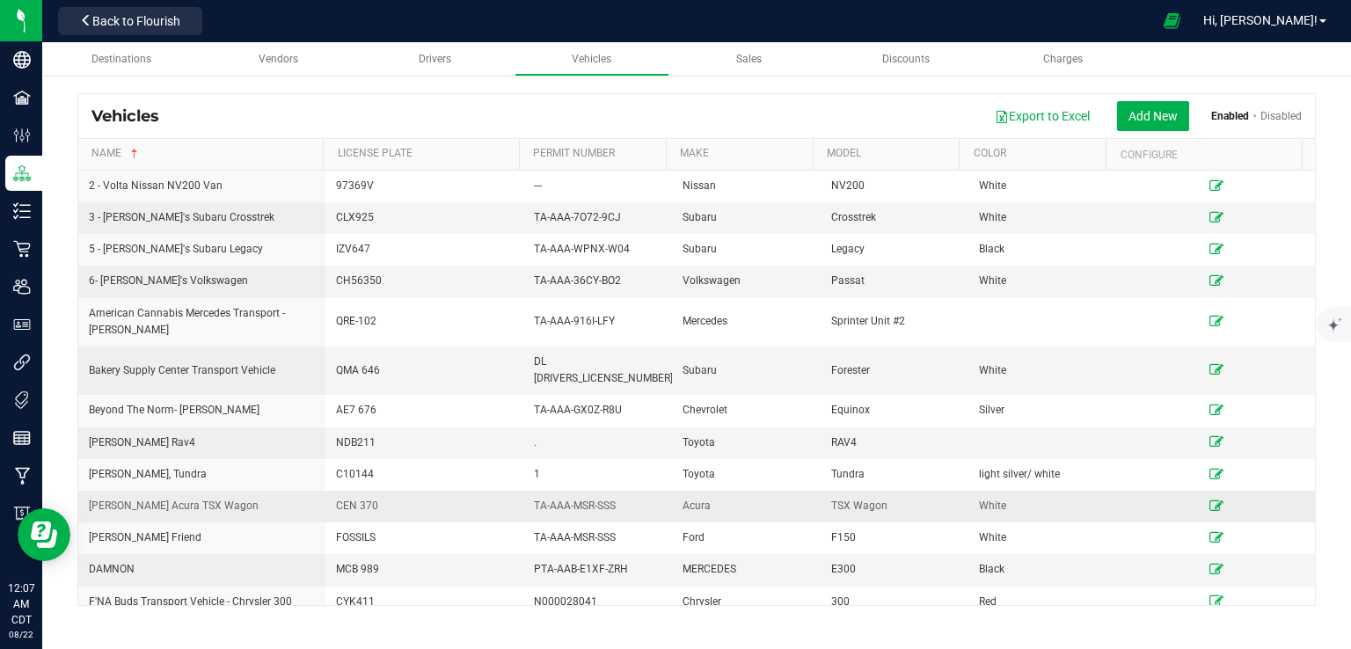
click at [1209, 500] on icon at bounding box center [1216, 505] width 14 height 11
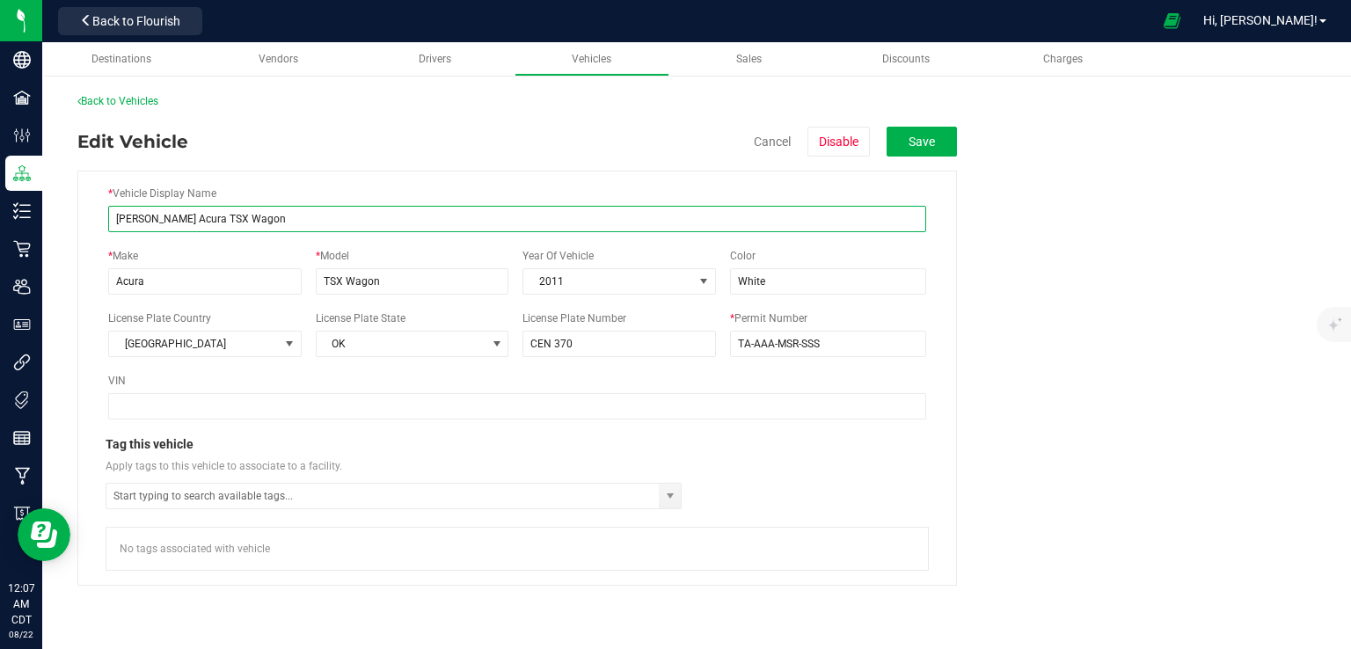
drag, startPoint x: 158, startPoint y: 215, endPoint x: 78, endPoint y: 217, distance: 80.1
click at [78, 217] on div "* Vehicle Display Name Crosby's Acura TSX Wagon * Make Acura * Model TSX Wagon …" at bounding box center [516, 378] width 879 height 415
type input "Acura TSX Wagon"
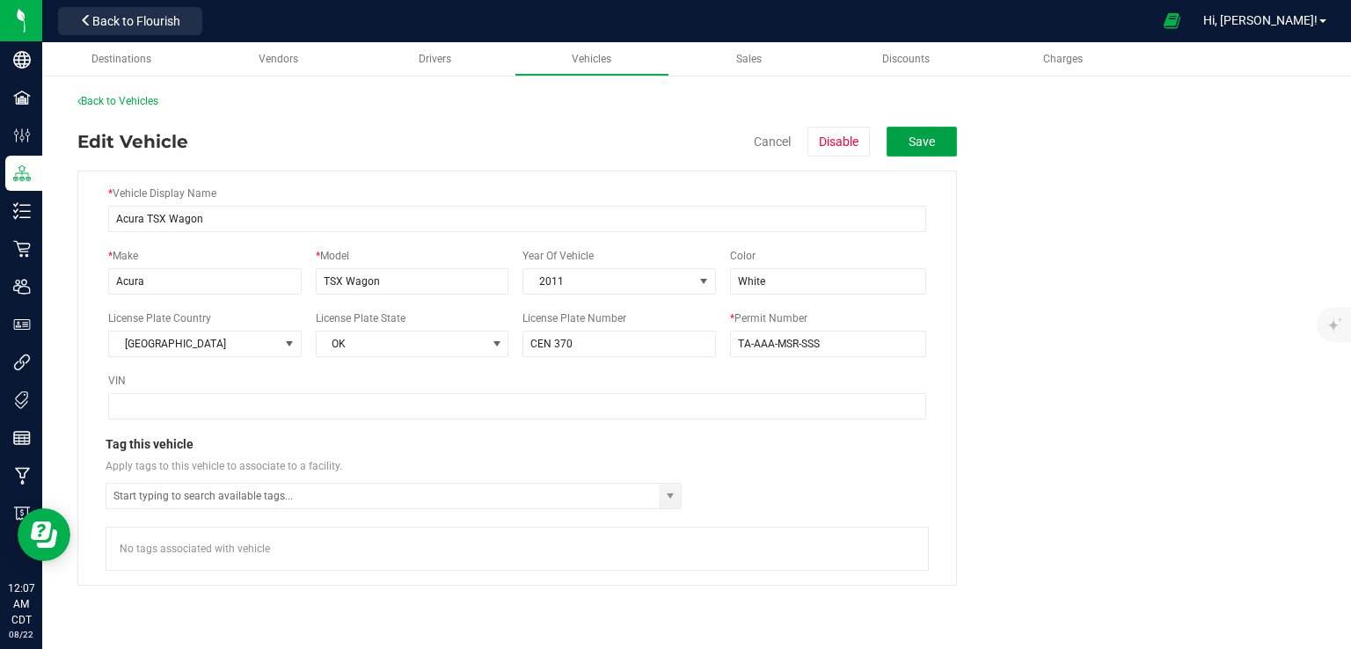
drag, startPoint x: 941, startPoint y: 134, endPoint x: 918, endPoint y: 140, distance: 23.7
click at [918, 140] on button "Save" at bounding box center [921, 142] width 70 height 30
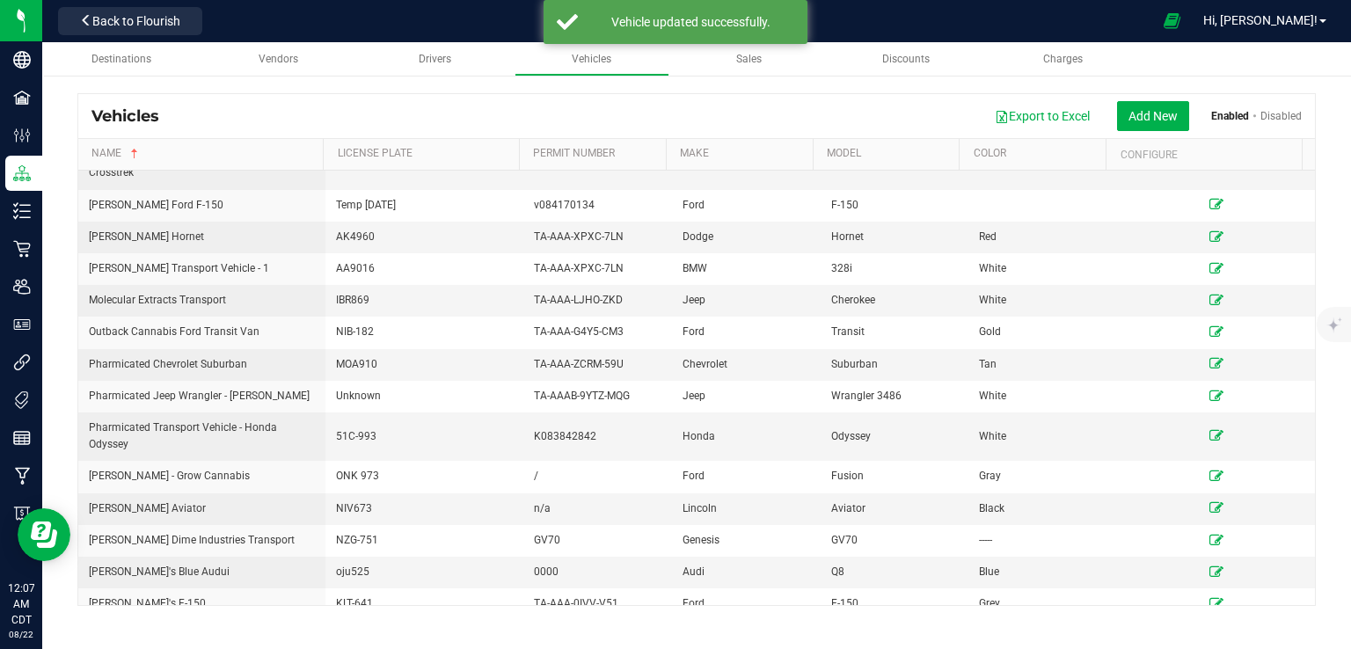
scroll to position [691, 0]
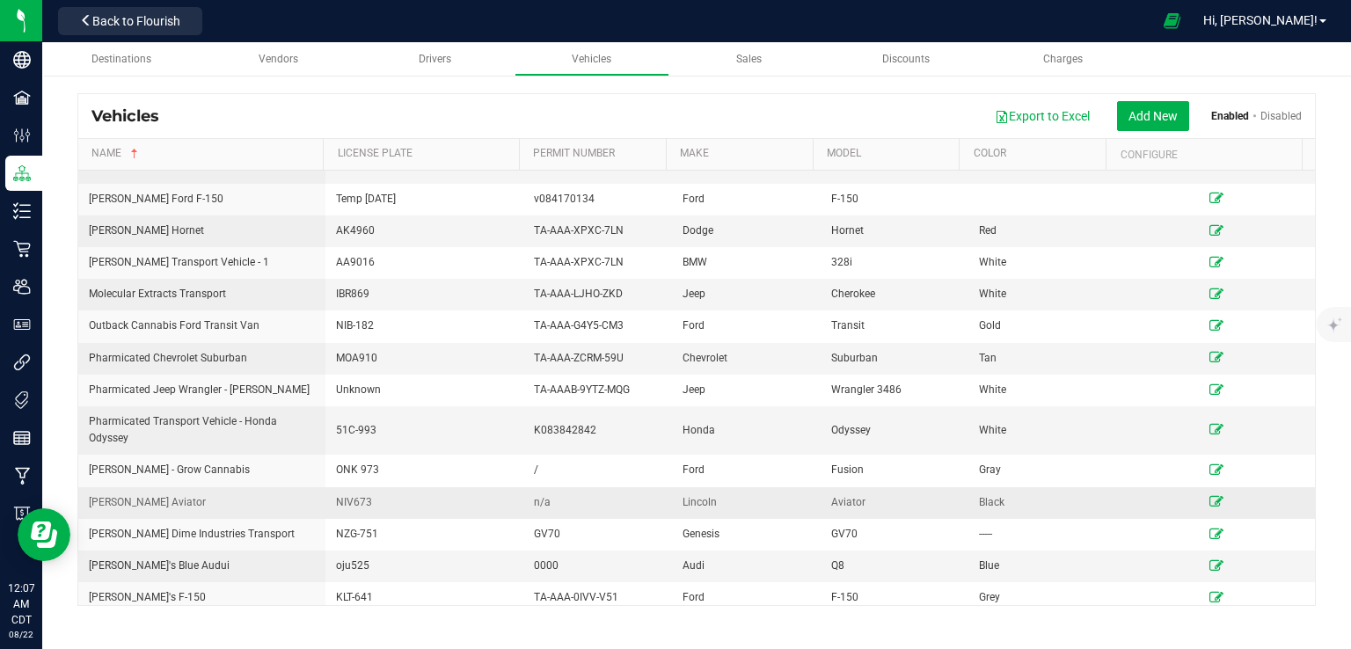
click at [1209, 496] on icon at bounding box center [1216, 501] width 14 height 11
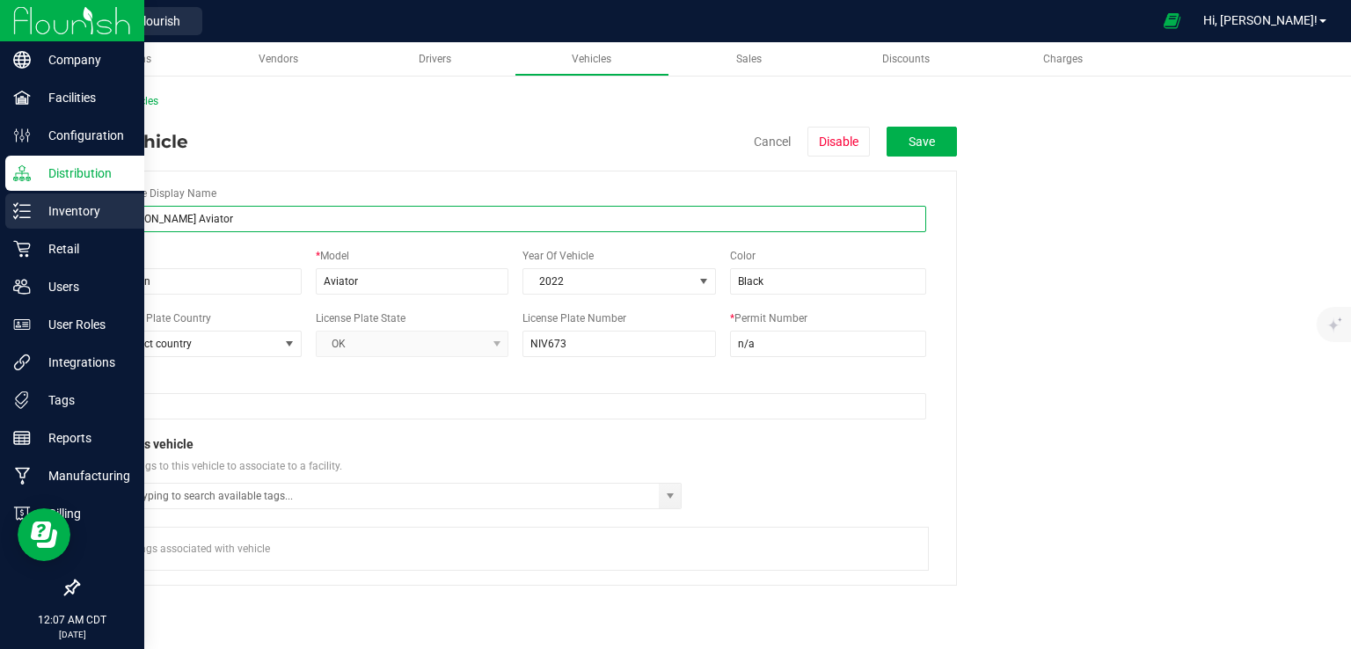
drag, startPoint x: 144, startPoint y: 215, endPoint x: 13, endPoint y: 206, distance: 131.4
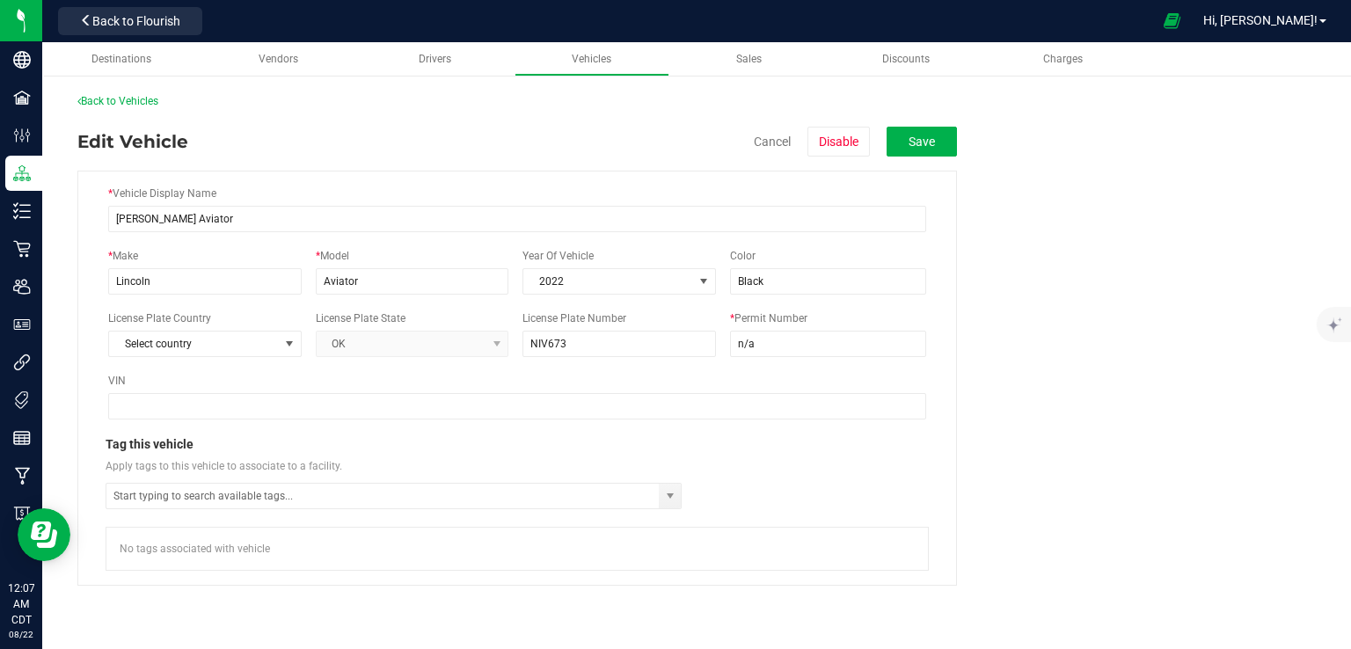
drag, startPoint x: 13, startPoint y: 206, endPoint x: 275, endPoint y: 171, distance: 264.4
click at [275, 171] on div "* Vehicle Display Name Ryans Aviator * Make Lincoln * Model Aviator Year Of Veh…" at bounding box center [516, 378] width 879 height 415
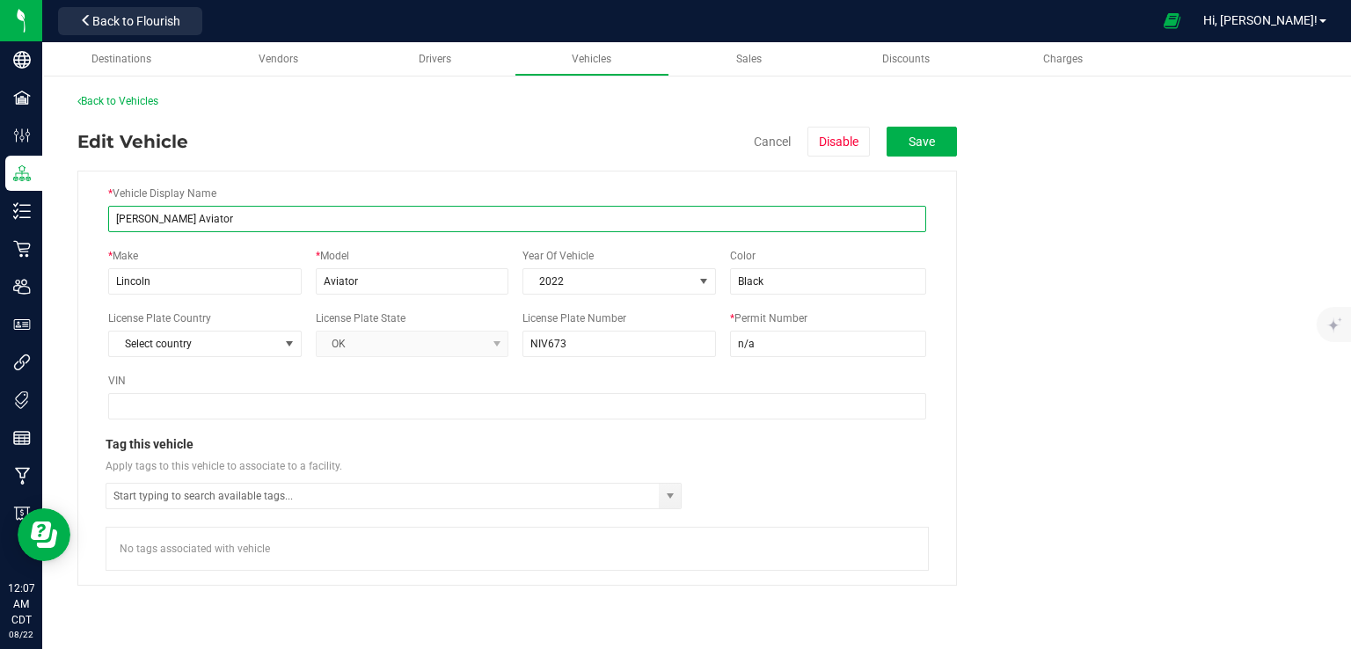
drag, startPoint x: 145, startPoint y: 219, endPoint x: 67, endPoint y: 215, distance: 78.3
click at [67, 215] on div "Back to Vehicles Edit Vehicle Cancel Disable Save * Vehicle Display Name Ryans …" at bounding box center [696, 340] width 1308 height 528
type input "Aviator"
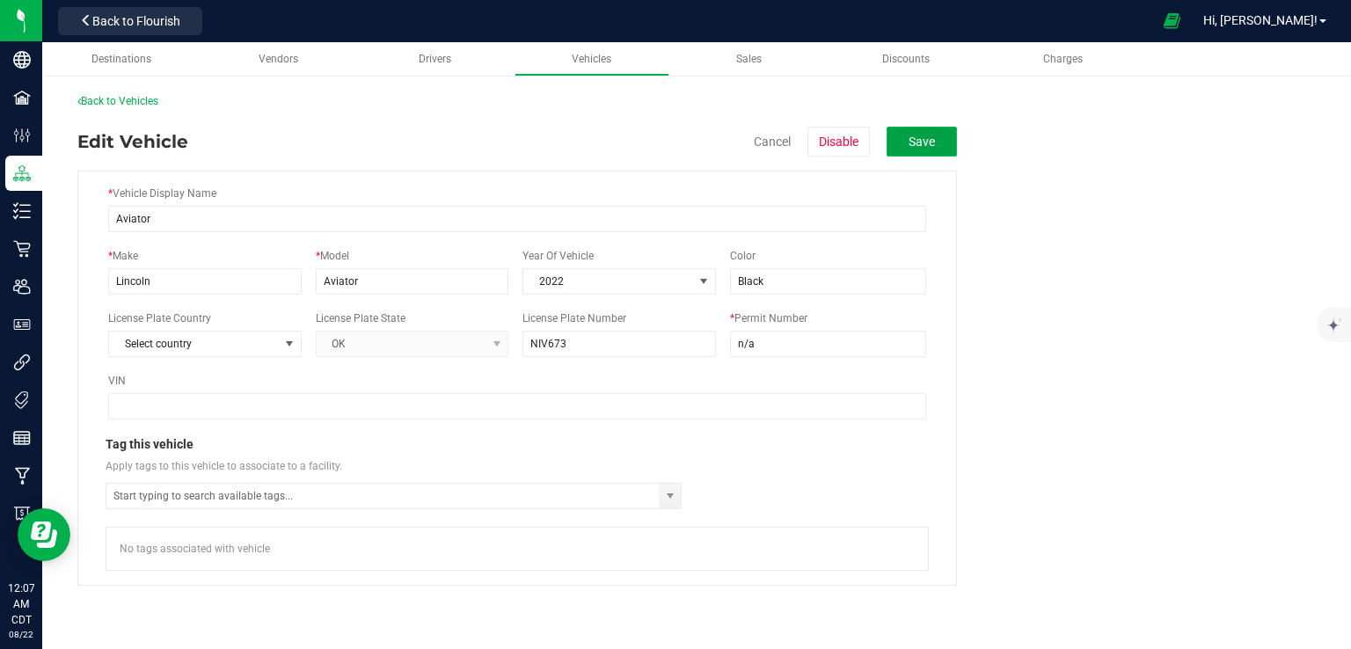
click at [920, 135] on button "Save" at bounding box center [921, 142] width 70 height 30
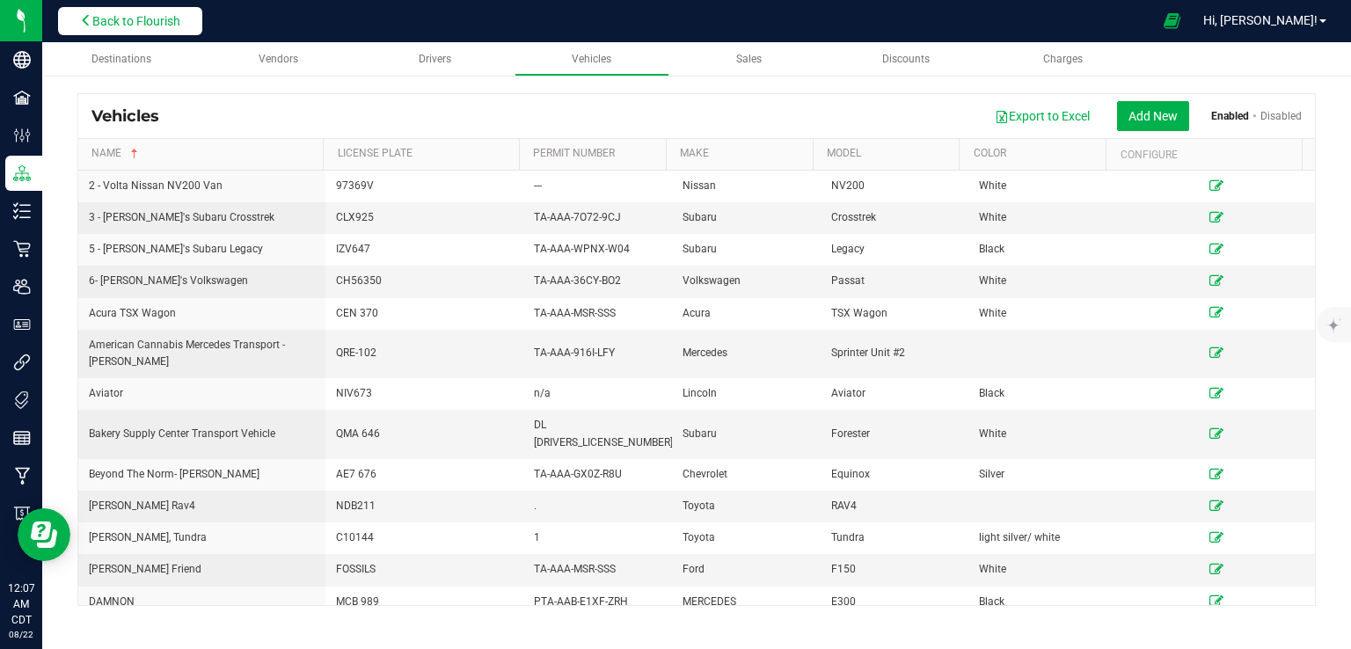
click at [125, 22] on span "Back to Flourish" at bounding box center [136, 21] width 88 height 14
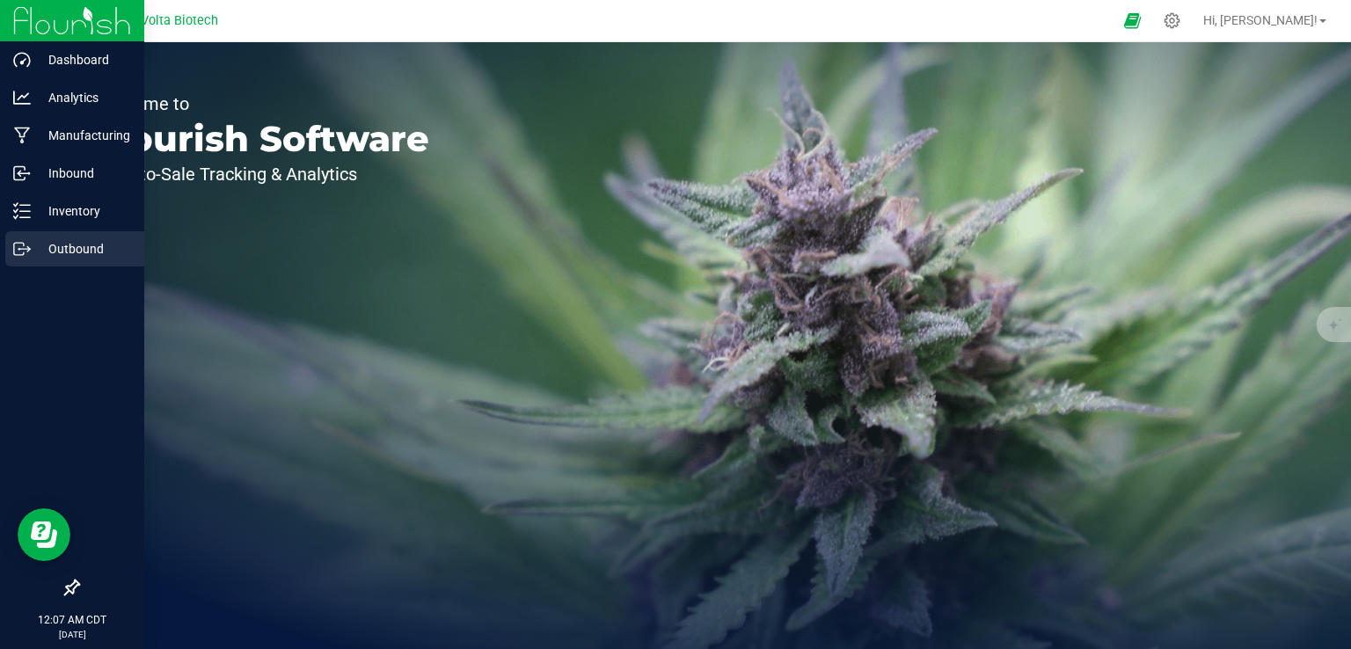
click at [68, 243] on p "Outbound" at bounding box center [84, 248] width 106 height 21
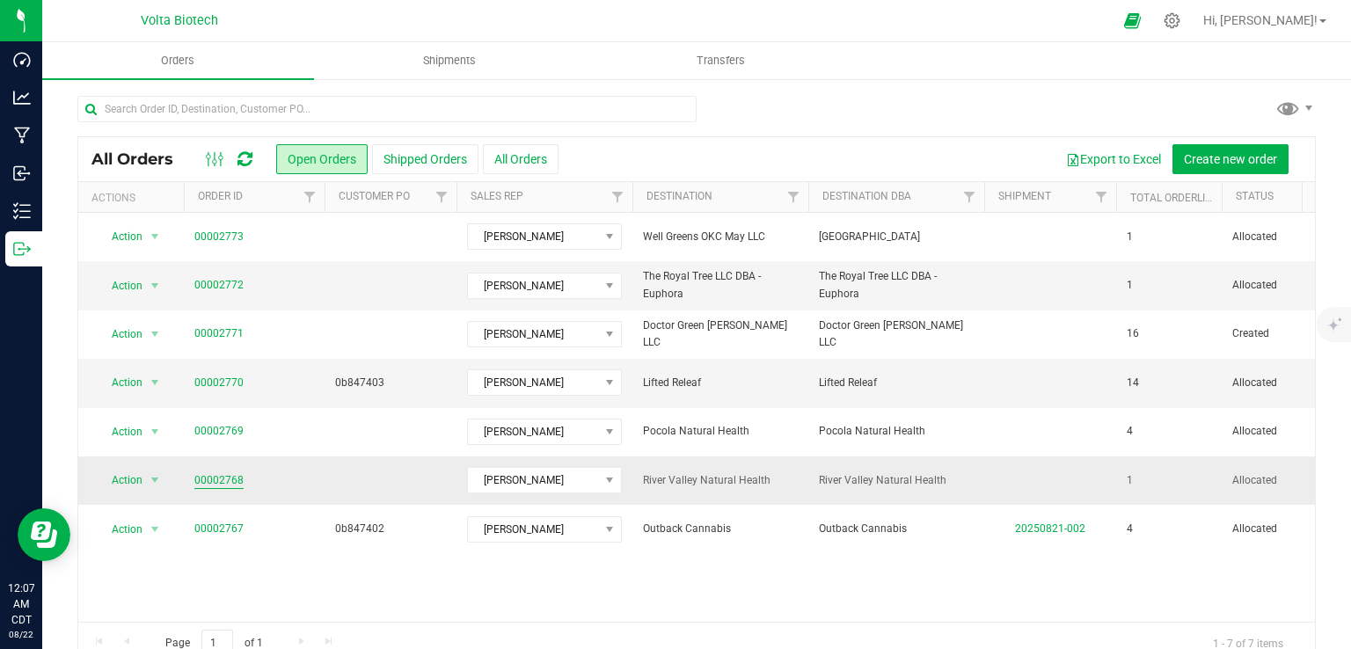
click at [226, 477] on link "00002768" at bounding box center [218, 480] width 49 height 17
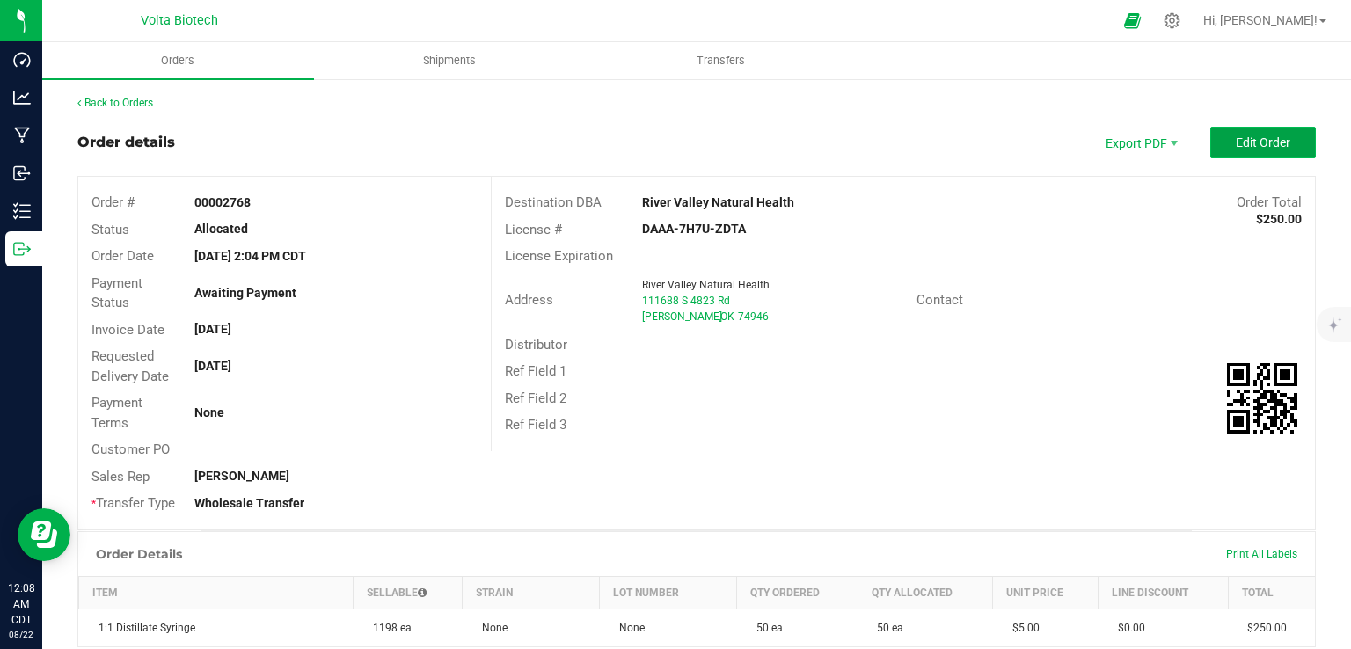
drag, startPoint x: 1229, startPoint y: 141, endPoint x: 1249, endPoint y: 146, distance: 20.1
click at [1249, 146] on span "Edit Order" at bounding box center [1262, 142] width 55 height 14
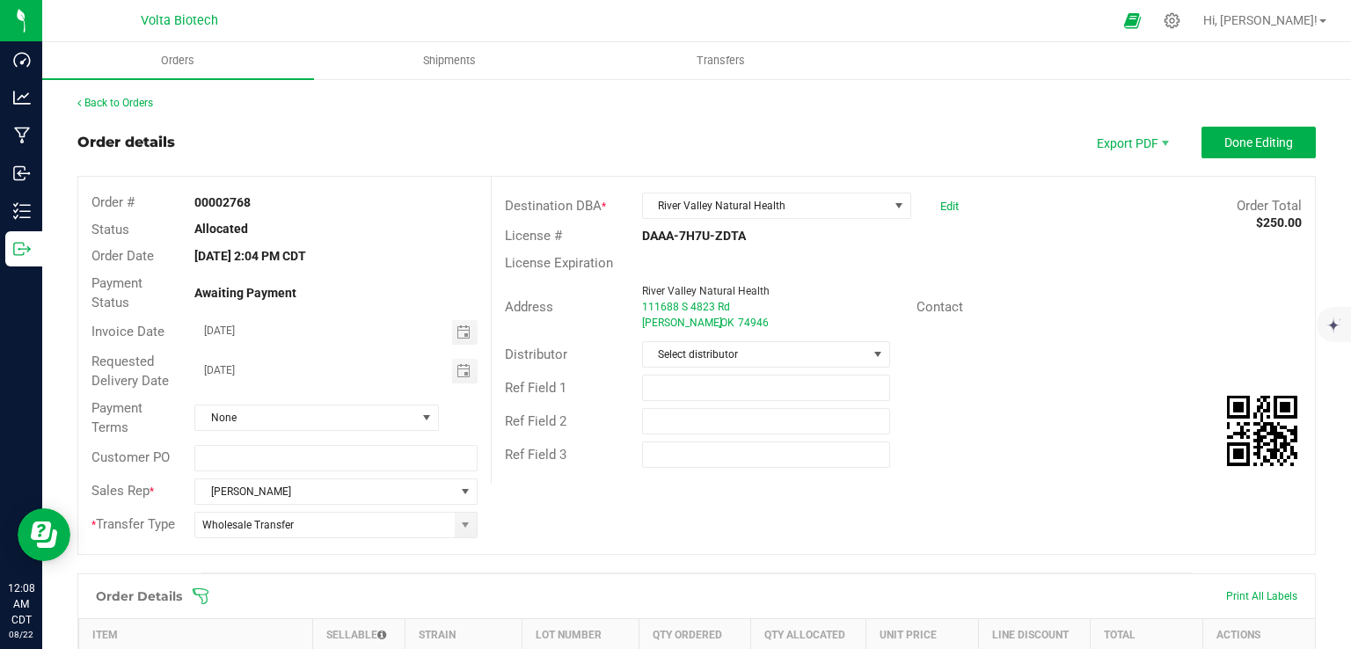
drag, startPoint x: 747, startPoint y: 328, endPoint x: 634, endPoint y: 294, distance: 117.7
drag, startPoint x: 634, startPoint y: 294, endPoint x: 619, endPoint y: 290, distance: 15.4
click at [619, 290] on div "Address River Valley Natural Health 111688 S 4823 Rd Moffett , OK 74946" at bounding box center [704, 307] width 425 height 55
drag, startPoint x: 635, startPoint y: 289, endPoint x: 724, endPoint y: 322, distance: 94.6
click at [724, 322] on ngx-name-and-address "River Valley Natural Health 111688 S 4823 Rd Moffett , OK 74946" at bounding box center [772, 306] width 261 height 47
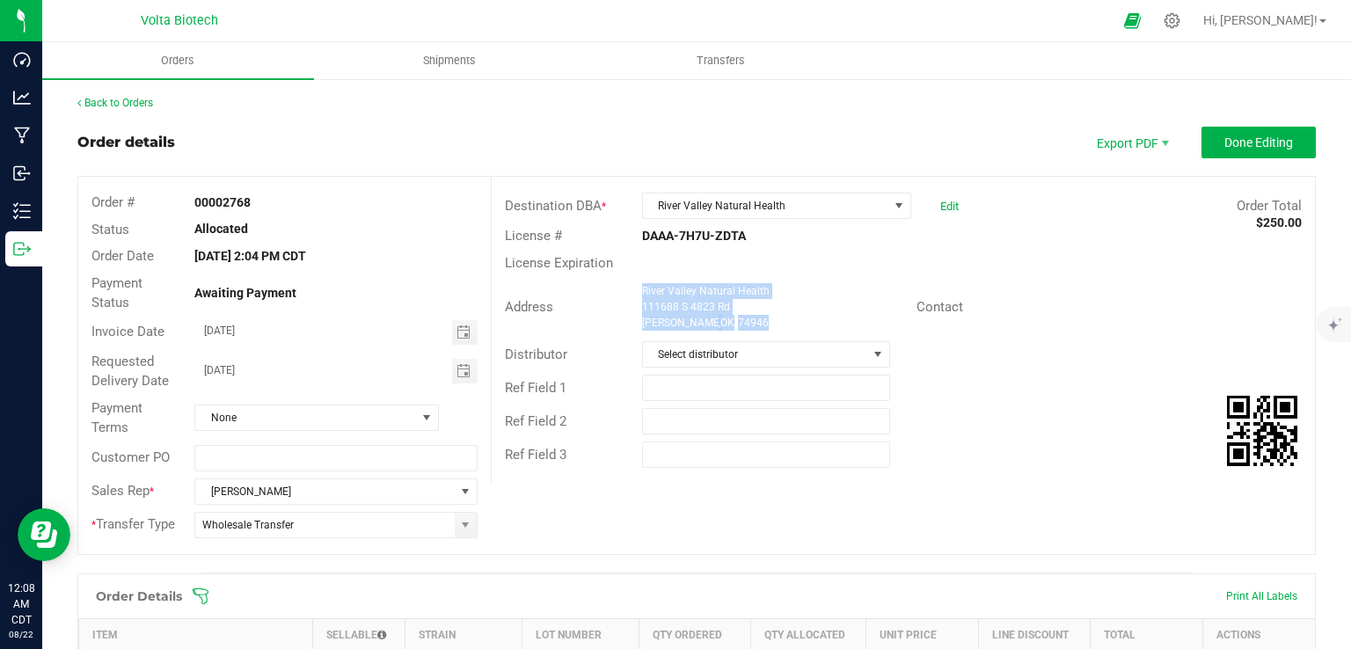
copy ngx-name-and-address "River Valley Natural Health 111688 S 4823 Rd Moffett , OK 74946"
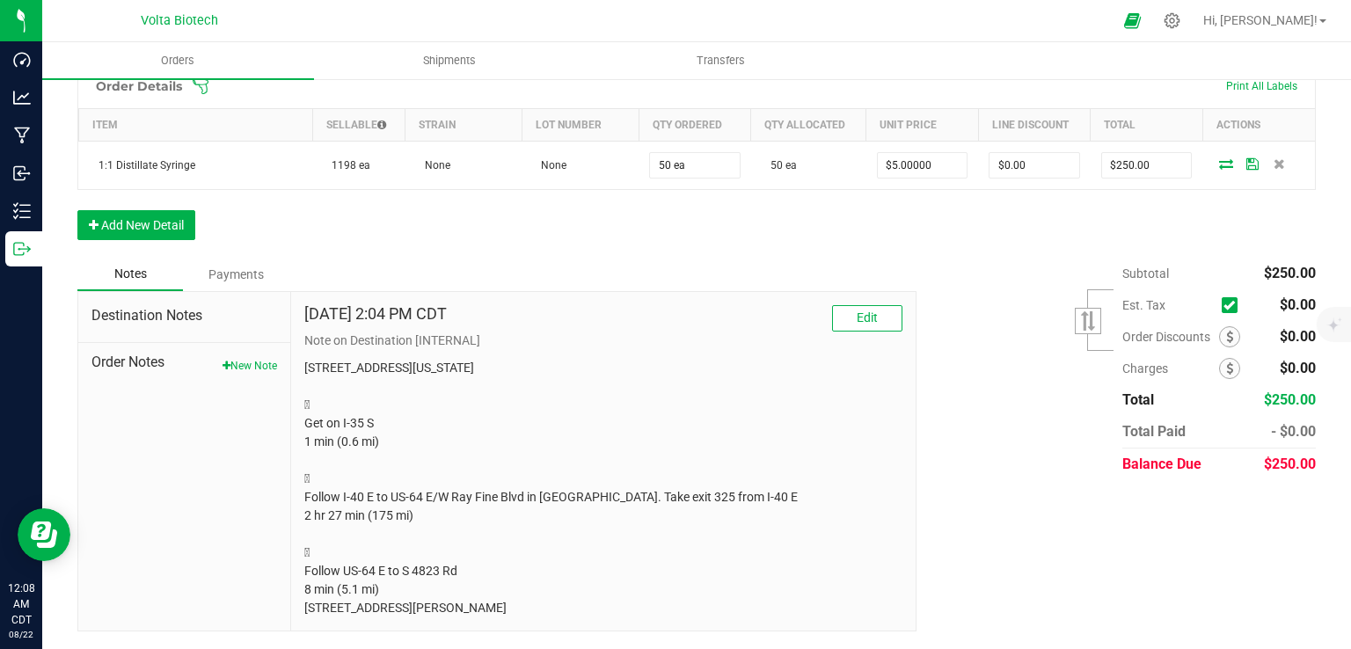
scroll to position [543, 0]
drag, startPoint x: 445, startPoint y: 595, endPoint x: 317, endPoint y: 357, distance: 270.7
drag, startPoint x: 317, startPoint y: 357, endPoint x: 420, endPoint y: 599, distance: 263.1
click at [420, 599] on div "[DATE] 2:04 PM CDT Edit Note on Destination [INTERNAL] [STREET_ADDRESS][US_STAT…" at bounding box center [603, 461] width 624 height 339
copy p "[STREET_ADDRESS][US_STATE]  Get on I-35 S 1 min (0.6 mi)  Follow I-40 E to US…"
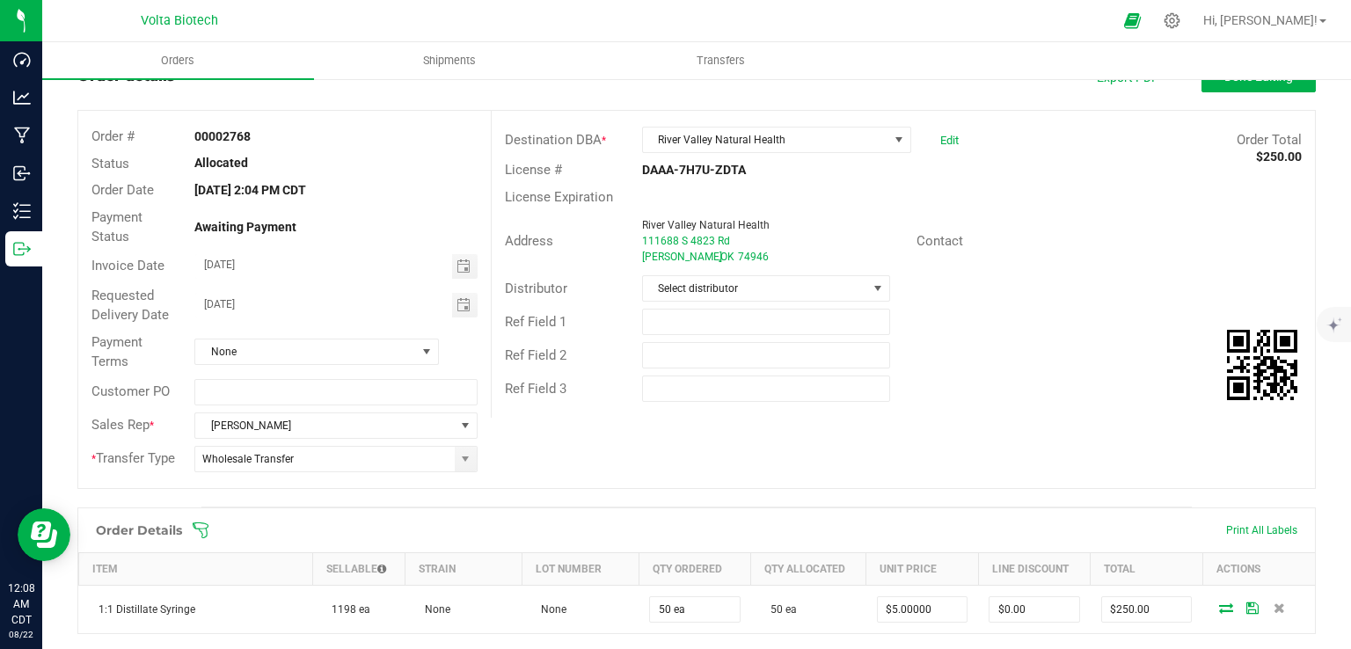
scroll to position [0, 0]
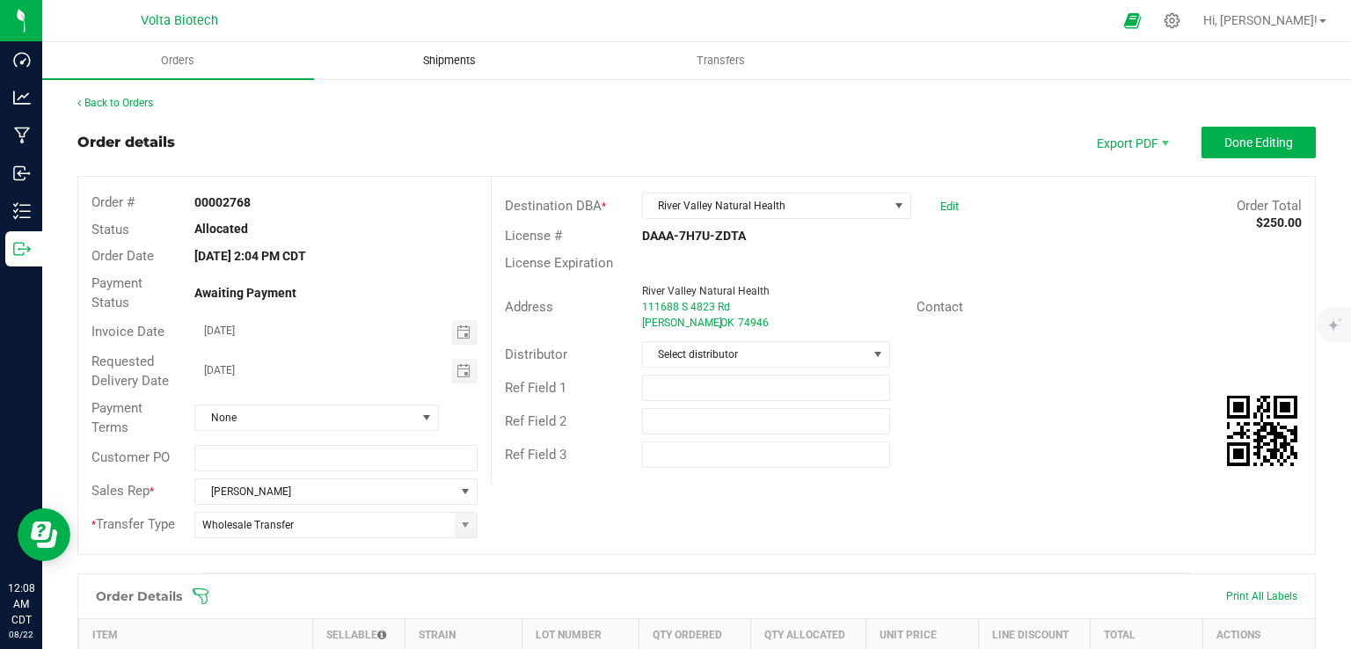
click at [453, 58] on span "Shipments" at bounding box center [449, 61] width 100 height 16
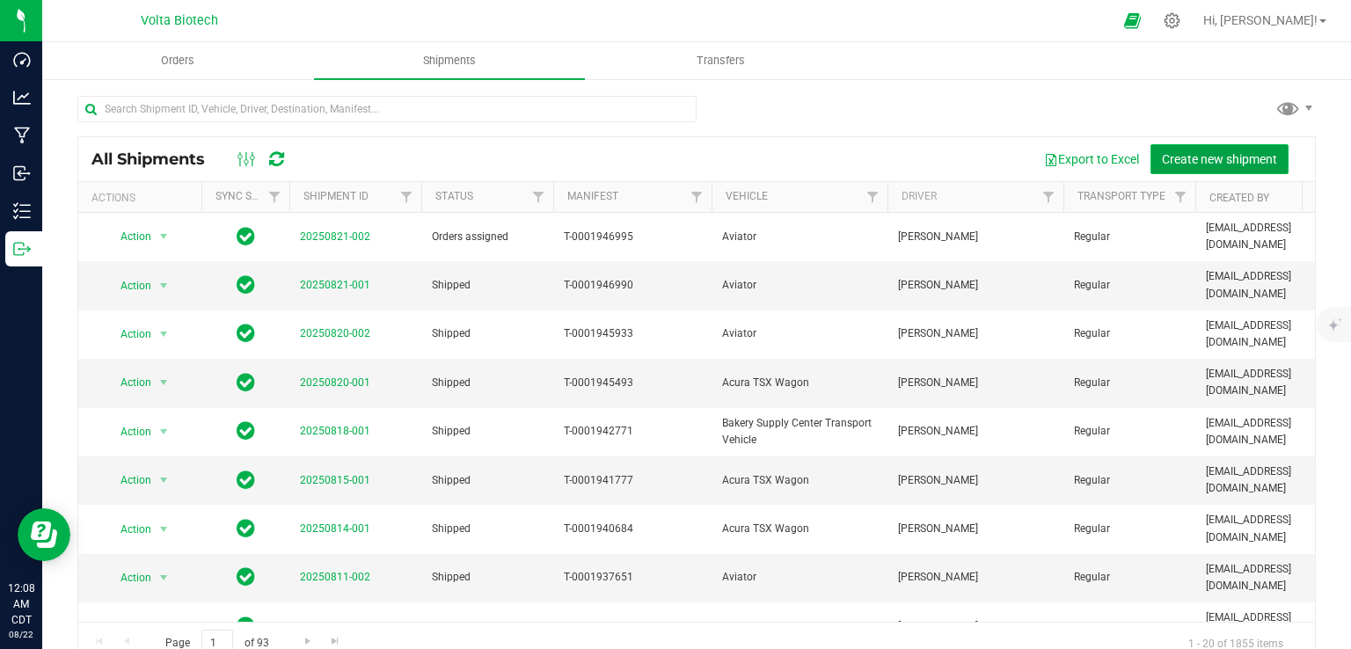
click at [1193, 156] on span "Create new shipment" at bounding box center [1219, 159] width 115 height 14
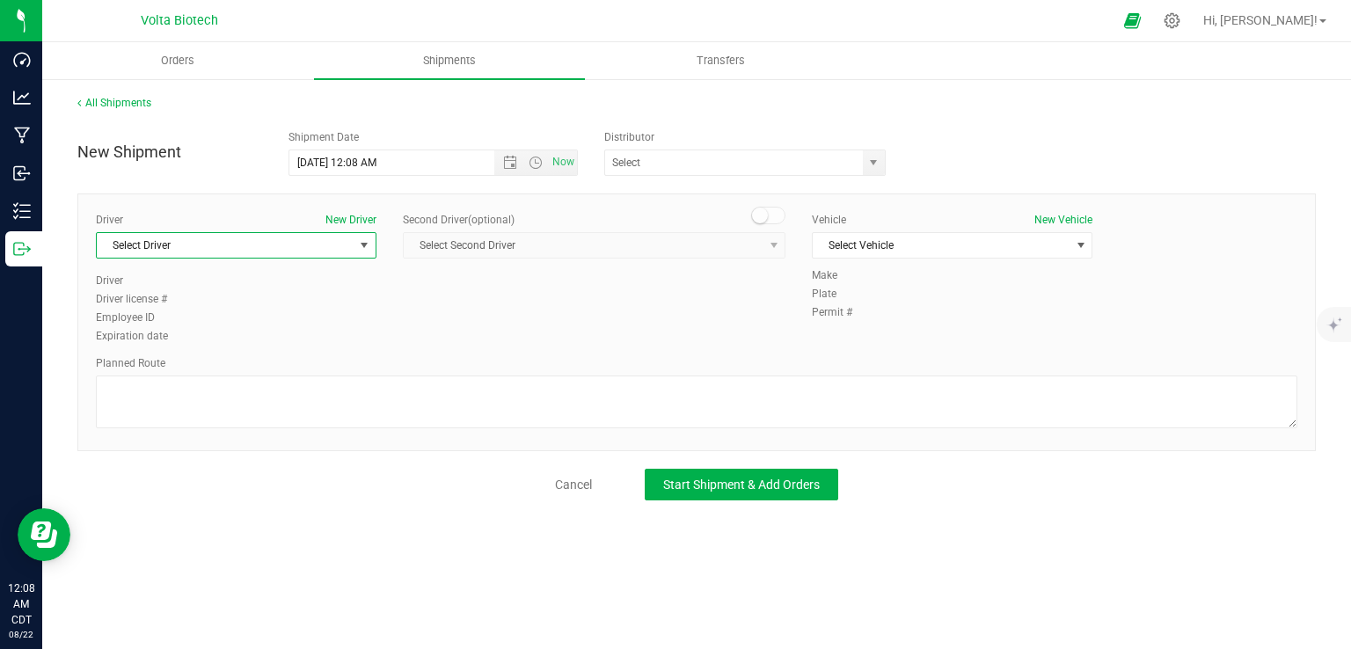
click at [336, 244] on span "Select Driver" at bounding box center [225, 245] width 257 height 25
click at [171, 313] on li "[PERSON_NAME]" at bounding box center [236, 318] width 279 height 26
type input "cros"
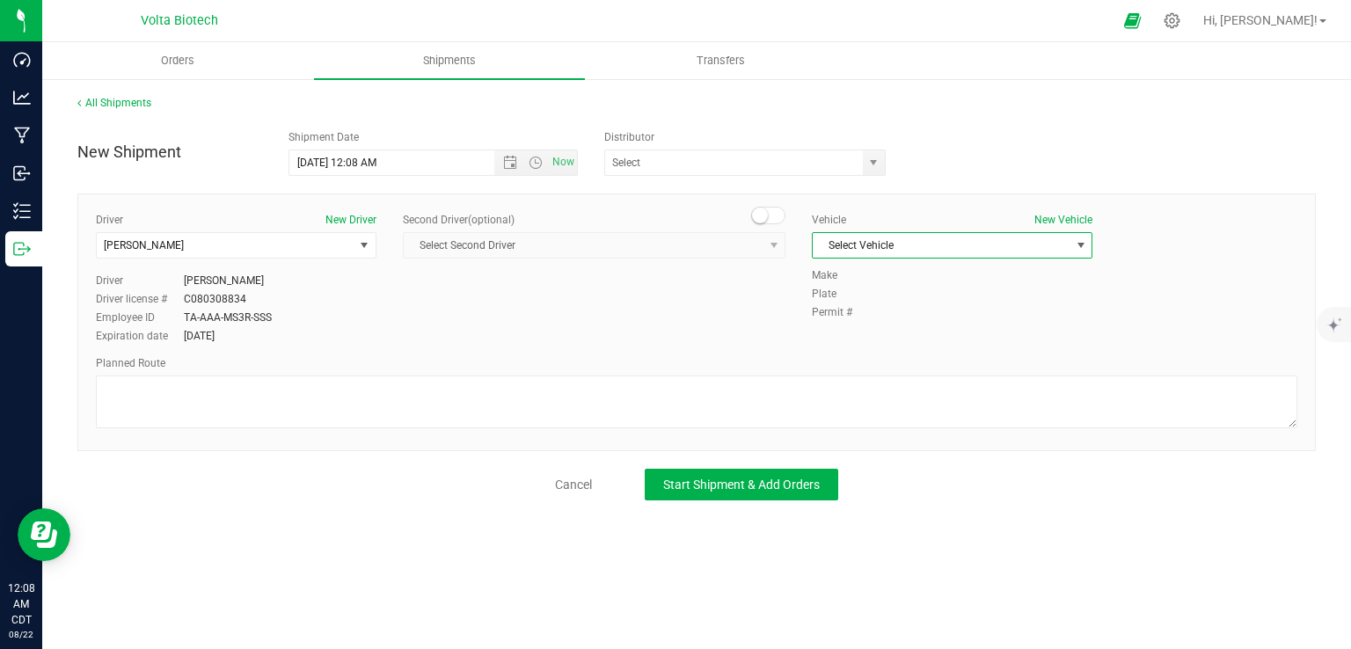
click at [865, 243] on span "Select Vehicle" at bounding box center [940, 245] width 257 height 25
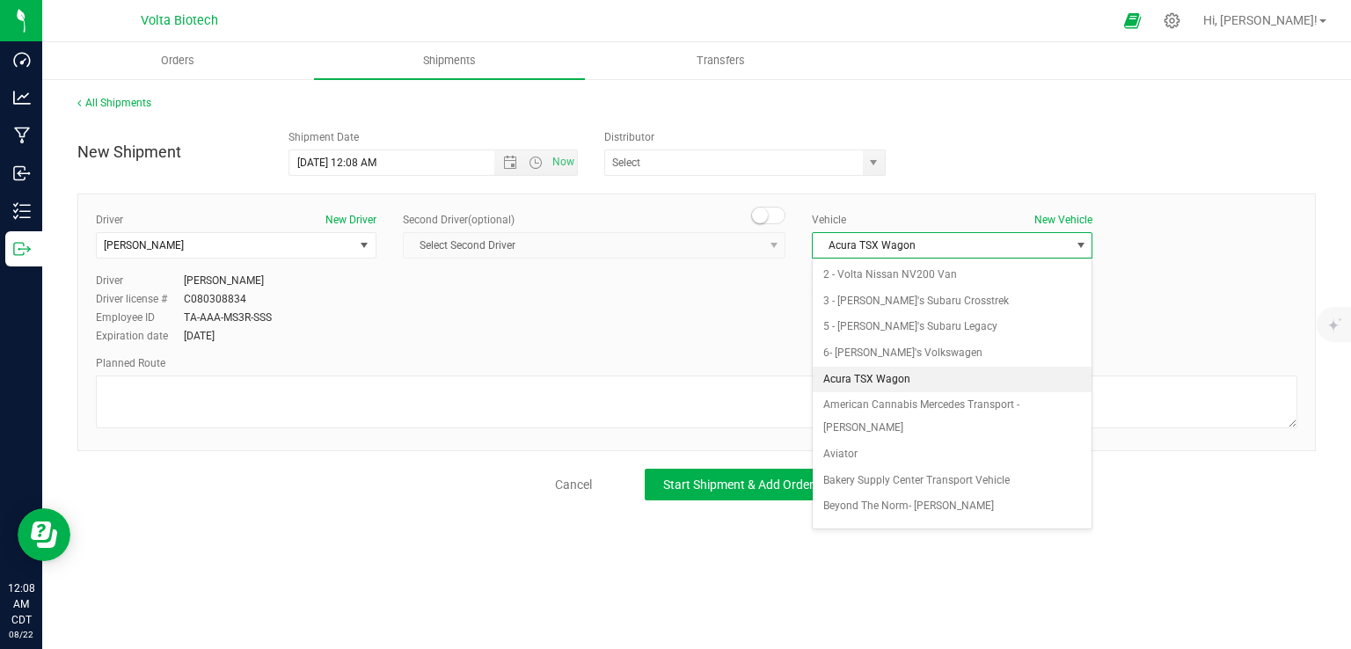
click at [847, 370] on li "Acura TSX Wagon" at bounding box center [951, 380] width 279 height 26
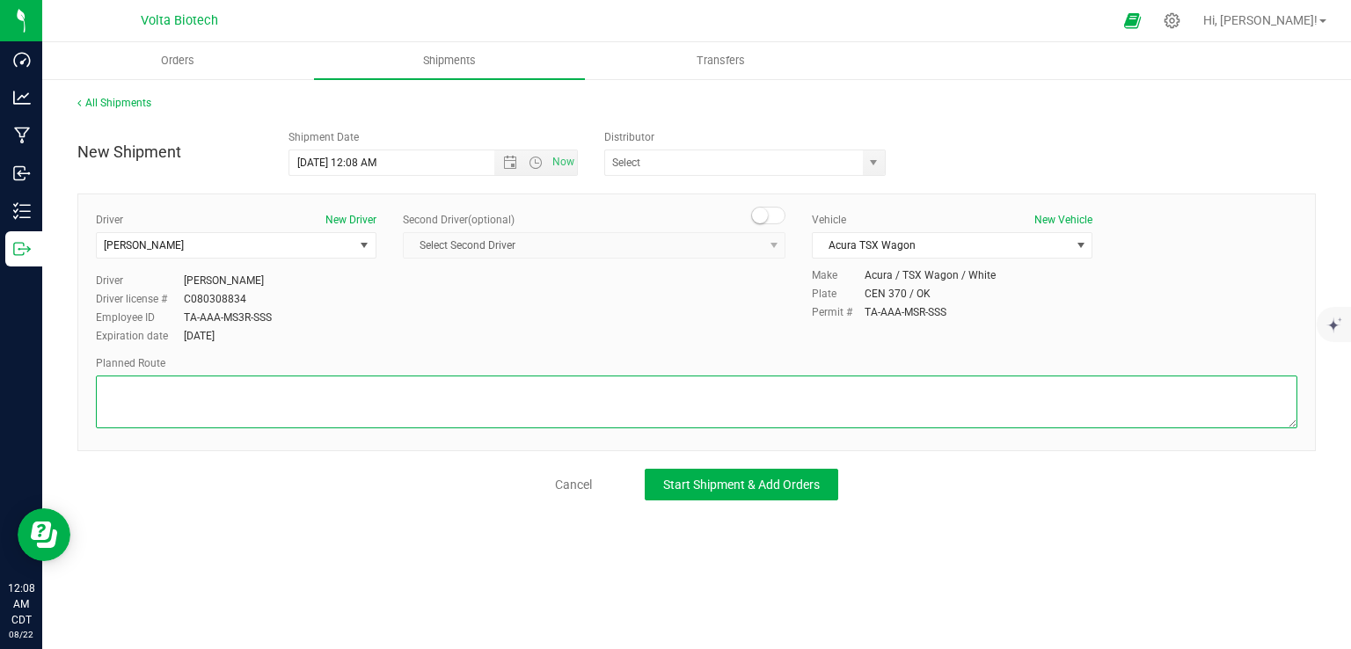
click at [707, 397] on textarea at bounding box center [696, 401] width 1201 height 53
paste textarea "[STREET_ADDRESS][US_STATE]  Get on I-35 S 1 min (0.6 mi)  Follow I-40 E to US…"
type textarea "[STREET_ADDRESS][US_STATE]  Get on I-35 S 1 min (0.6 mi)  Follow I-40 E to US…"
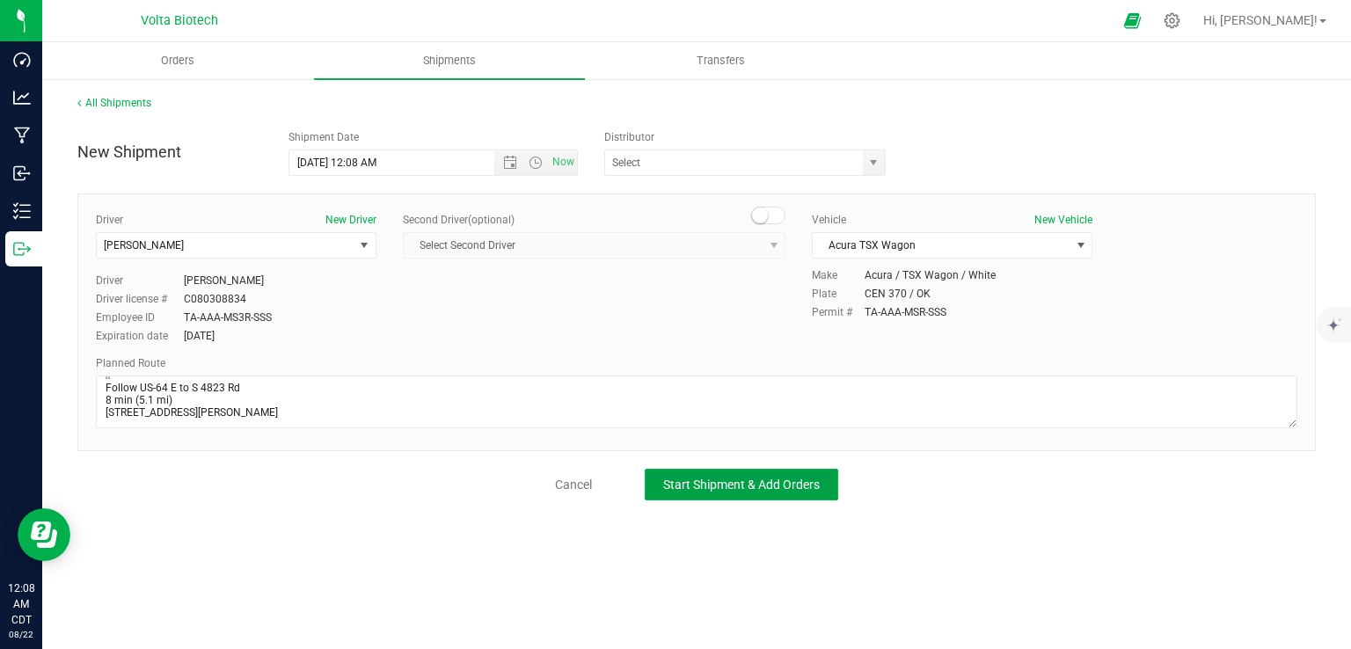
click at [678, 490] on span "Start Shipment & Add Orders" at bounding box center [741, 484] width 157 height 14
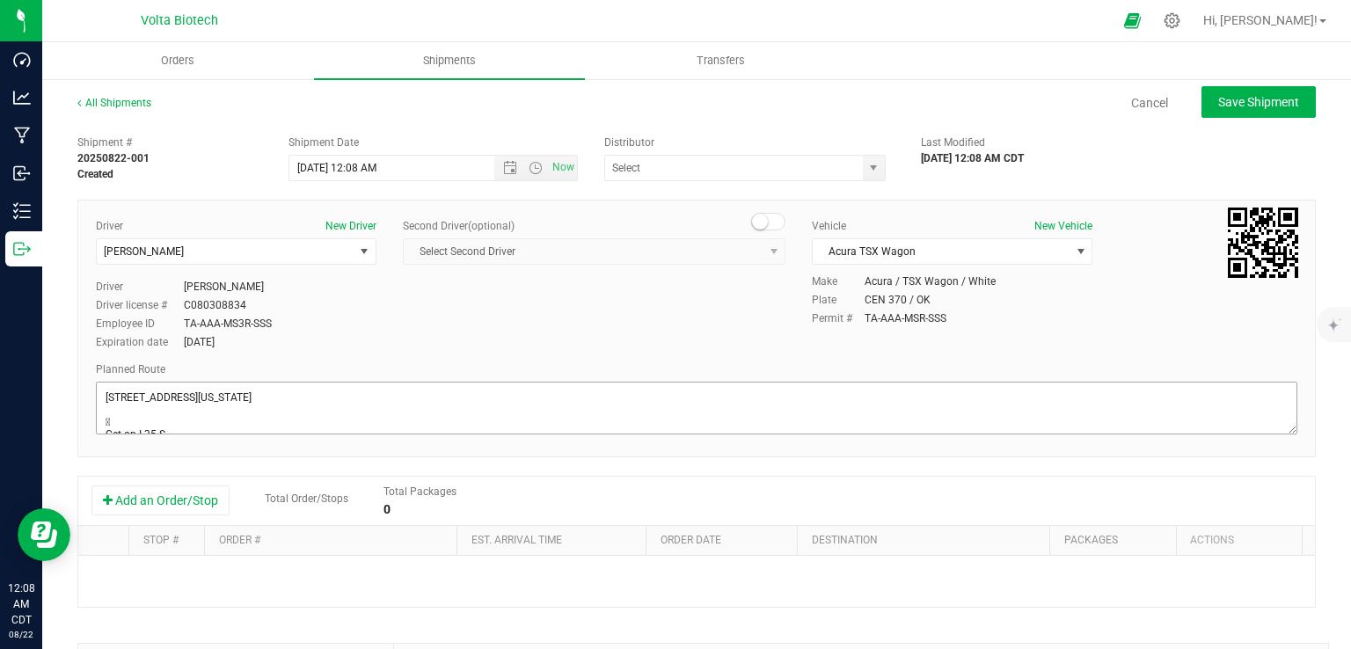
scroll to position [169, 0]
click at [192, 510] on button "Add an Order/Stop" at bounding box center [160, 500] width 138 height 30
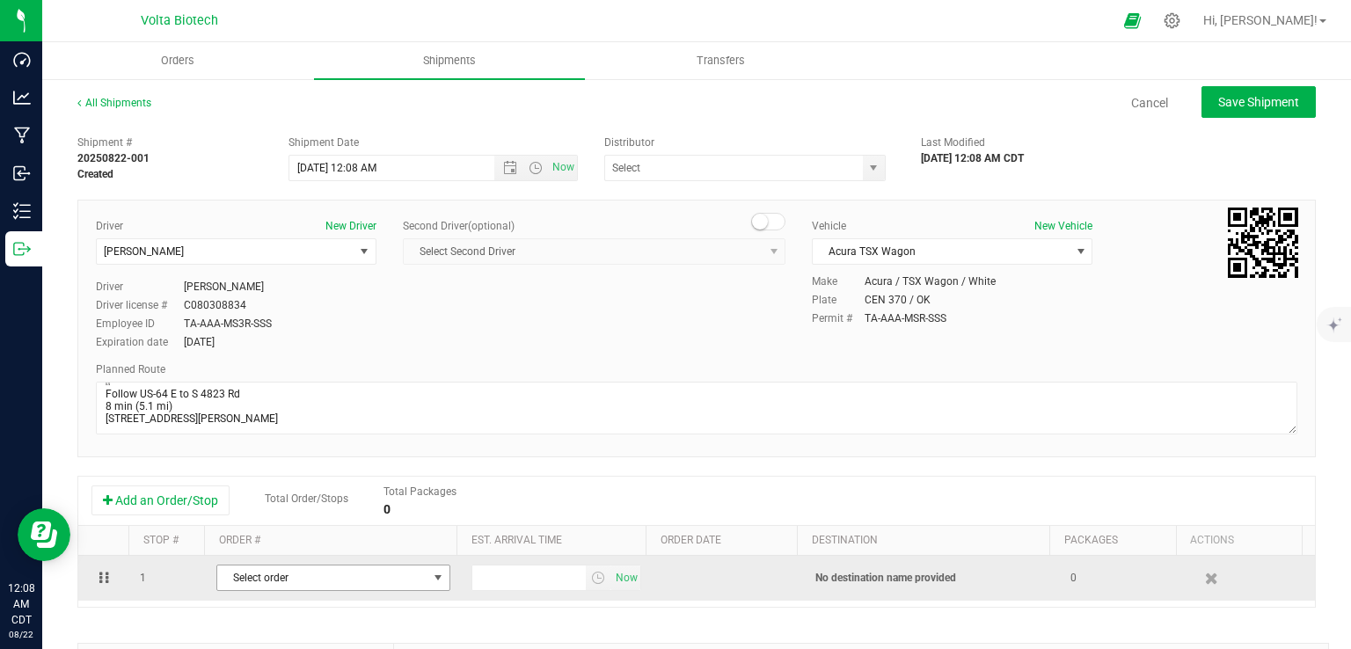
click at [302, 579] on span "Select order" at bounding box center [322, 577] width 210 height 25
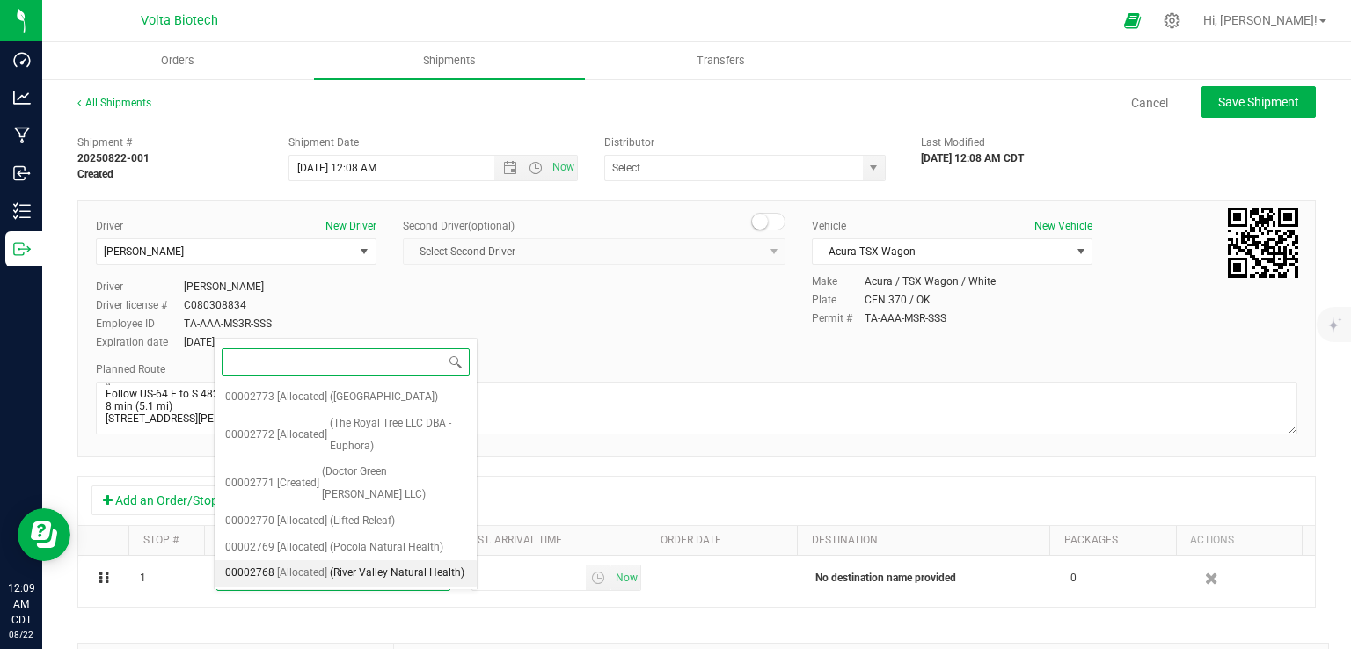
click at [322, 562] on span "[Allocated]" at bounding box center [302, 573] width 50 height 23
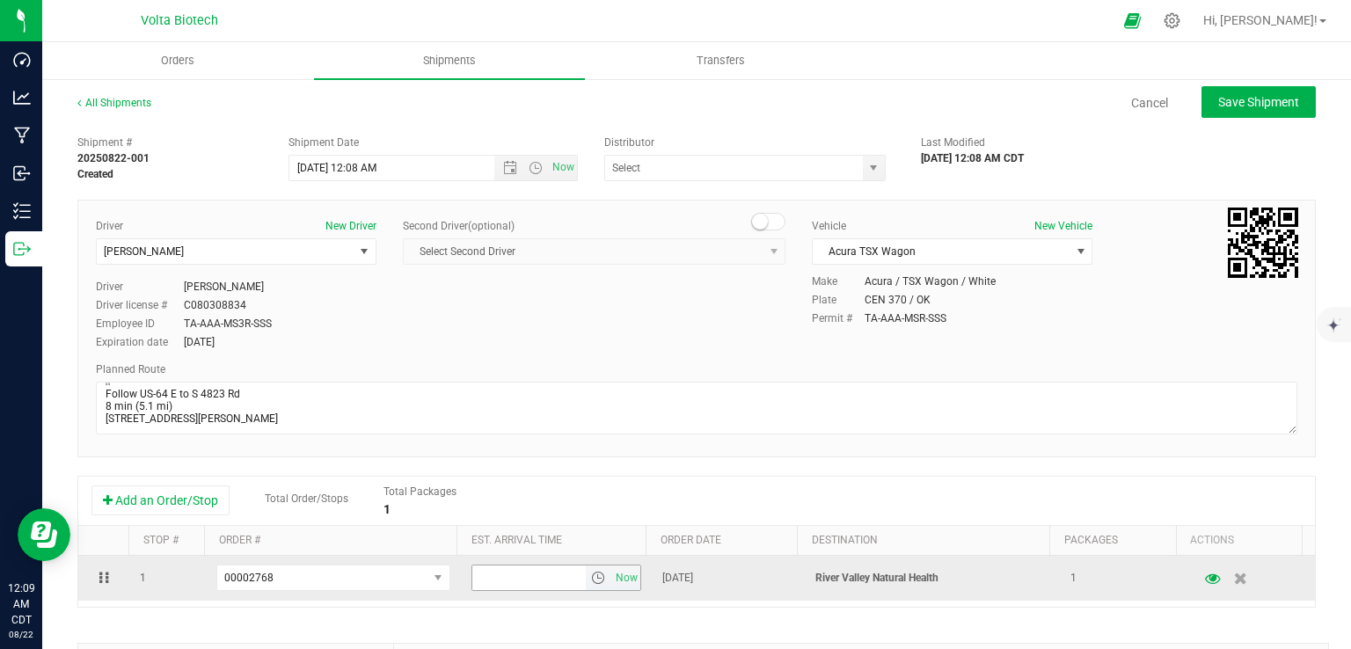
click at [591, 579] on span "select" at bounding box center [598, 578] width 14 height 14
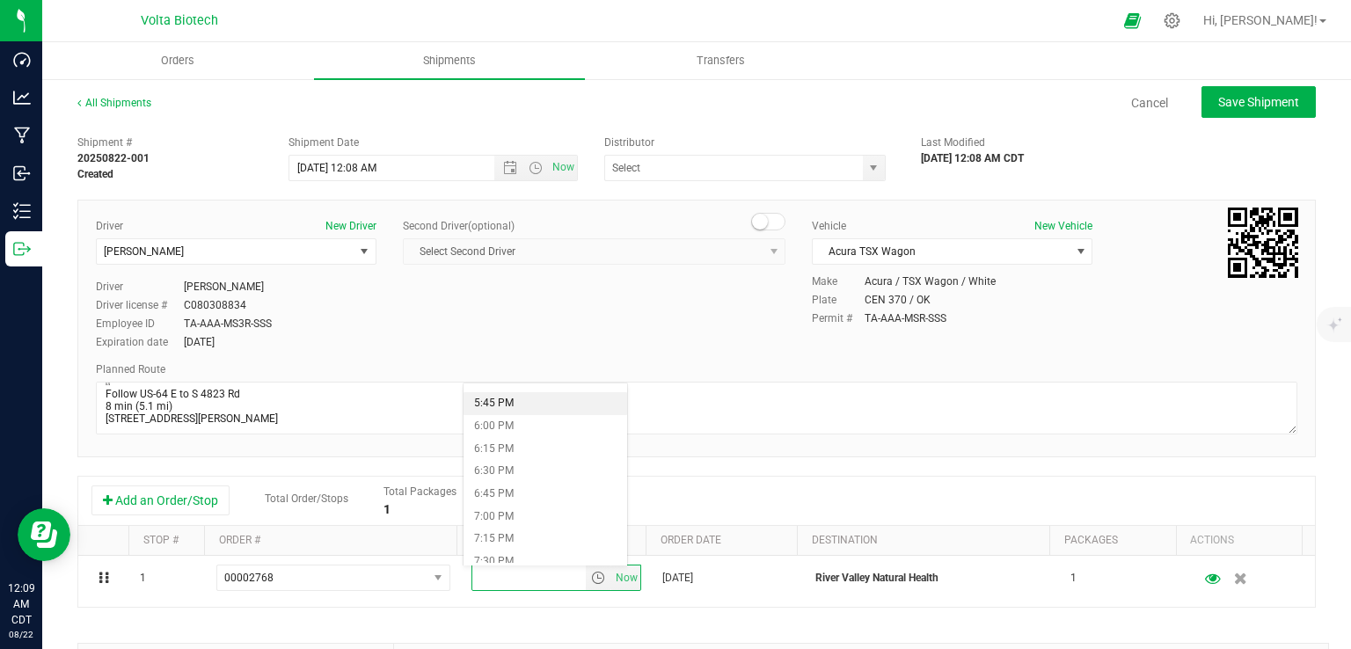
scroll to position [1527, 0]
drag, startPoint x: 514, startPoint y: 399, endPoint x: 498, endPoint y: 409, distance: 18.5
click at [498, 409] on li "5:00 PM" at bounding box center [544, 407] width 163 height 23
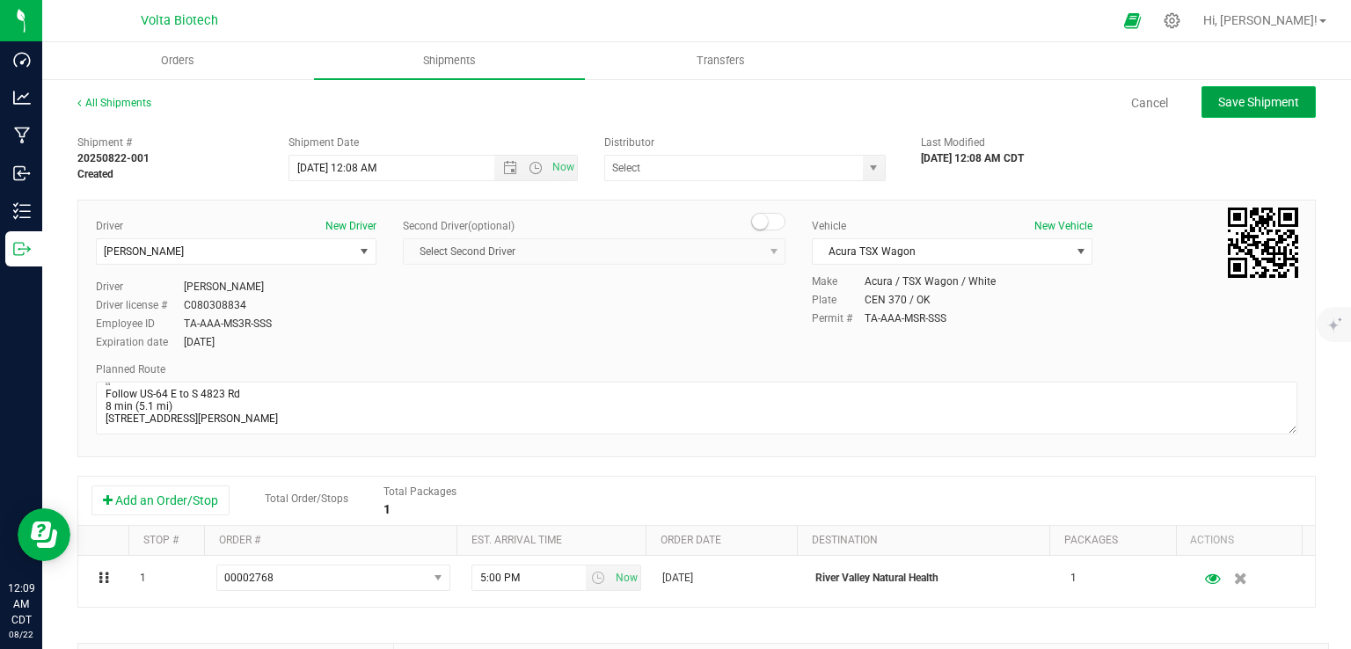
click at [1251, 102] on span "Save Shipment" at bounding box center [1258, 102] width 81 height 14
type input "8/22/2025 5:08 AM"
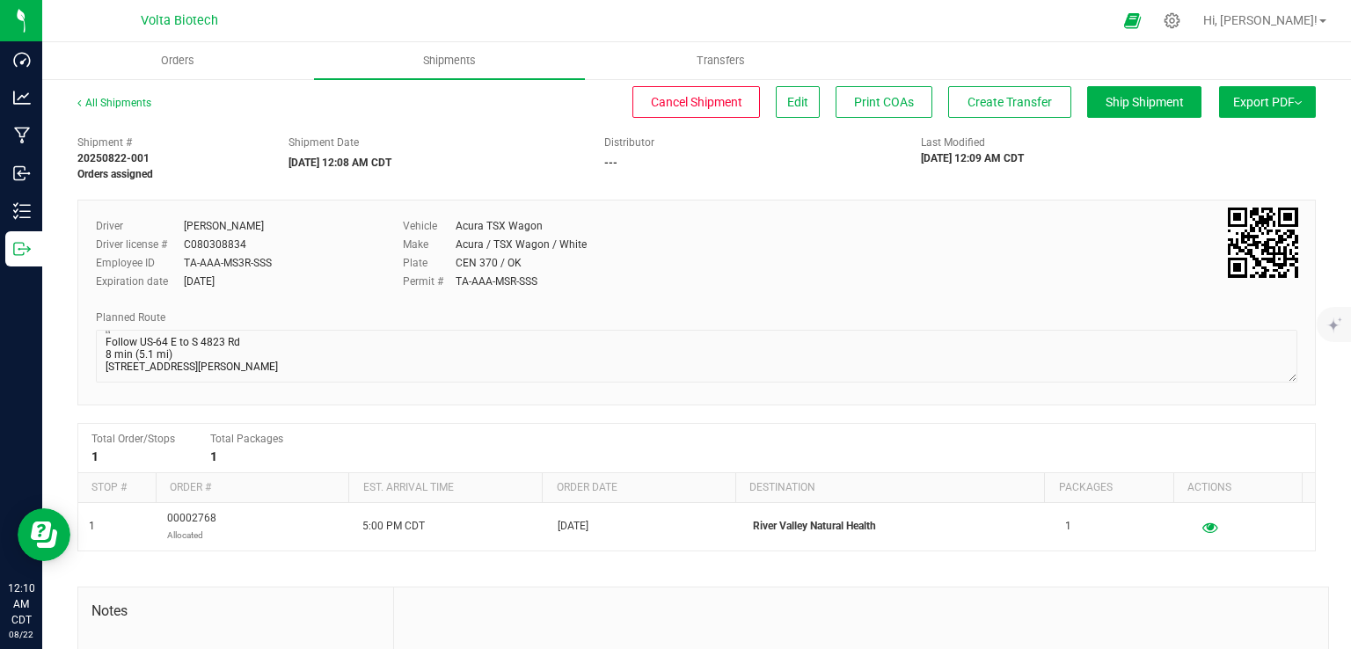
scroll to position [162, 0]
click at [982, 98] on span "Create Transfer" at bounding box center [1009, 102] width 84 height 14
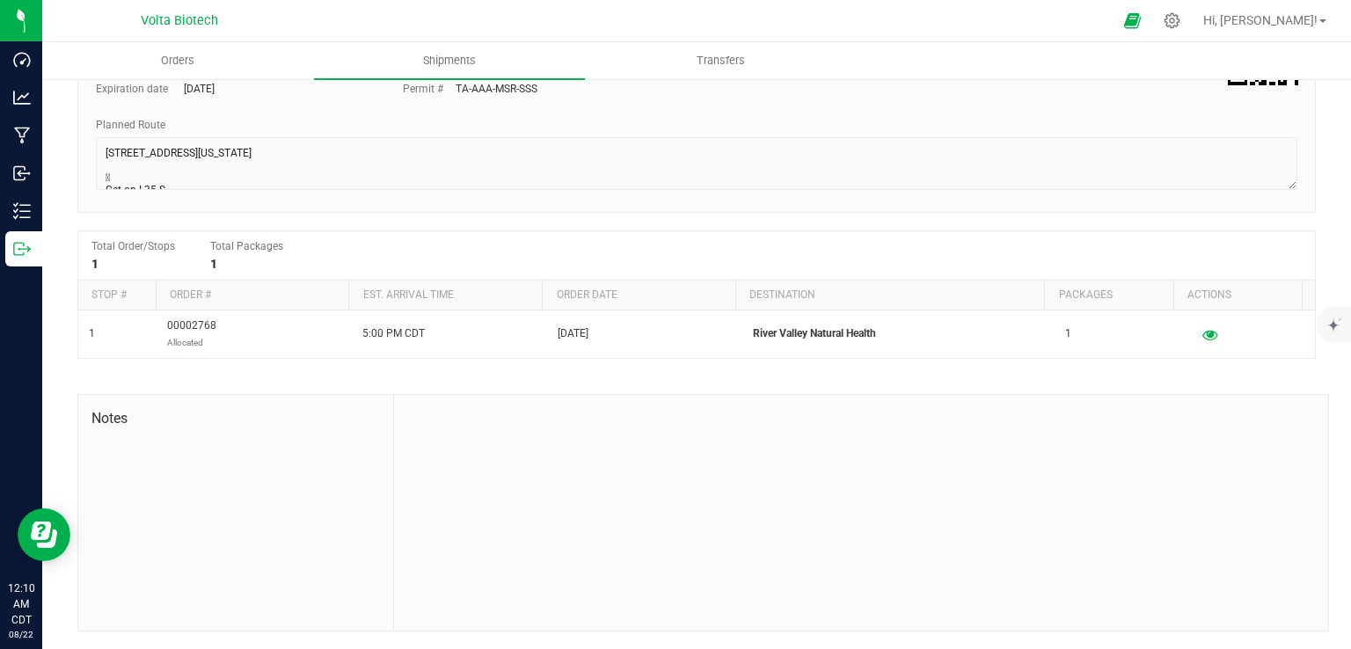
scroll to position [0, 0]
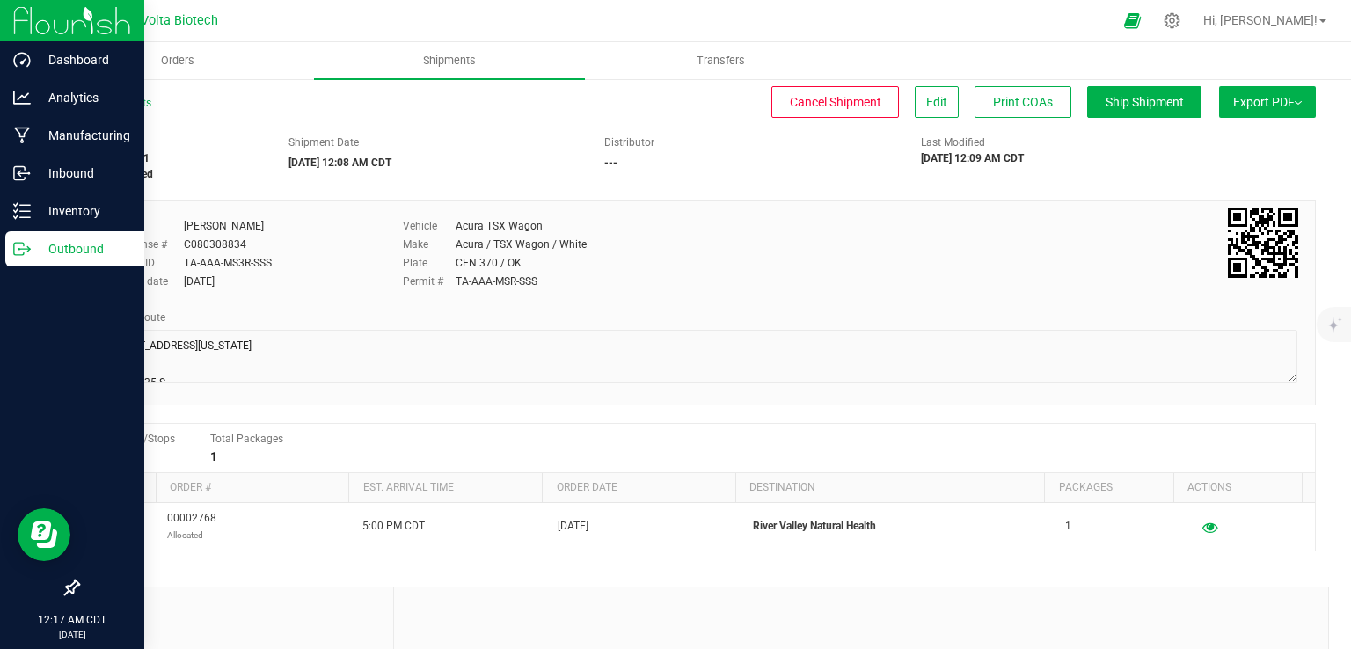
click at [32, 233] on div "Outbound" at bounding box center [74, 248] width 139 height 35
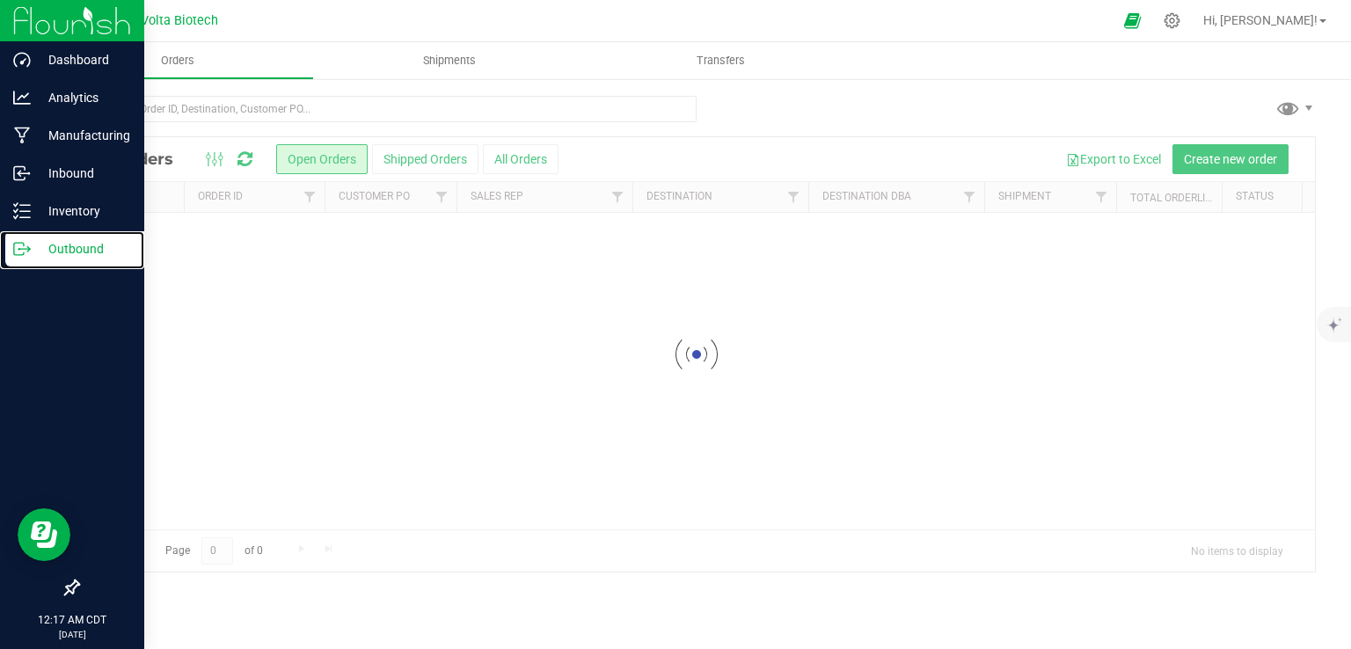
click at [32, 233] on div "Outbound" at bounding box center [74, 248] width 139 height 35
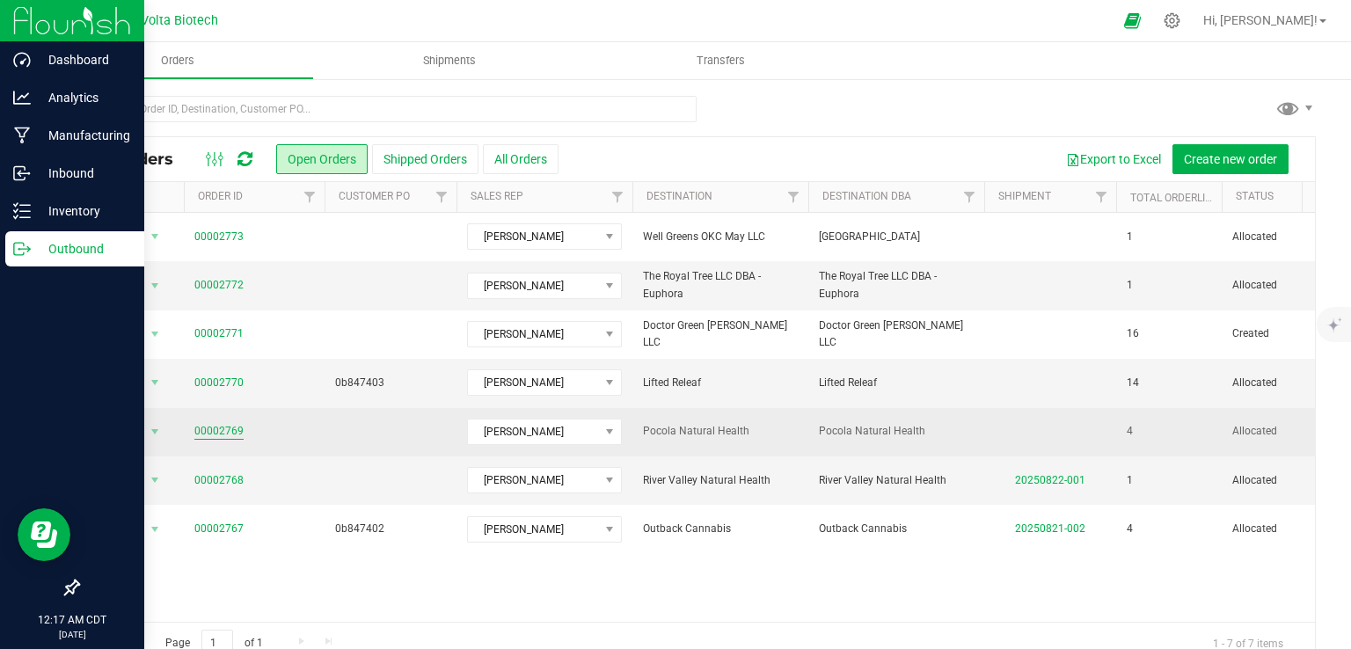
click at [222, 433] on link "00002769" at bounding box center [218, 431] width 49 height 17
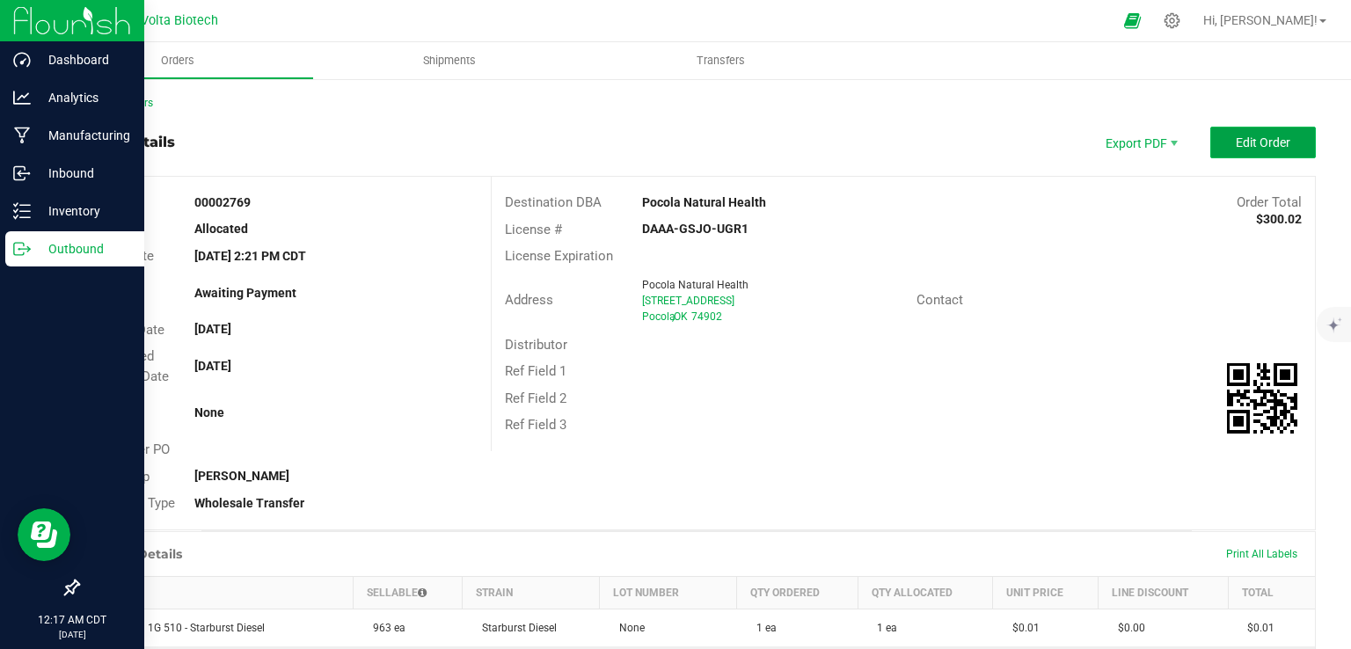
click at [1224, 153] on button "Edit Order" at bounding box center [1263, 143] width 106 height 32
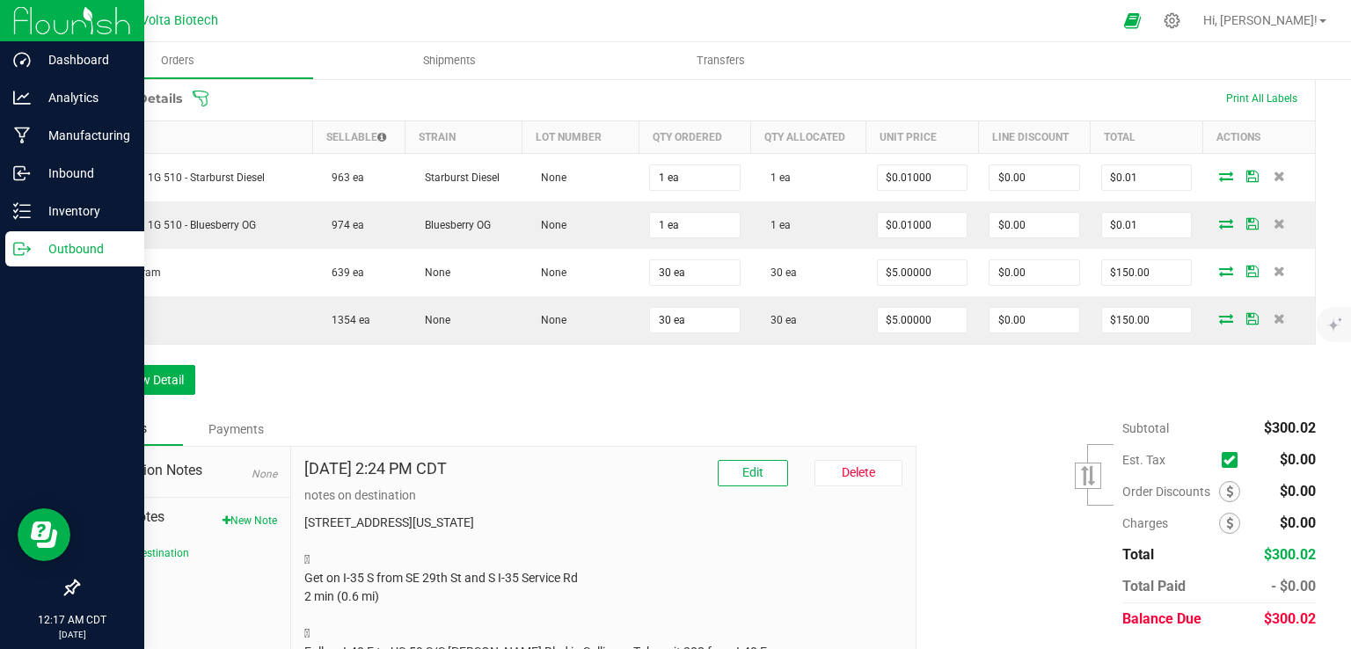
scroll to position [685, 0]
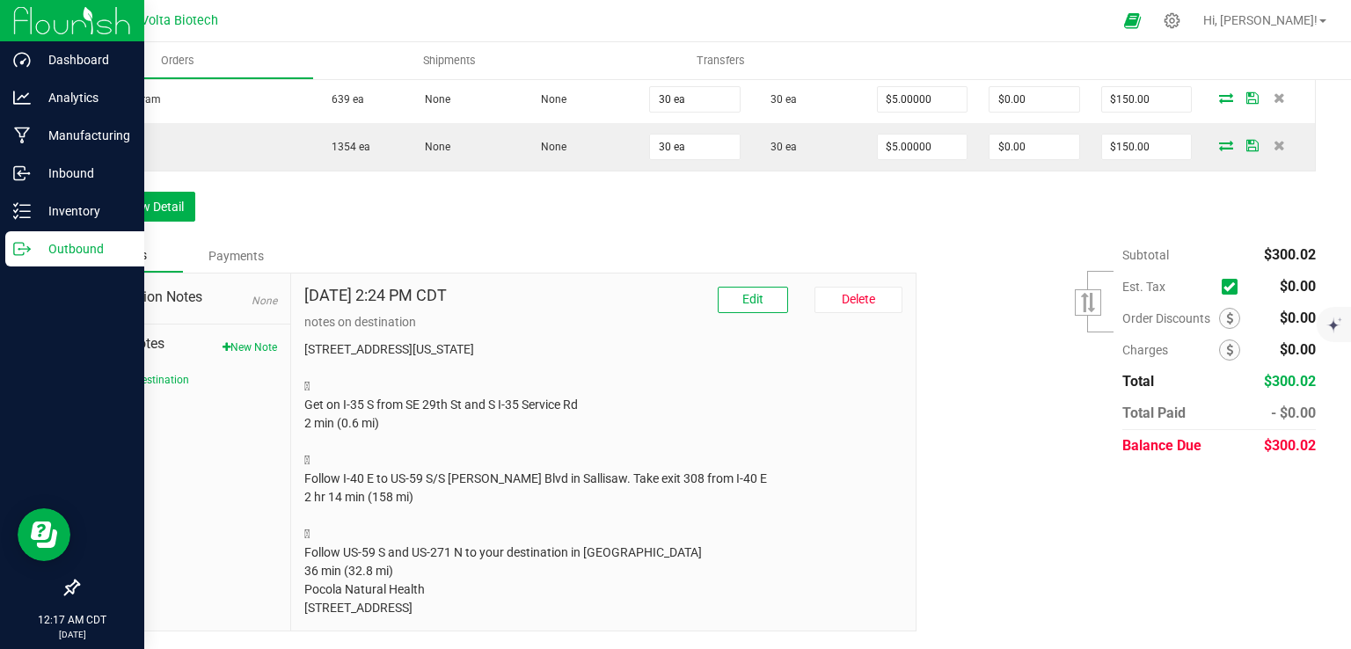
drag, startPoint x: 303, startPoint y: 303, endPoint x: 566, endPoint y: 645, distance: 430.7
click at [566, 645] on div "Back to Orders Order details Export PDF Done Editing Order # 00002769 Status Al…" at bounding box center [696, 27] width 1308 height 1242
copy div "notes on destination [STREET_ADDRESS][US_STATE]  Get on I-35 S from SE 29th St…"
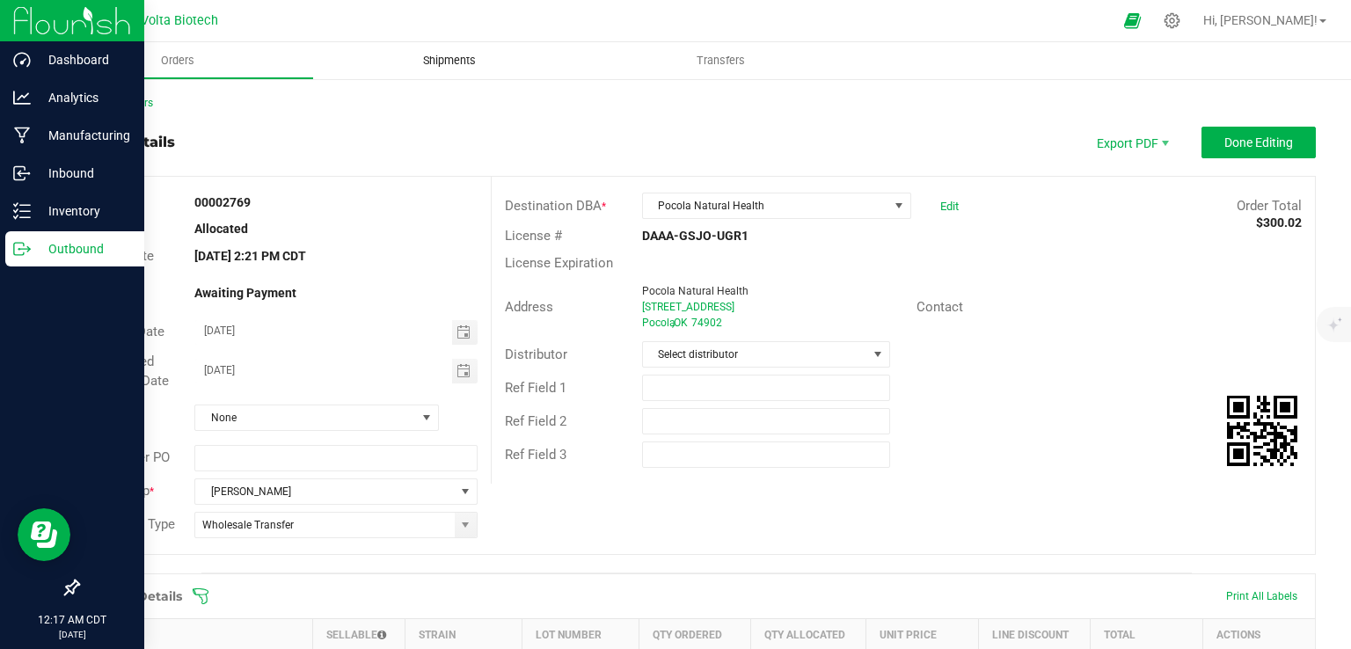
click at [433, 57] on span "Shipments" at bounding box center [449, 61] width 100 height 16
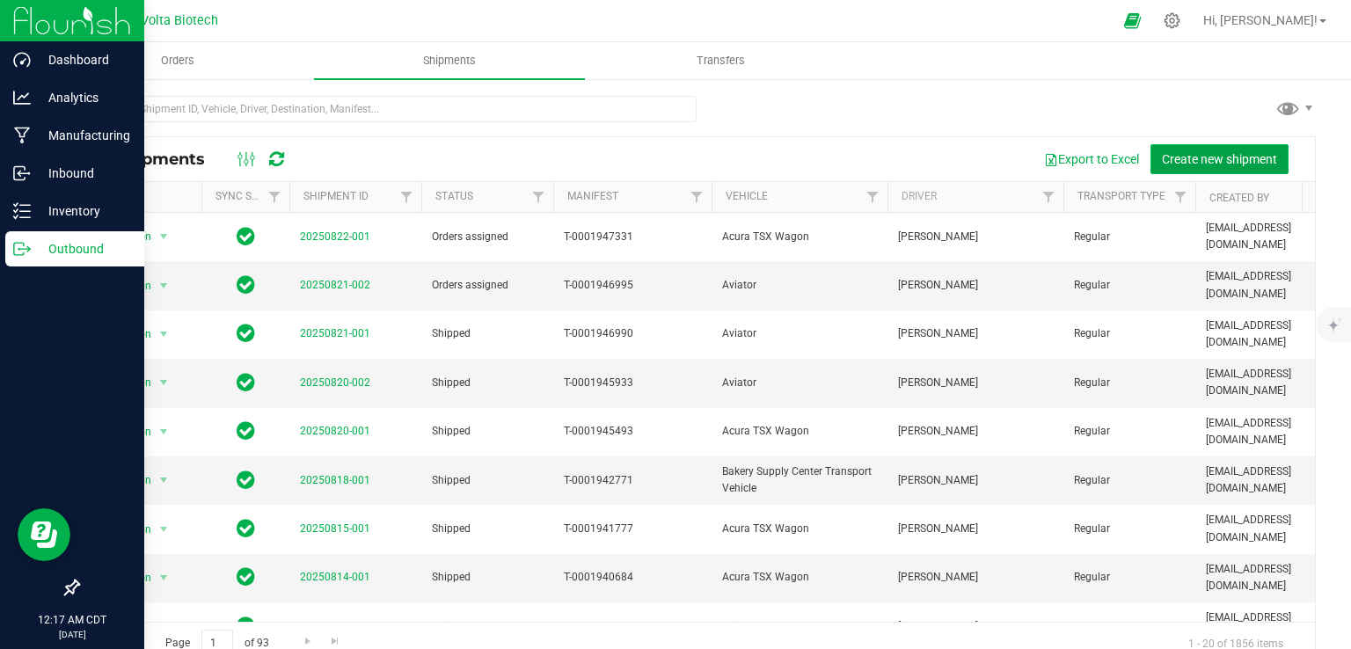
click at [1170, 161] on span "Create new shipment" at bounding box center [1219, 159] width 115 height 14
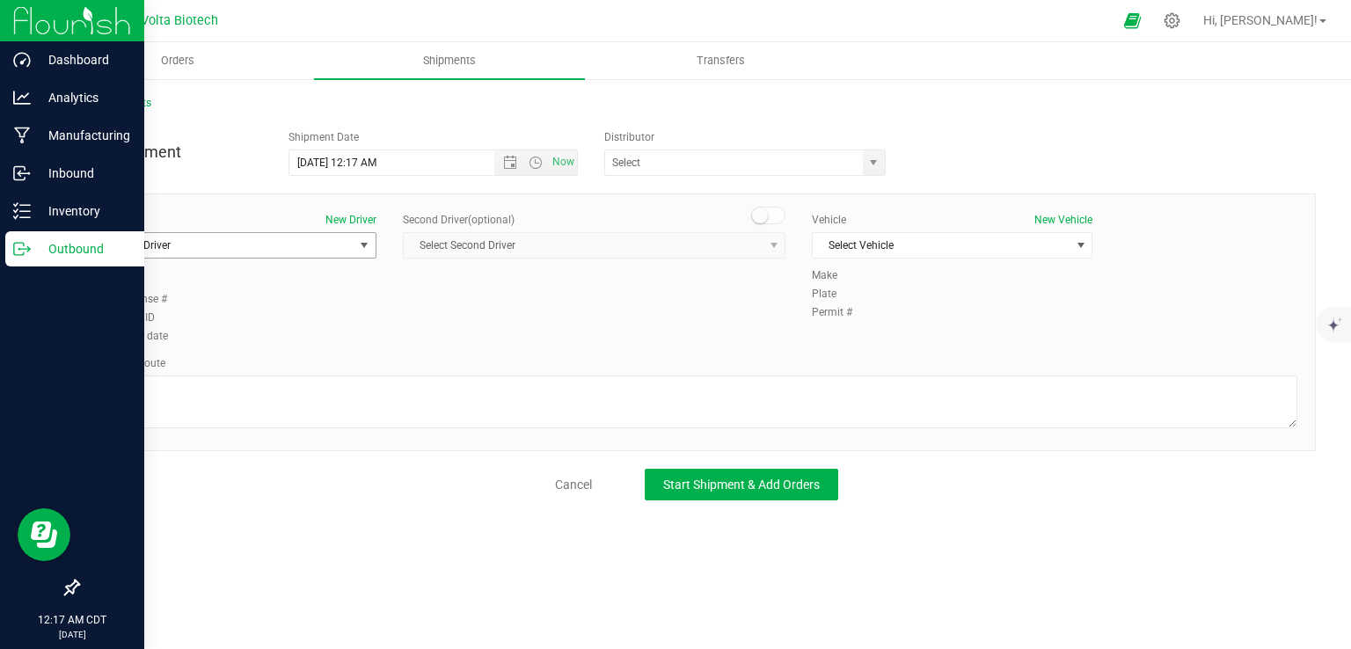
click at [271, 244] on span "Select Driver" at bounding box center [225, 245] width 257 height 25
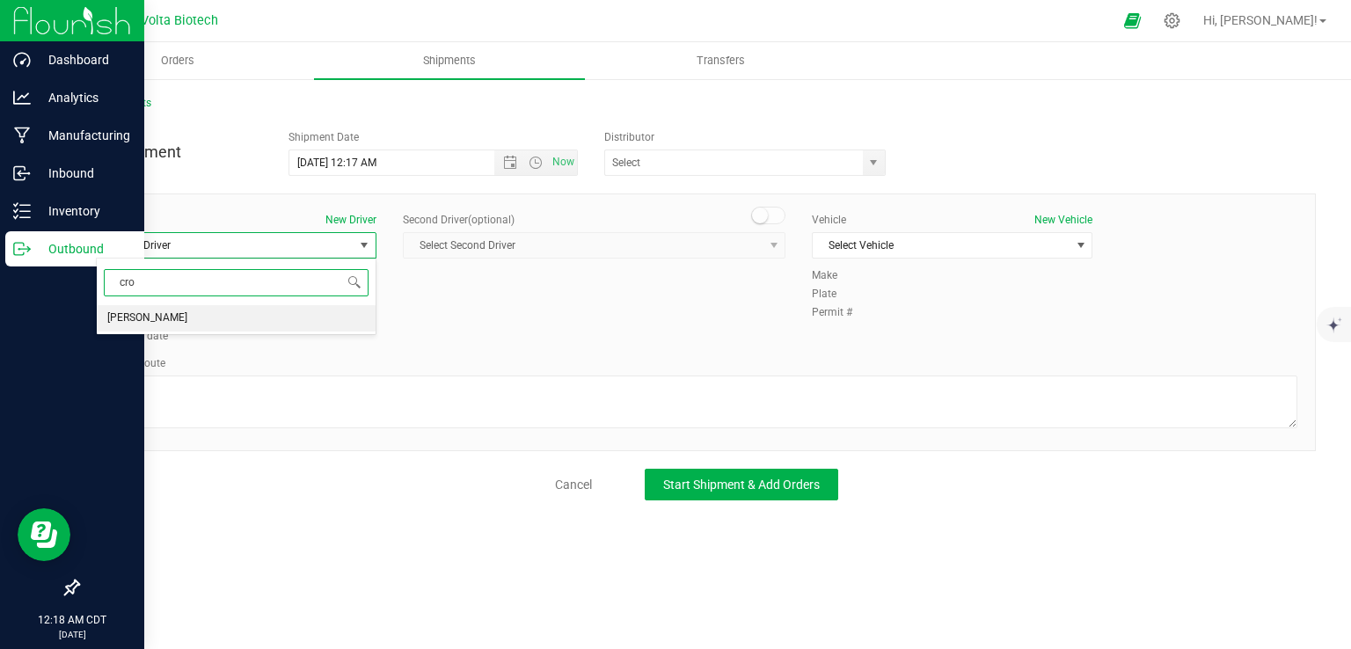
click at [211, 319] on li "[PERSON_NAME]" at bounding box center [236, 318] width 279 height 26
type input "cro"
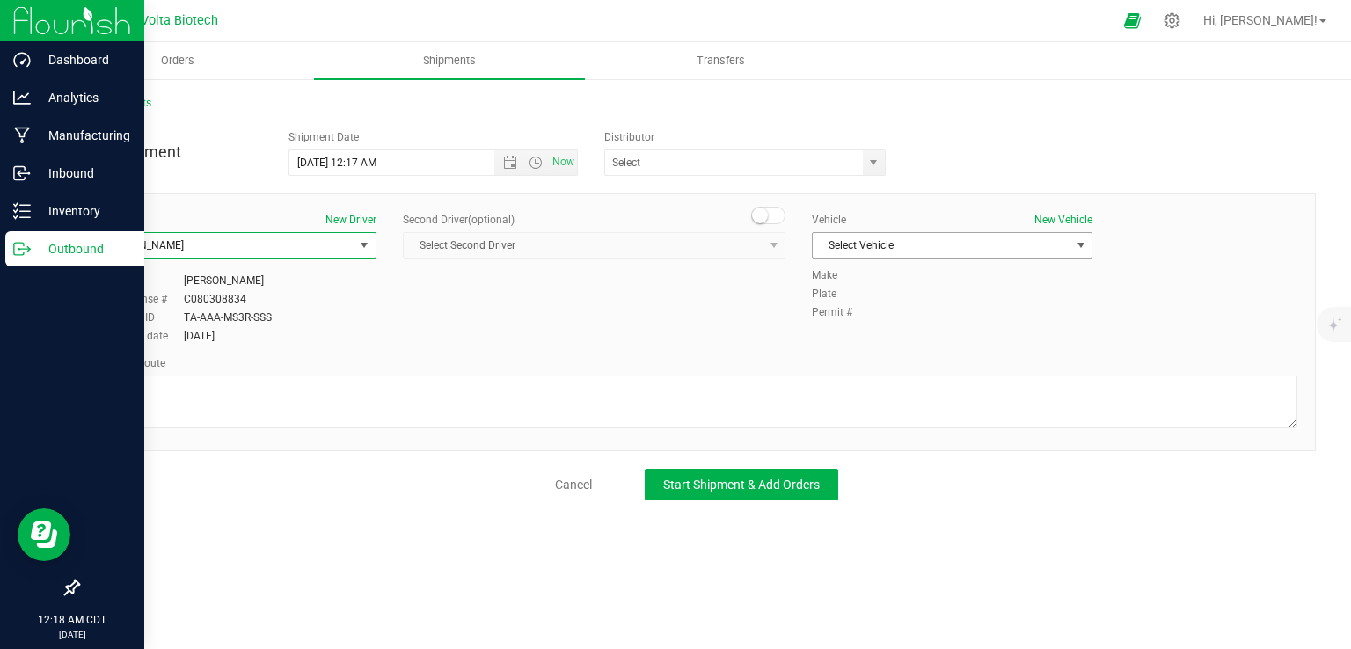
click at [945, 241] on span "Select Vehicle" at bounding box center [940, 245] width 257 height 25
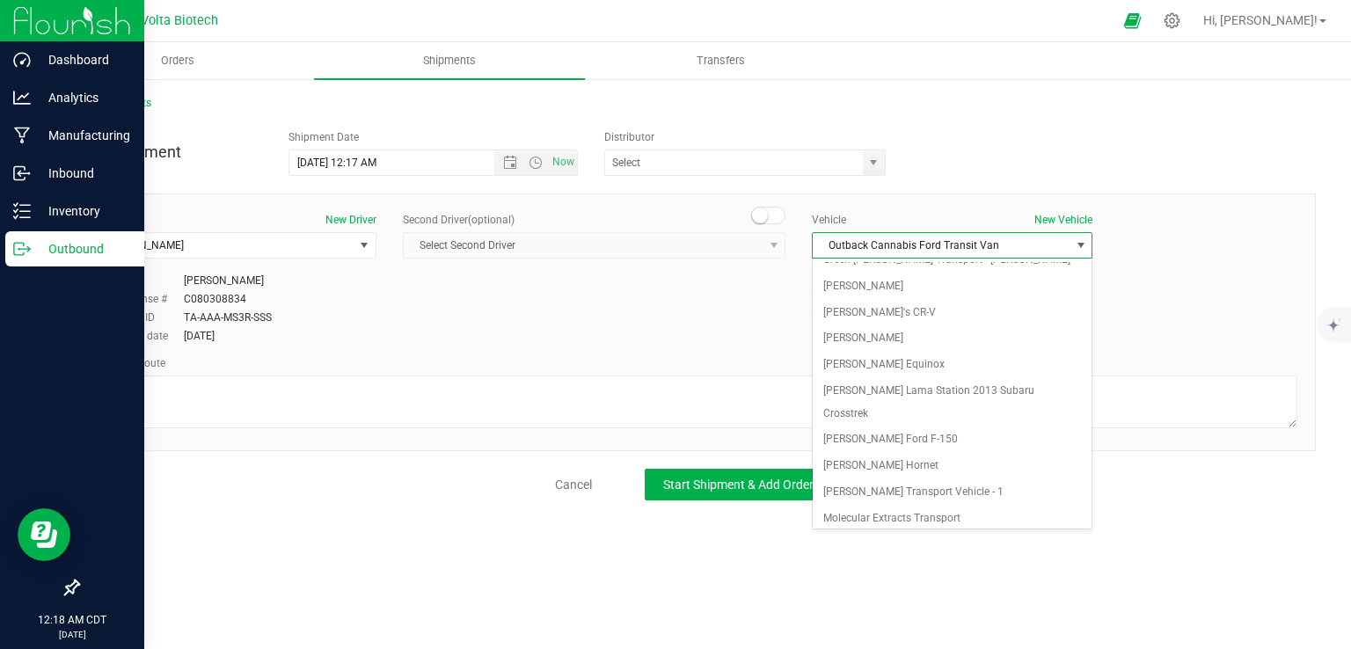
scroll to position [331, 0]
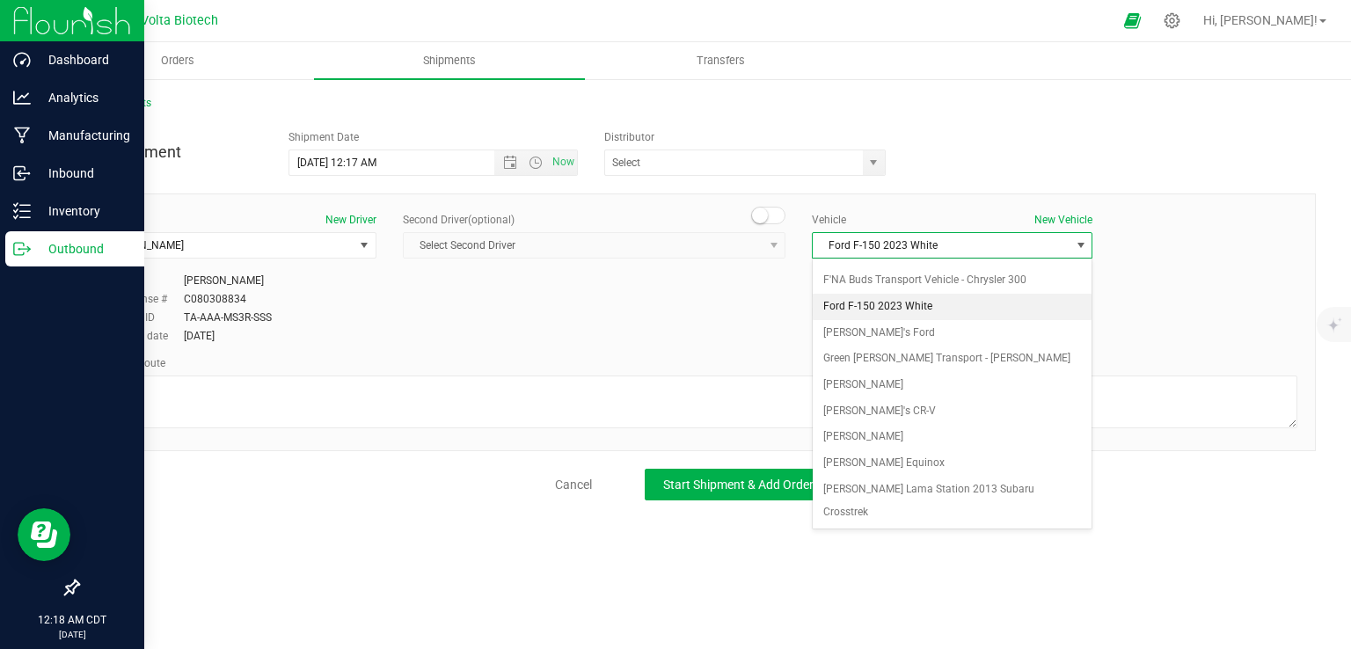
click at [934, 296] on li "Ford F-150 2023 White" at bounding box center [951, 307] width 279 height 26
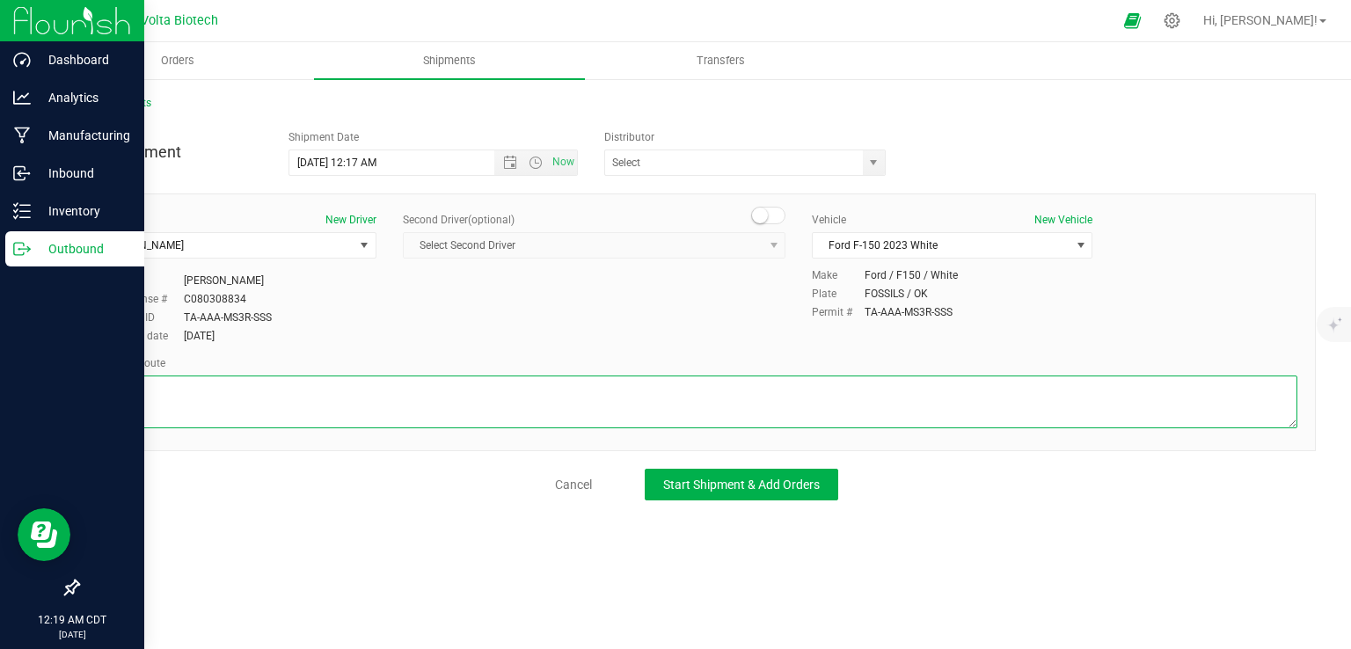
click at [434, 397] on textarea at bounding box center [696, 401] width 1201 height 53
paste textarea "notes on destination 1101 SE 29th St Oklahoma City, OK 73129  Get on I-35 S fr…"
type textarea "notes on destination 1101 SE 29th St Oklahoma City, OK 73129  Get on I-35 S fr…"
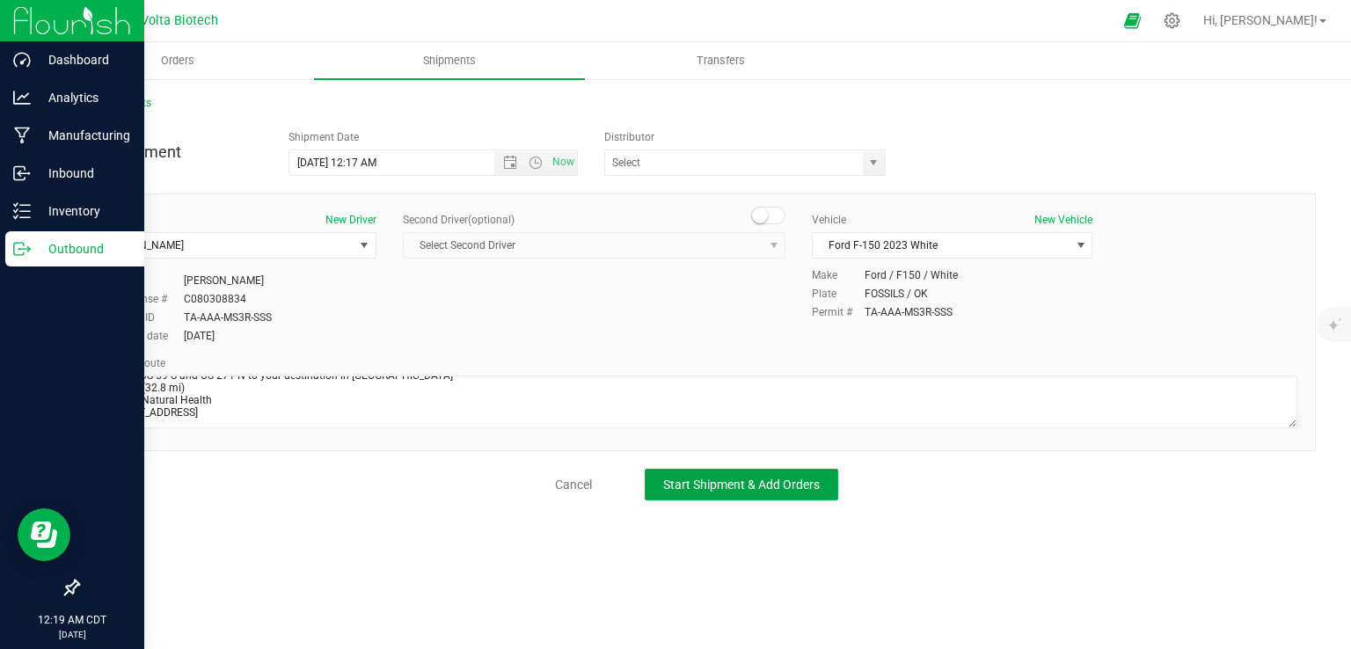
click at [756, 482] on span "Start Shipment & Add Orders" at bounding box center [741, 484] width 157 height 14
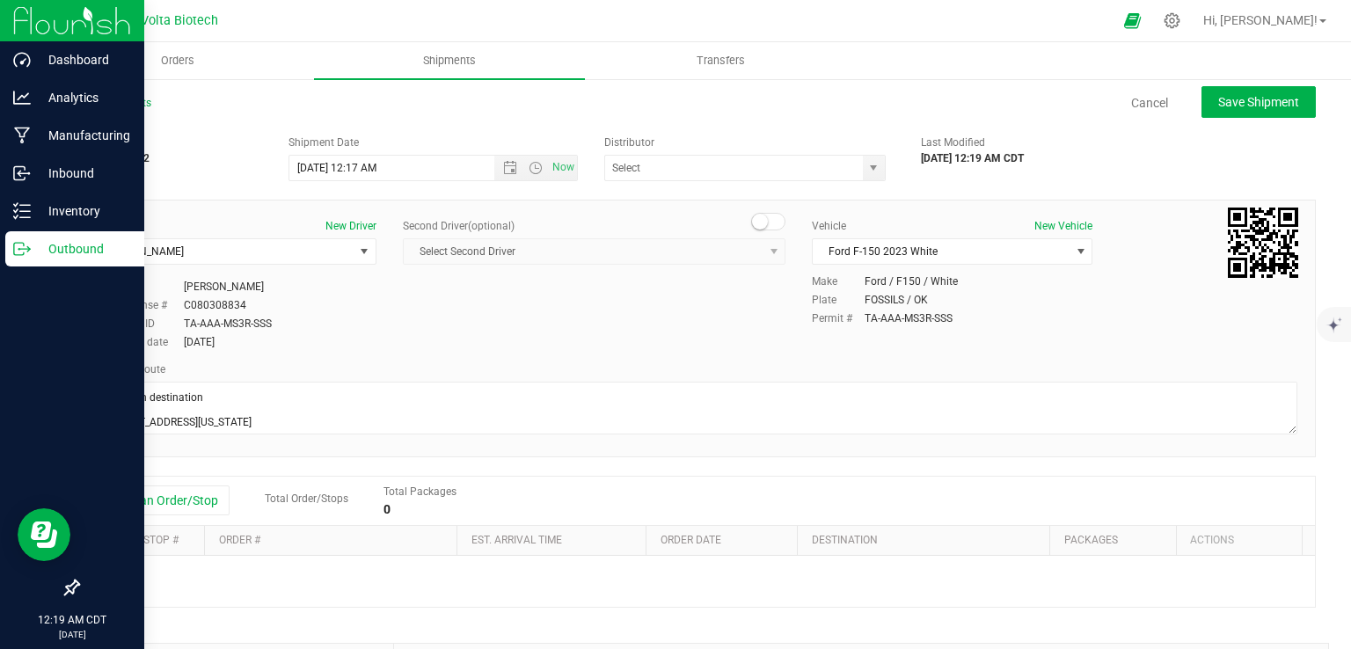
scroll to position [249, 0]
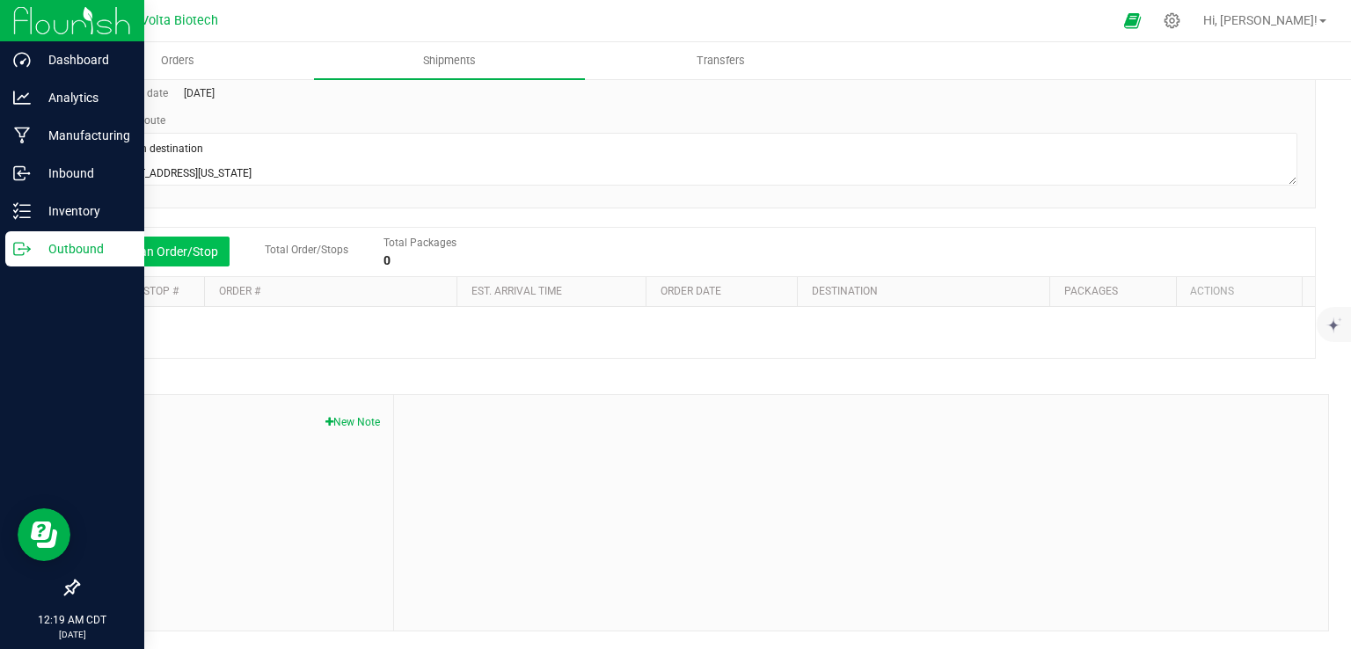
click at [194, 260] on button "Add an Order/Stop" at bounding box center [160, 252] width 138 height 30
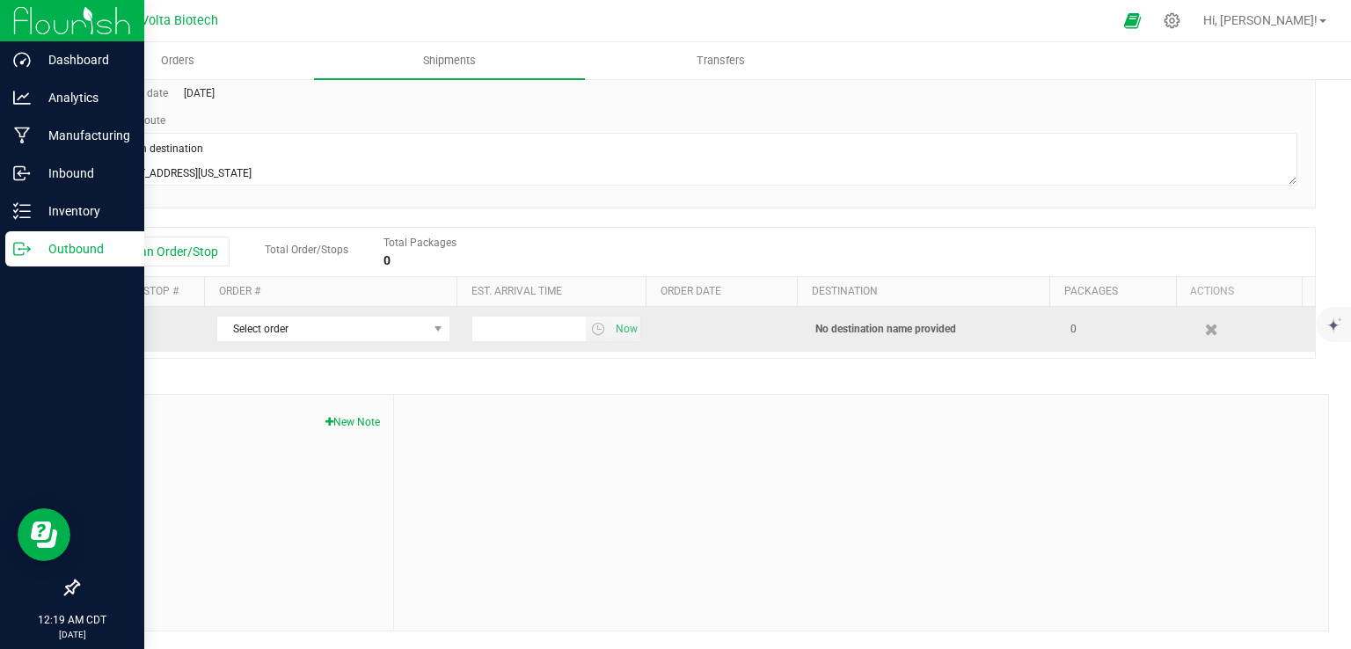
click at [389, 342] on td "Select order 00002773 00002772 00002771 00002770 00002769" at bounding box center [333, 329] width 255 height 45
click at [382, 337] on span "Select order" at bounding box center [322, 329] width 210 height 25
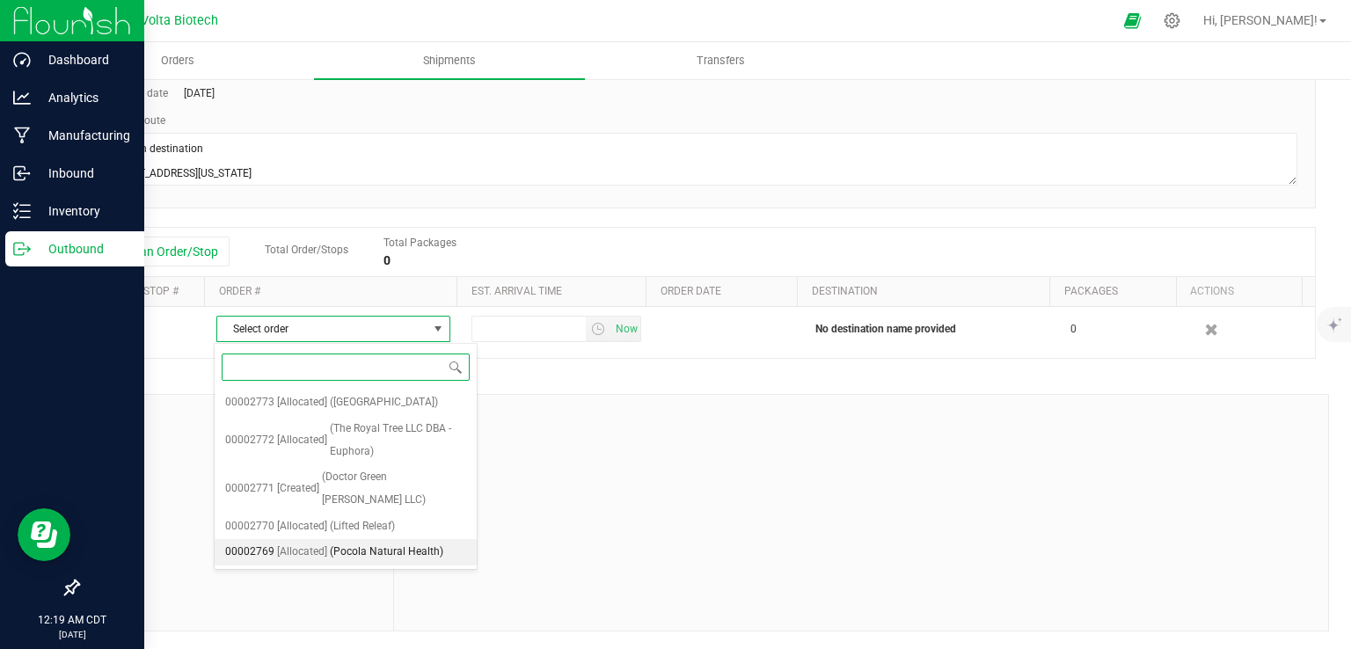
click at [343, 541] on span "(Pocola Natural Health)" at bounding box center [386, 552] width 113 height 23
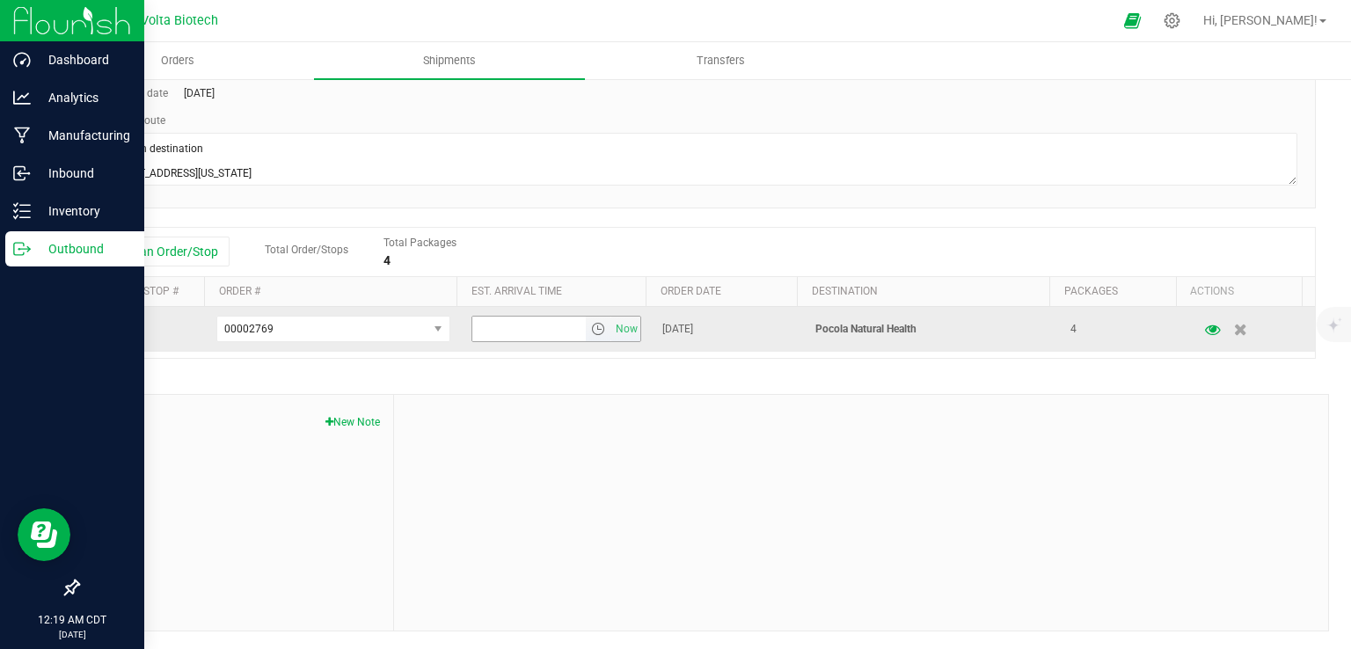
click at [591, 328] on span "select" at bounding box center [598, 329] width 14 height 14
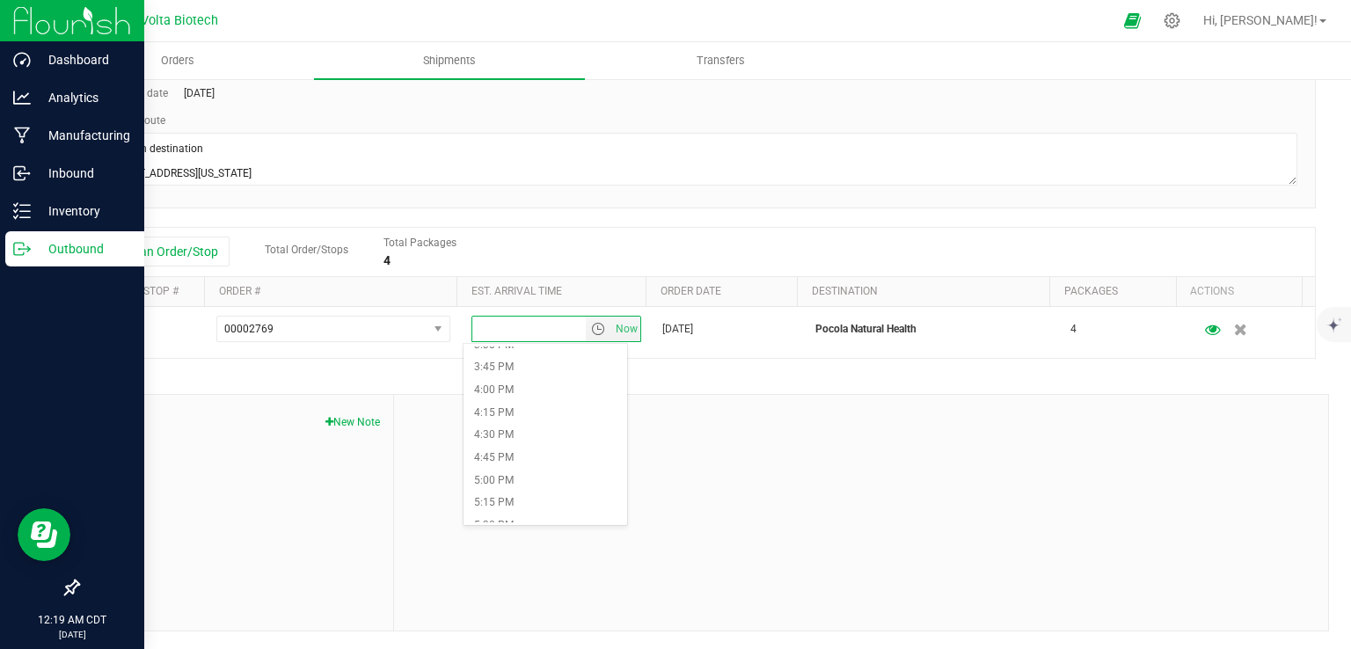
scroll to position [1417, 0]
click at [506, 476] on li "5:00 PM" at bounding box center [544, 477] width 163 height 23
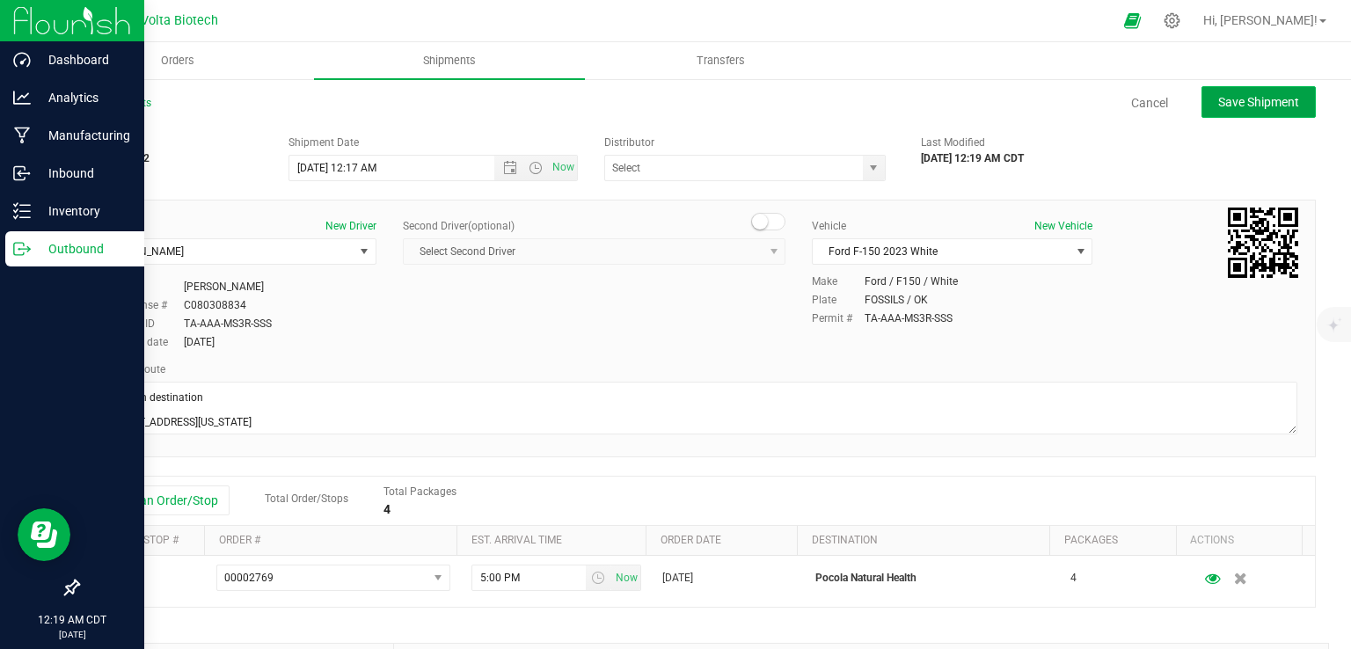
click at [1263, 89] on button "Save Shipment" at bounding box center [1258, 102] width 114 height 32
type input "8/22/2025 5:17 AM"
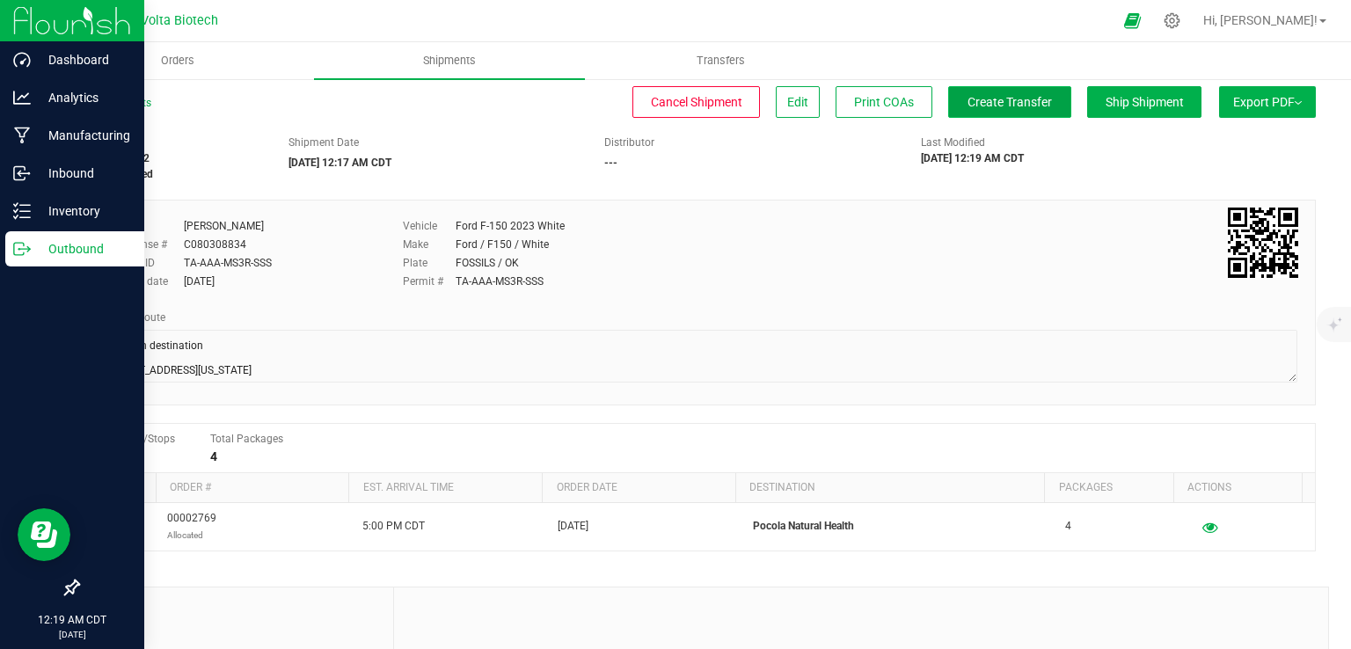
click at [967, 98] on span "Create Transfer" at bounding box center [1009, 102] width 84 height 14
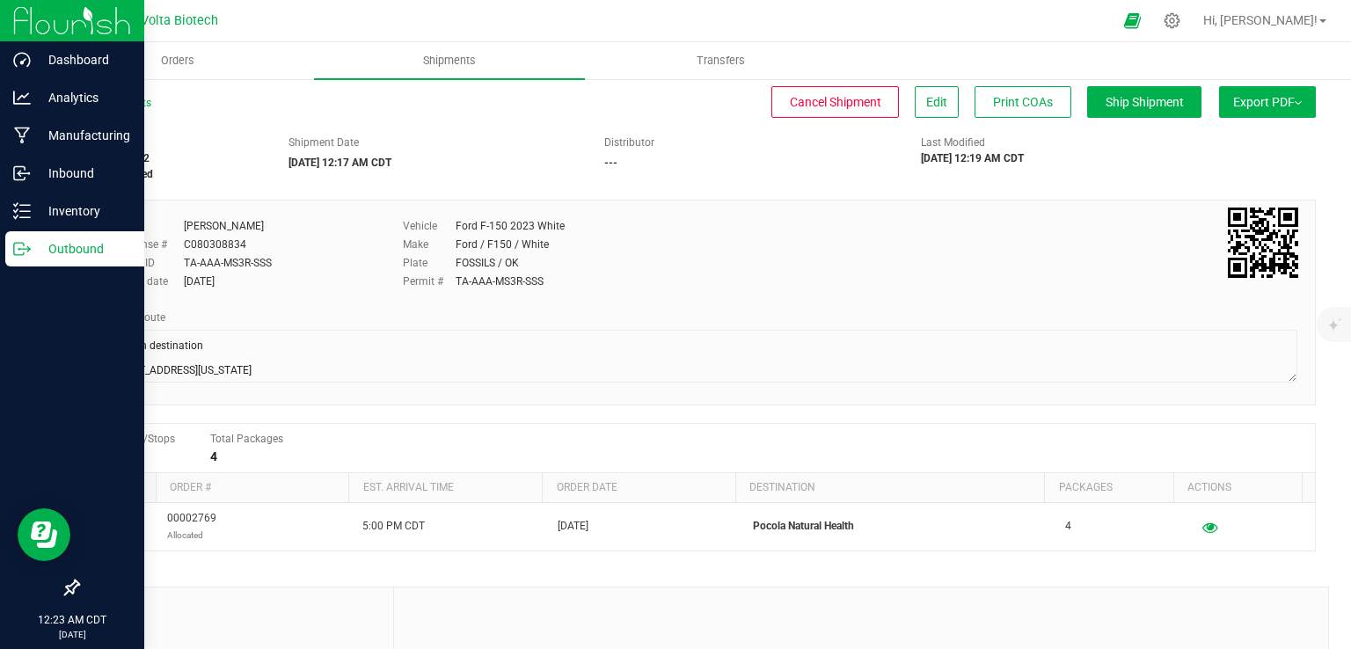
click at [42, 243] on p "Outbound" at bounding box center [84, 248] width 106 height 21
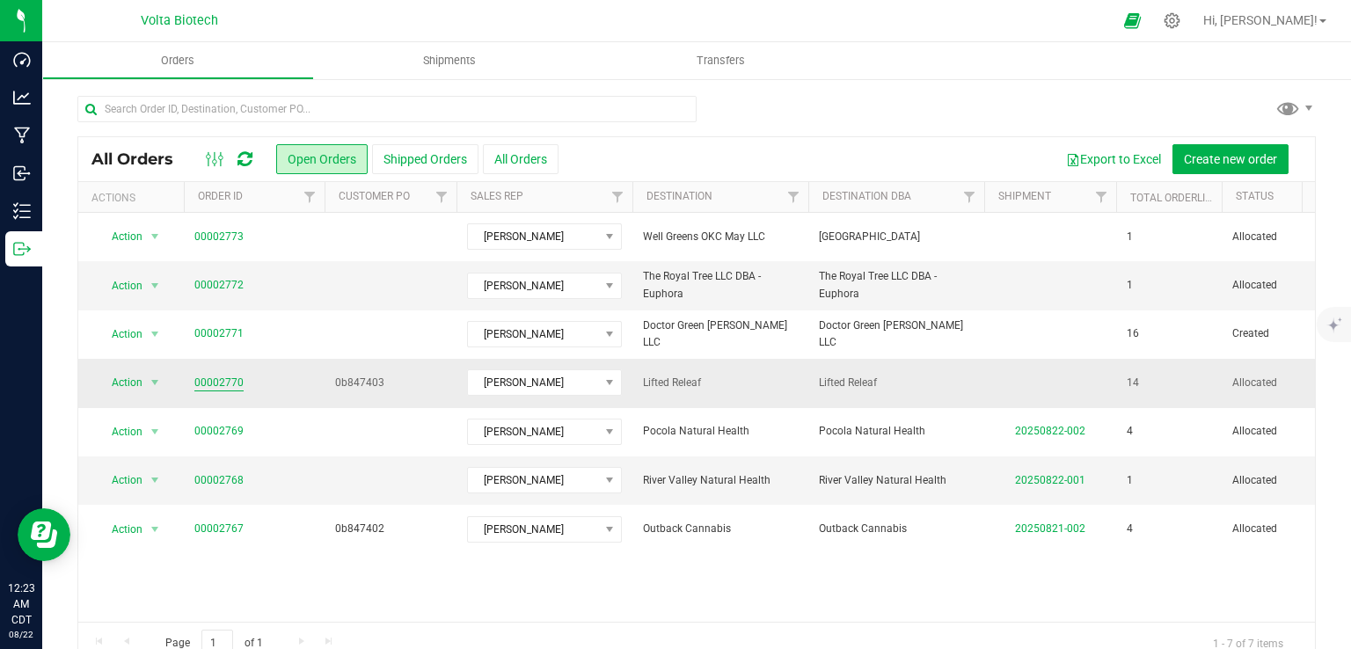
click at [222, 384] on link "00002770" at bounding box center [218, 383] width 49 height 17
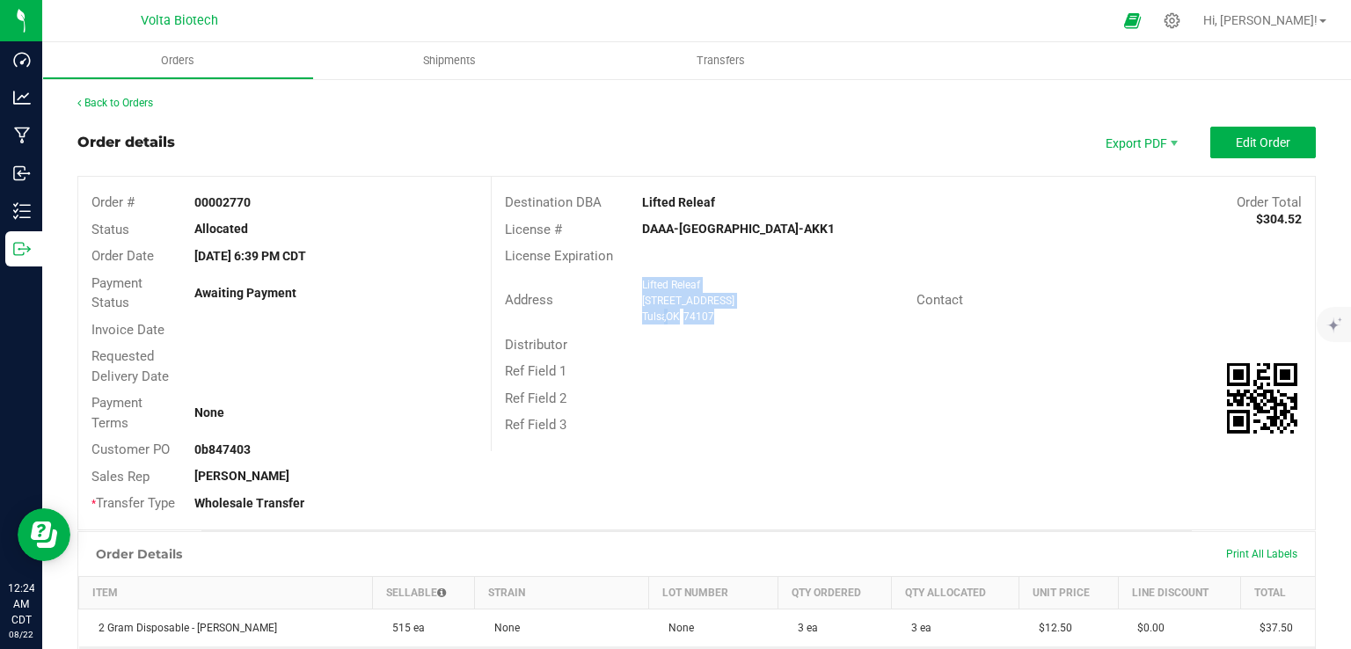
drag, startPoint x: 730, startPoint y: 317, endPoint x: 633, endPoint y: 282, distance: 102.9
click at [633, 282] on div "Lifted Releaf 6002 W 21st Place Tulsa , OK 74107" at bounding box center [774, 300] width 283 height 47
copy ngx-name-and-address "Lifted Releaf 6002 W 21st Place Tulsa , OK 74107"
